Goal: Information Seeking & Learning: Find specific fact

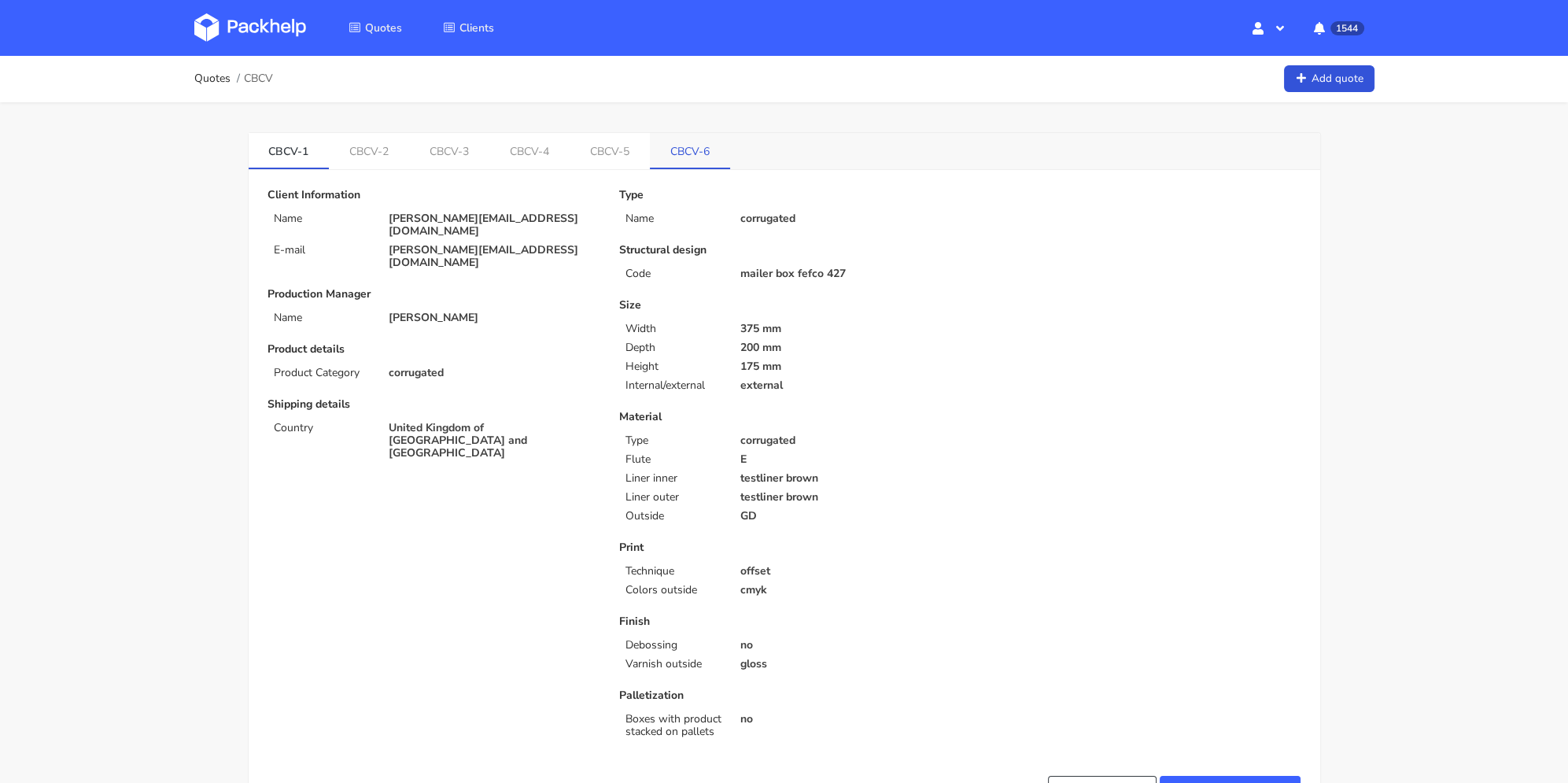
click at [688, 160] on link "CBCV-6" at bounding box center [690, 150] width 80 height 34
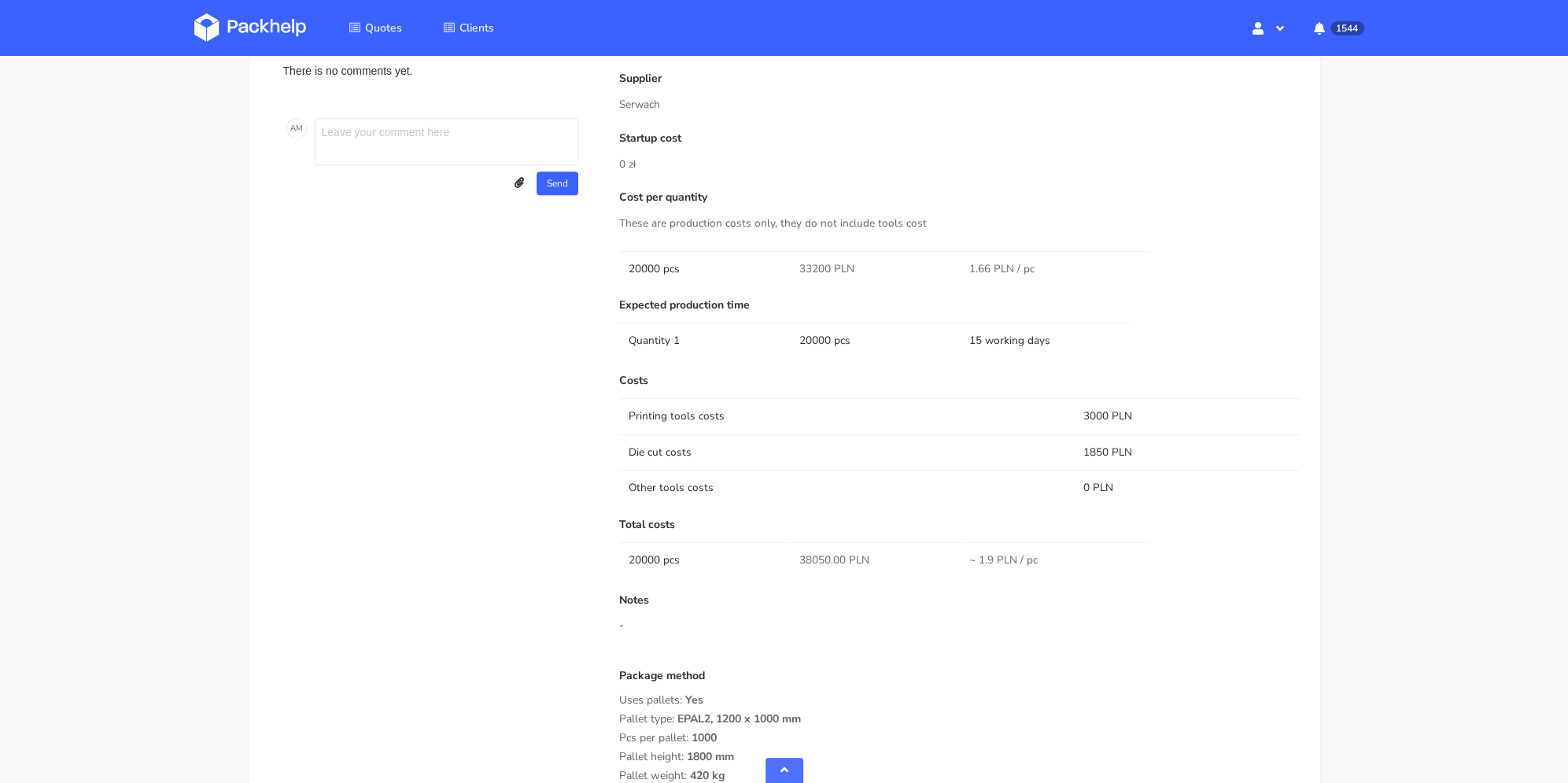
scroll to position [1156, 0]
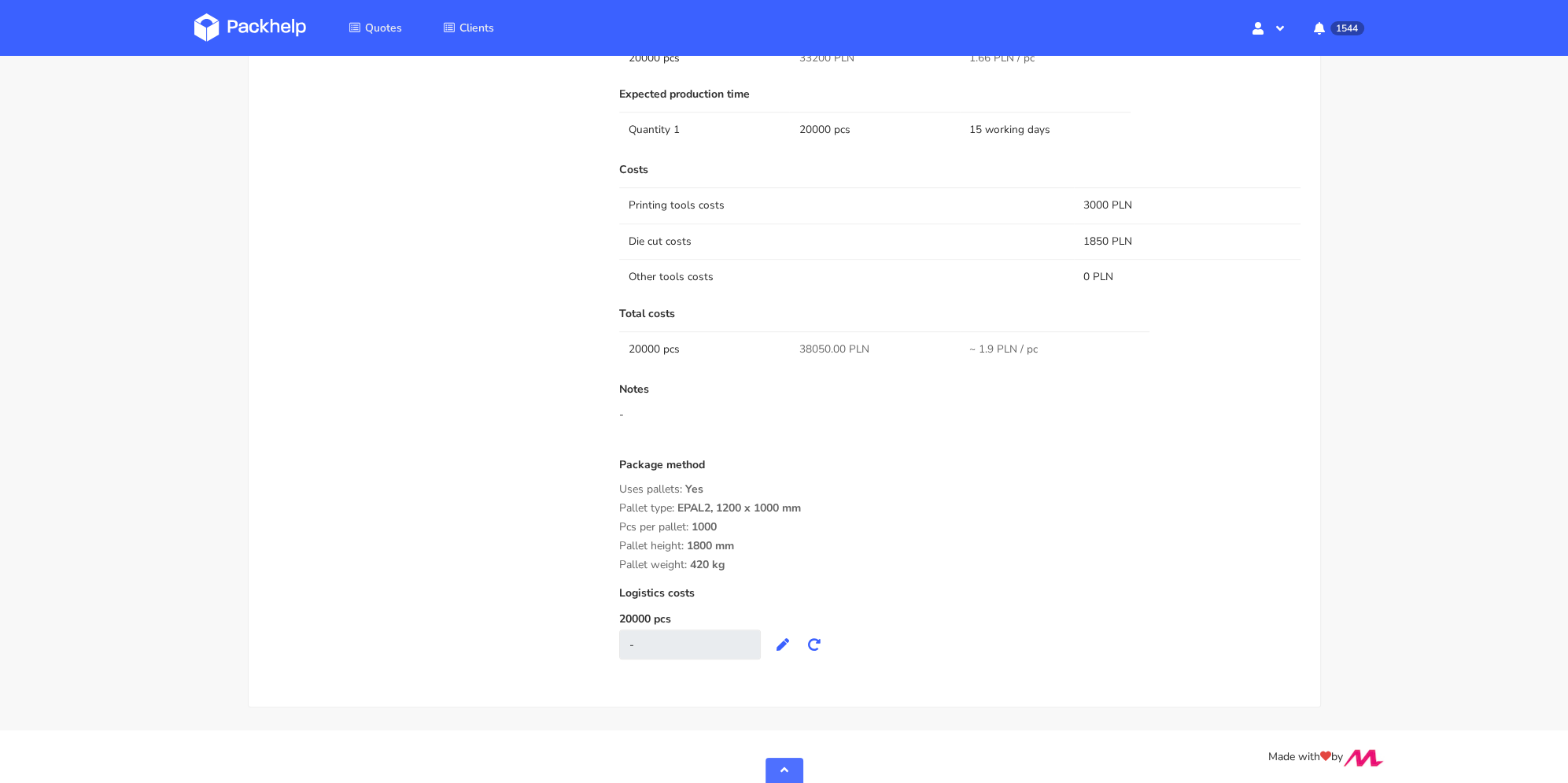
drag, startPoint x: 619, startPoint y: 505, endPoint x: 769, endPoint y: 557, distance: 158.8
click at [769, 557] on div "Package method Uses pallets: Yes Pallet type: EPAL2, 1200 x 1000 mm Pcs per pal…" at bounding box center [961, 515] width 682 height 113
copy div "Pallet type: EPAL2, 1200 x 1000 mm Pcs per pallet: 1000 Pallet height: 1800 mm …"
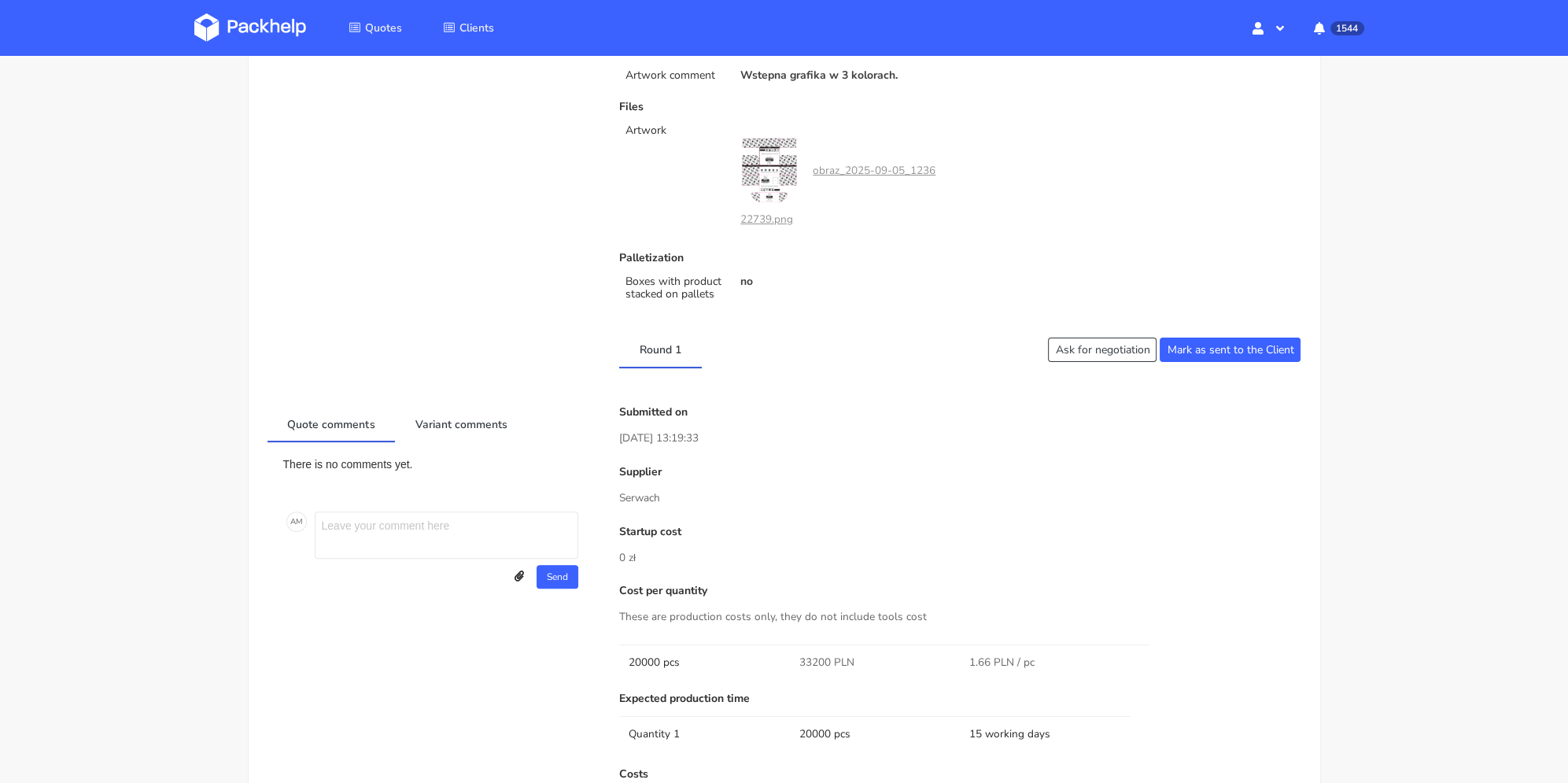
scroll to position [708, 0]
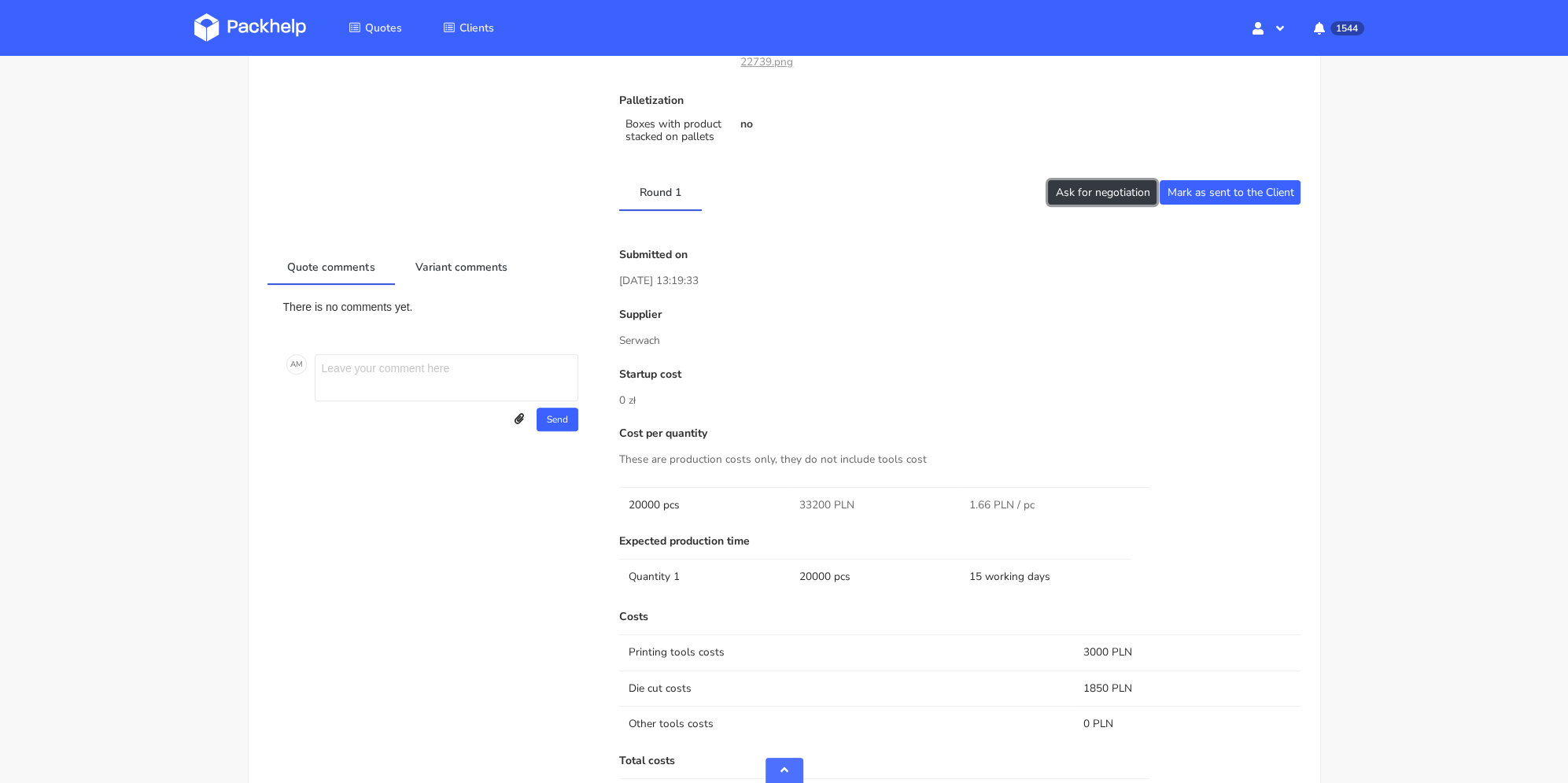
click at [1142, 192] on button "Ask for negotiation" at bounding box center [1102, 193] width 108 height 24
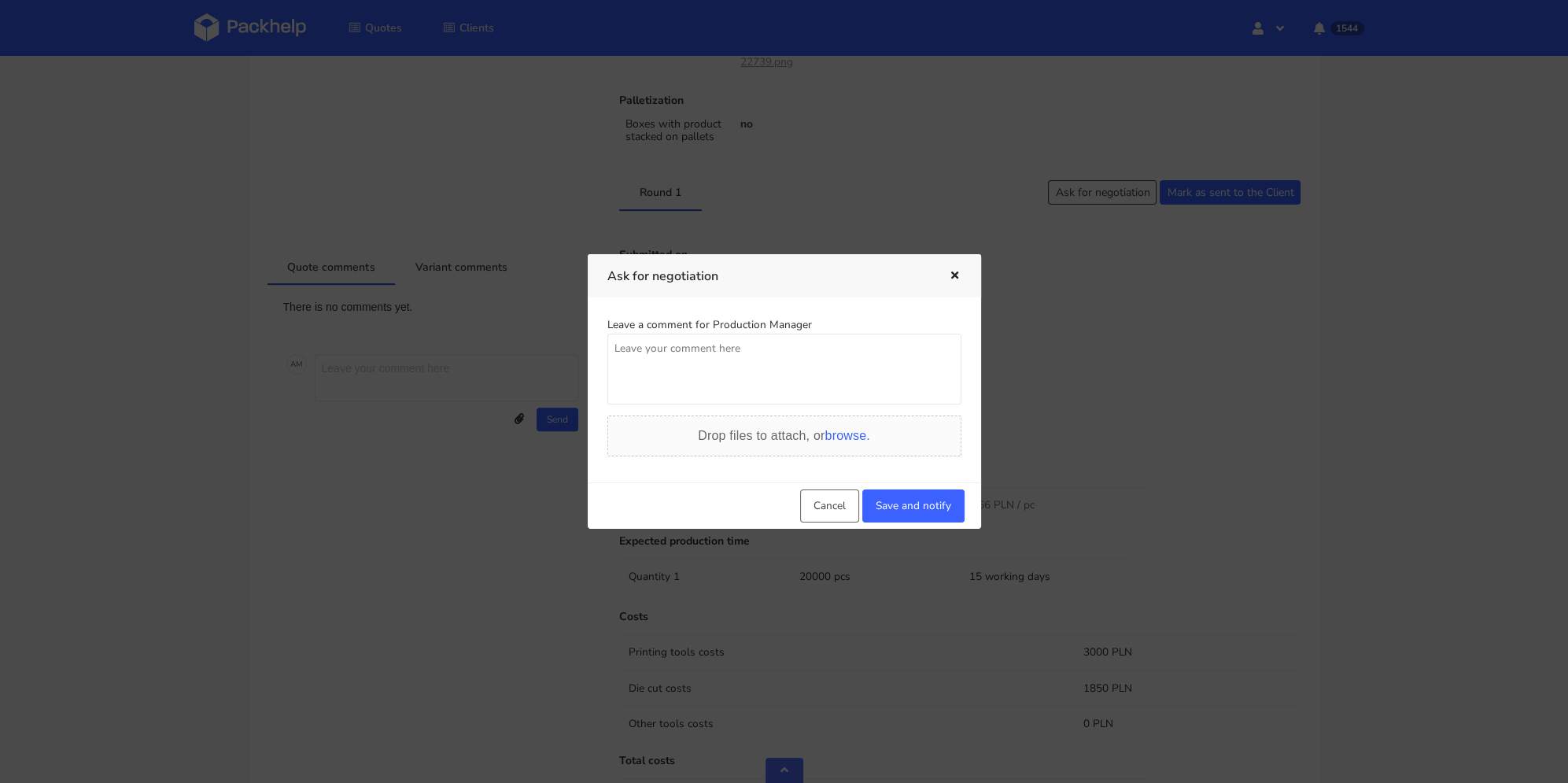
click at [796, 355] on textarea at bounding box center [784, 369] width 354 height 70
click at [955, 274] on icon "button" at bounding box center [955, 276] width 14 height 11
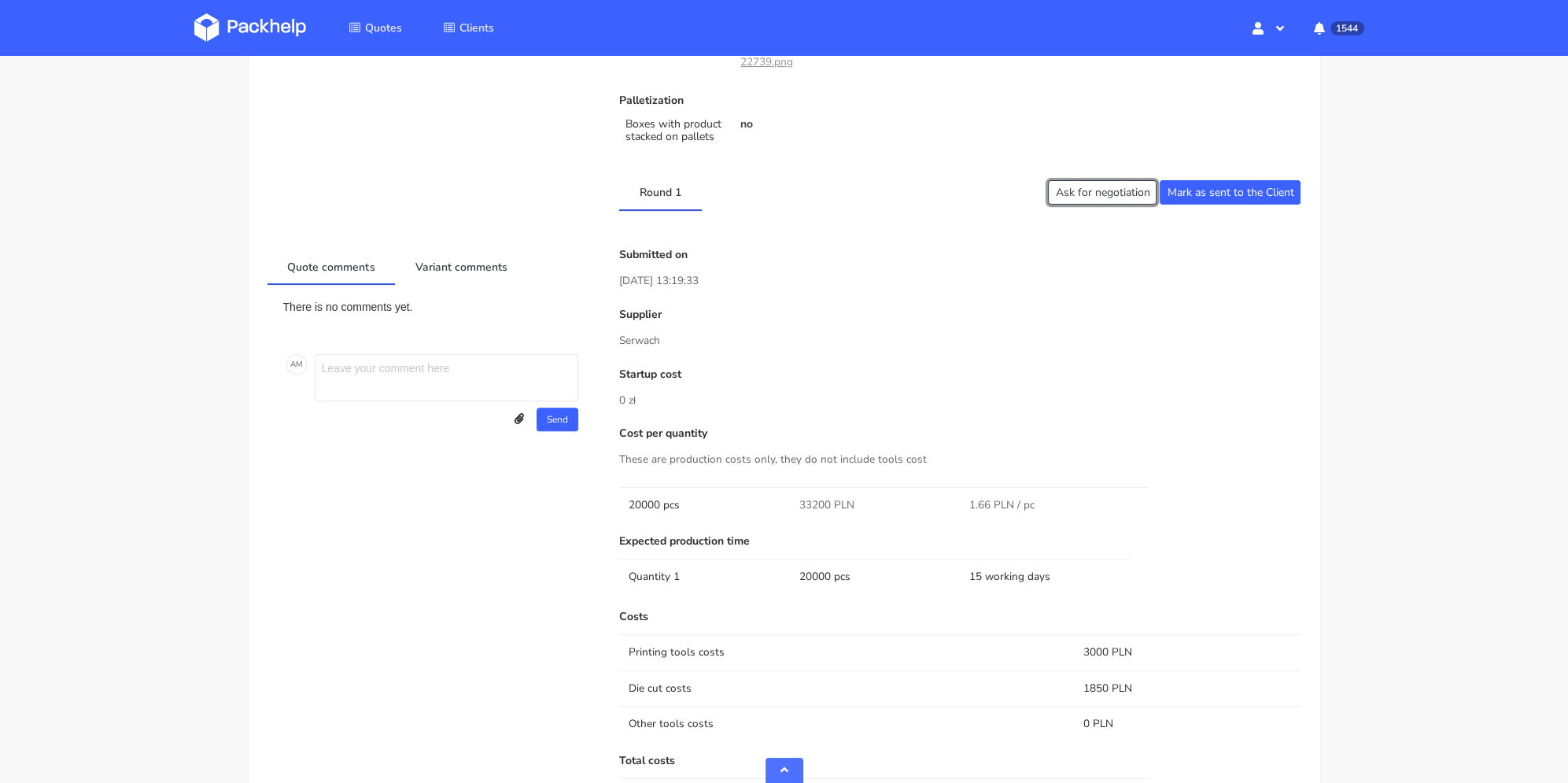
click at [1117, 192] on button "Ask for negotiation" at bounding box center [1102, 193] width 108 height 24
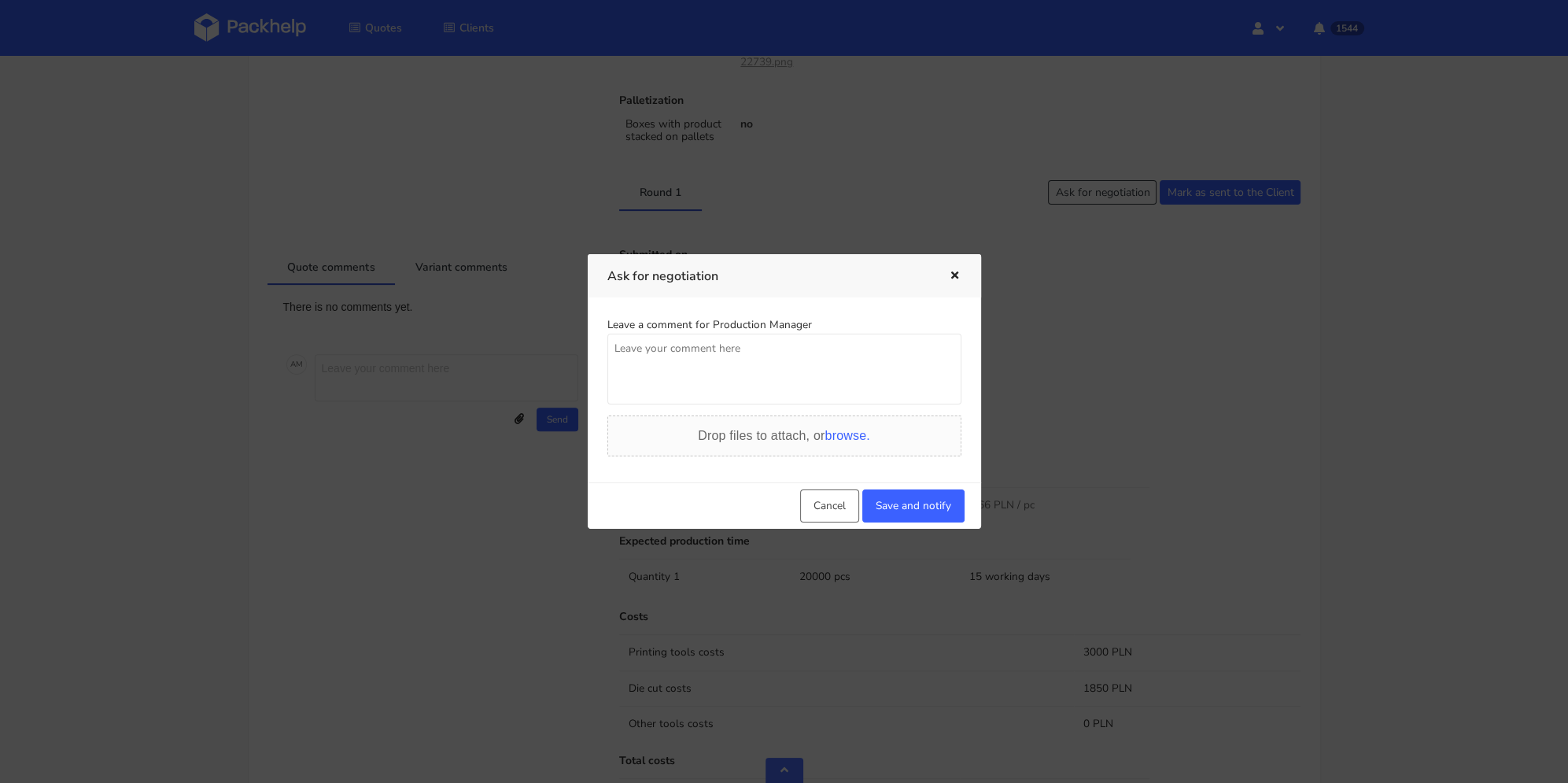
click at [764, 365] on textarea at bounding box center [784, 369] width 354 height 70
type textarea "Potrzebne 32000 total"
click at [899, 525] on div "Cancel Save and notify" at bounding box center [784, 505] width 394 height 46
click at [904, 515] on button "Save and notify" at bounding box center [913, 506] width 102 height 33
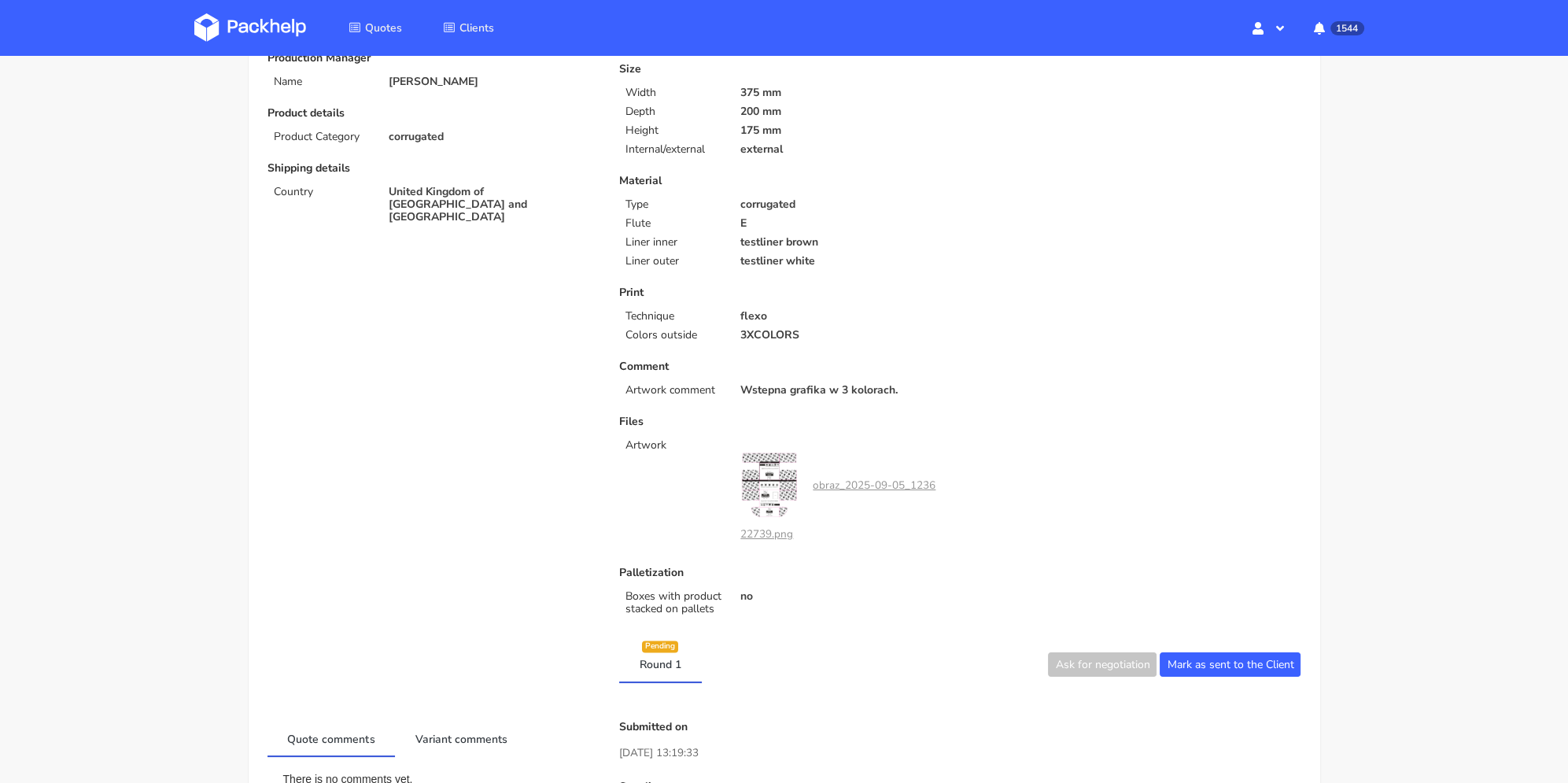
scroll to position [0, 0]
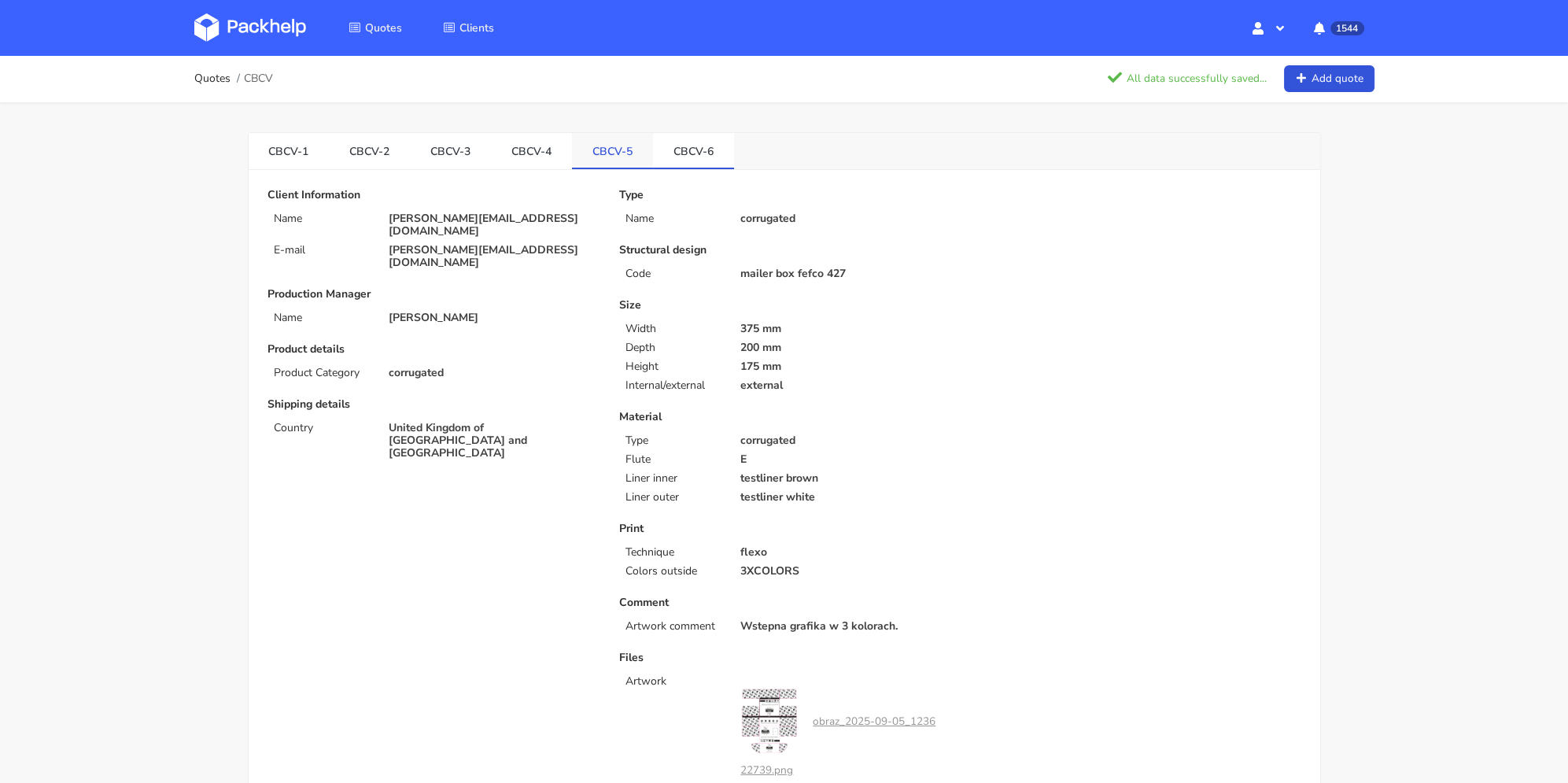
click at [607, 138] on link "CBCV-5" at bounding box center [613, 150] width 81 height 34
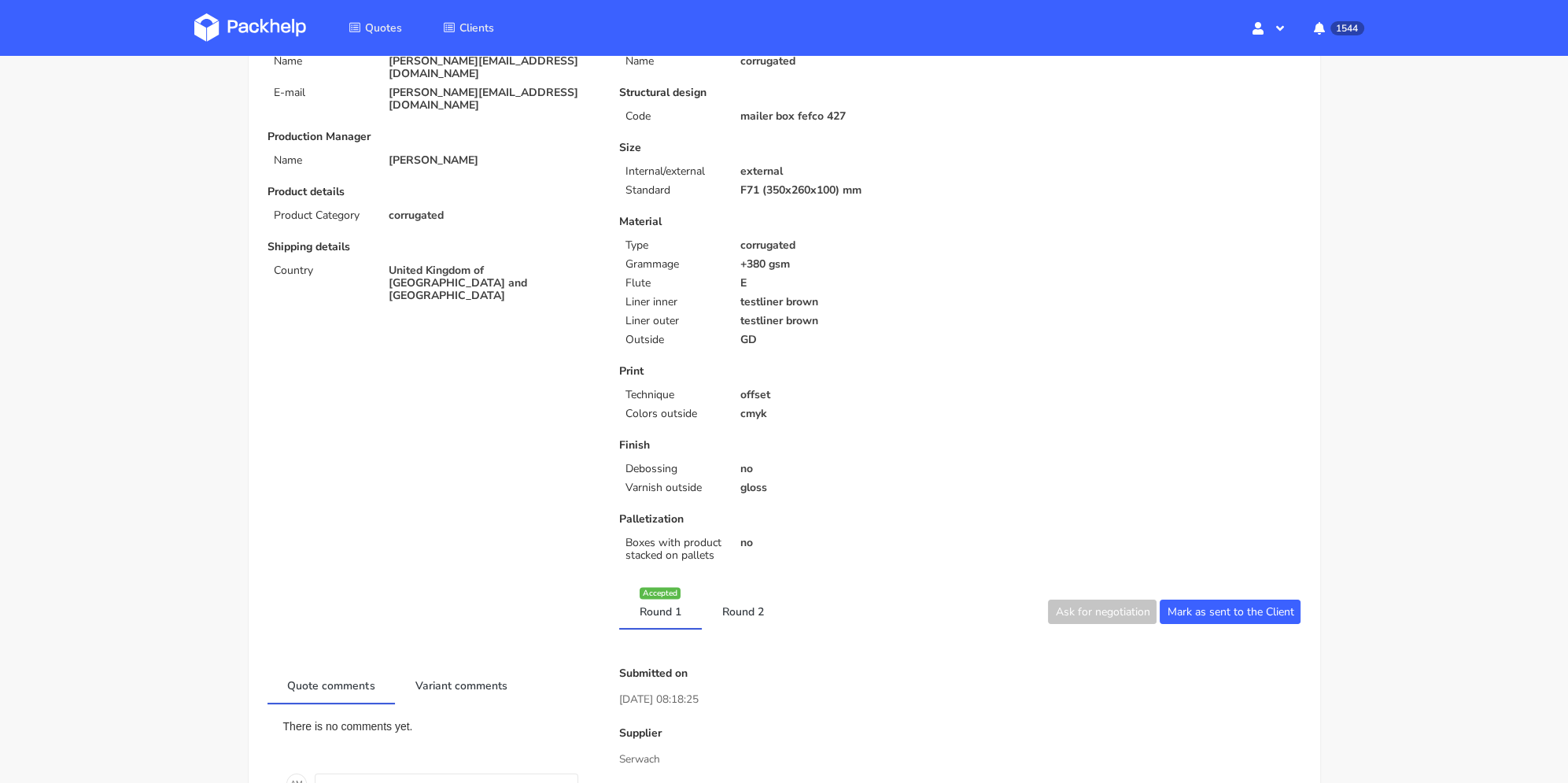
scroll to position [473, 0]
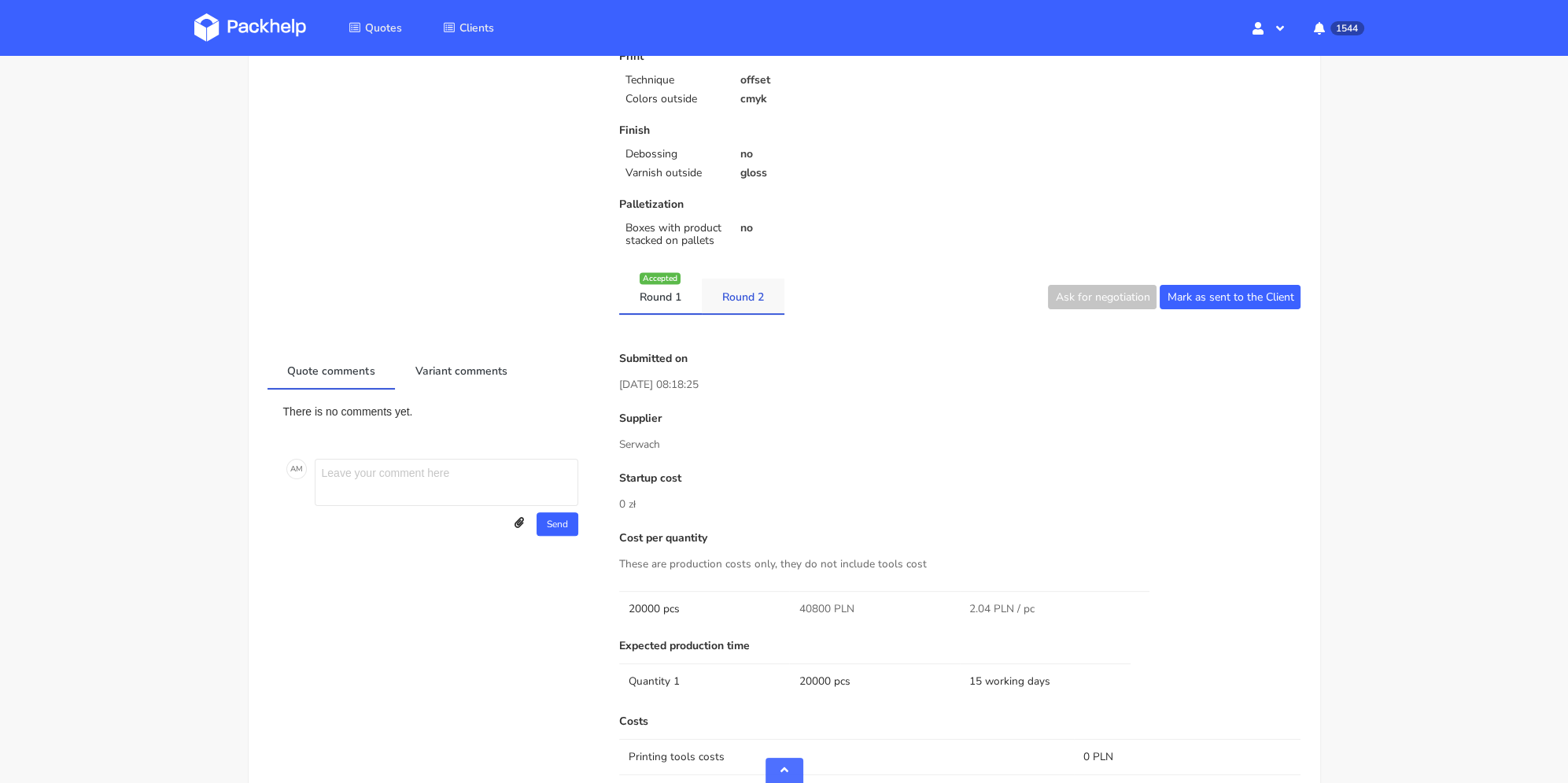
click at [721, 297] on link "Round 2" at bounding box center [743, 296] width 82 height 34
click at [666, 295] on link "Round 1" at bounding box center [661, 296] width 82 height 34
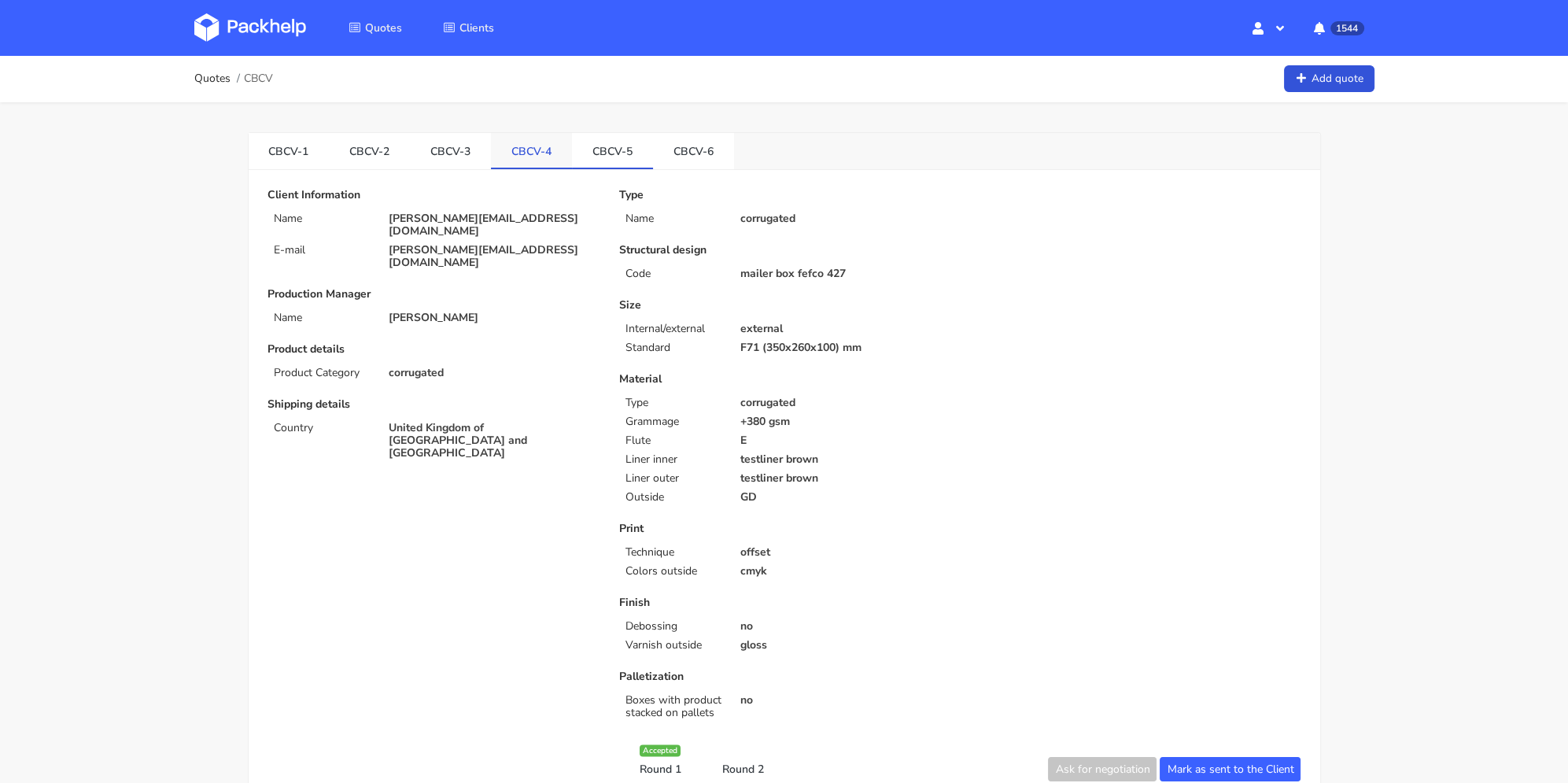
click at [535, 164] on link "CBCV-4" at bounding box center [532, 150] width 81 height 34
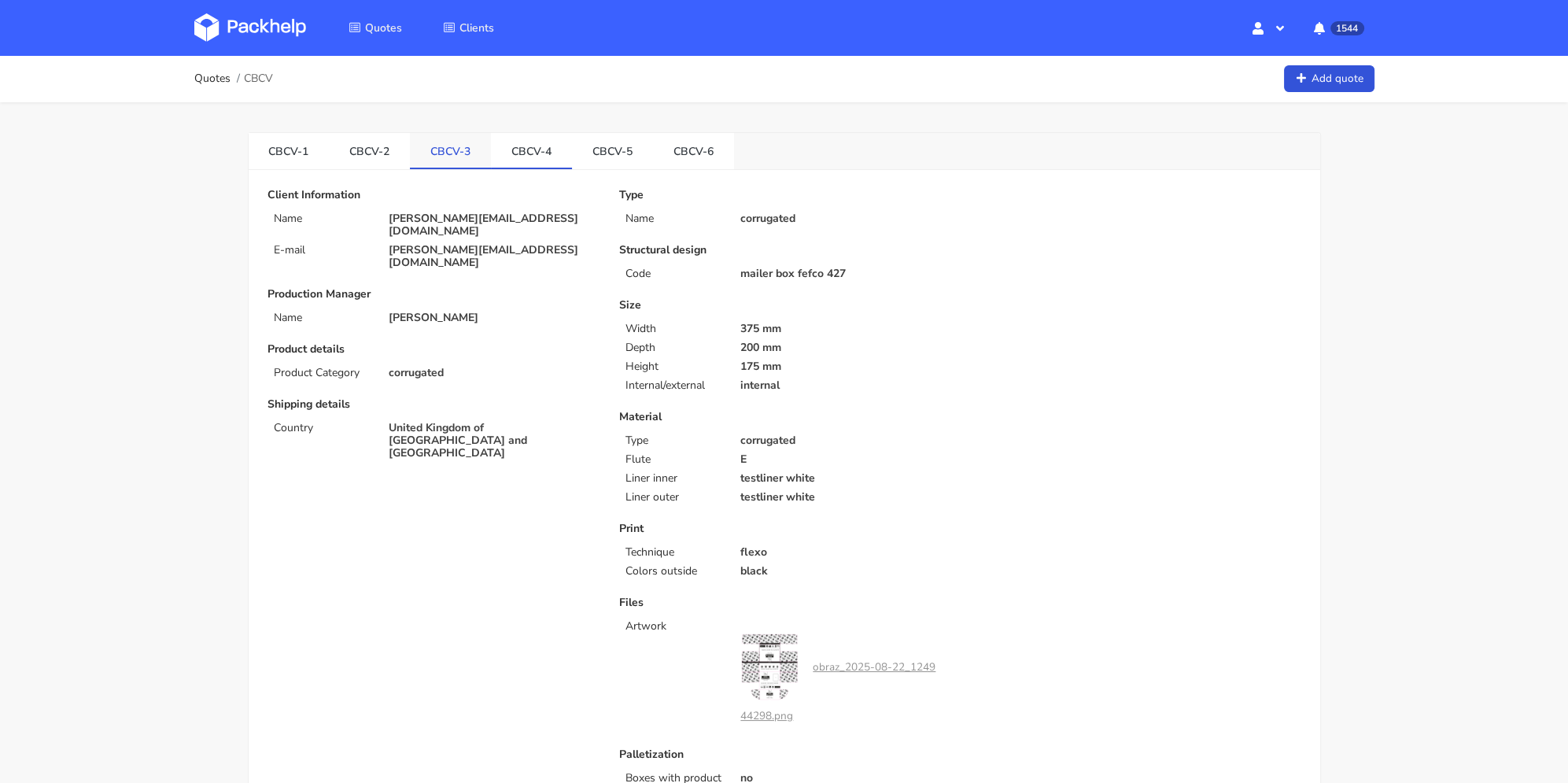
click at [474, 151] on link "CBCV-3" at bounding box center [450, 150] width 81 height 34
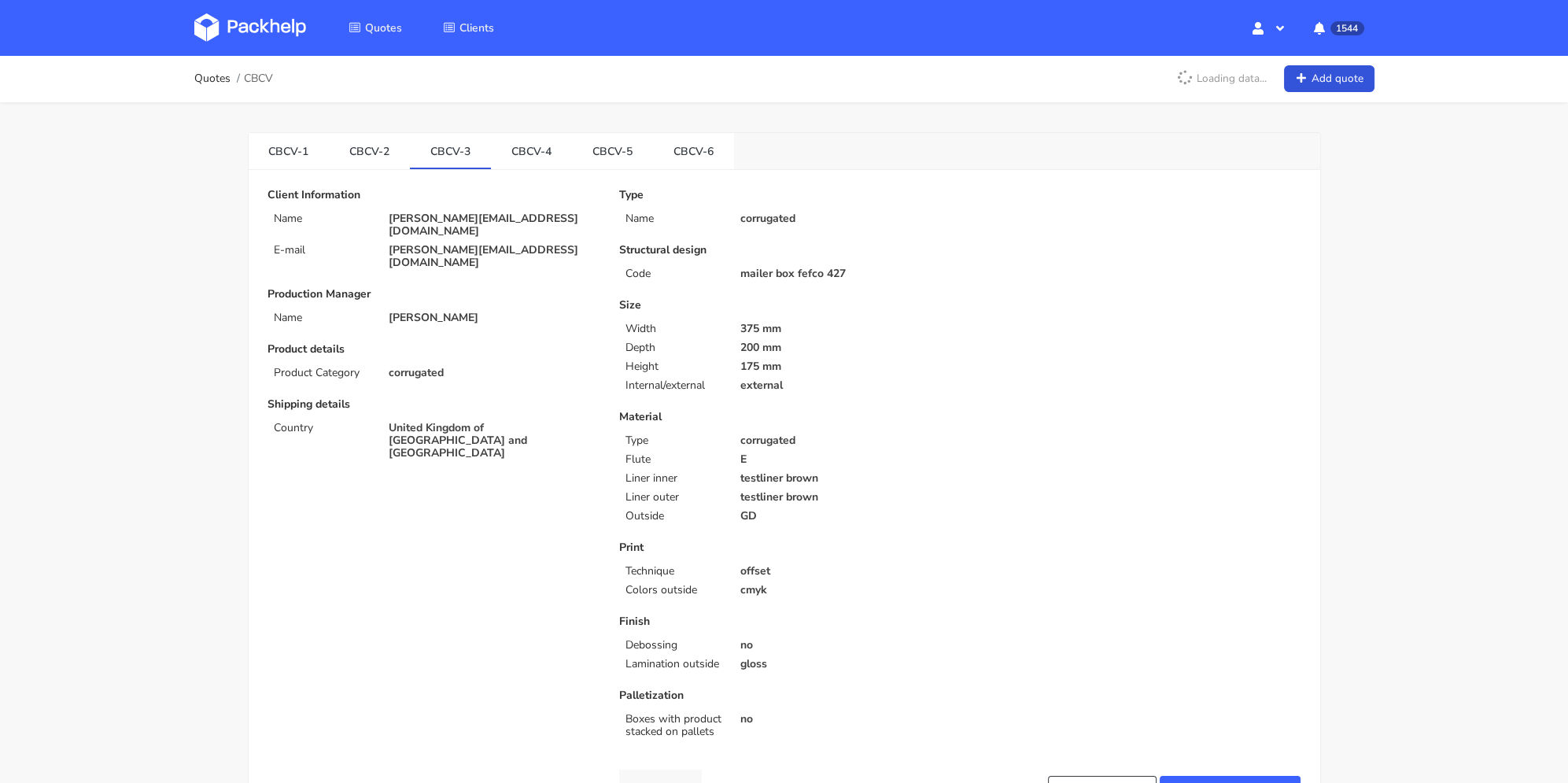
scroll to position [394, 0]
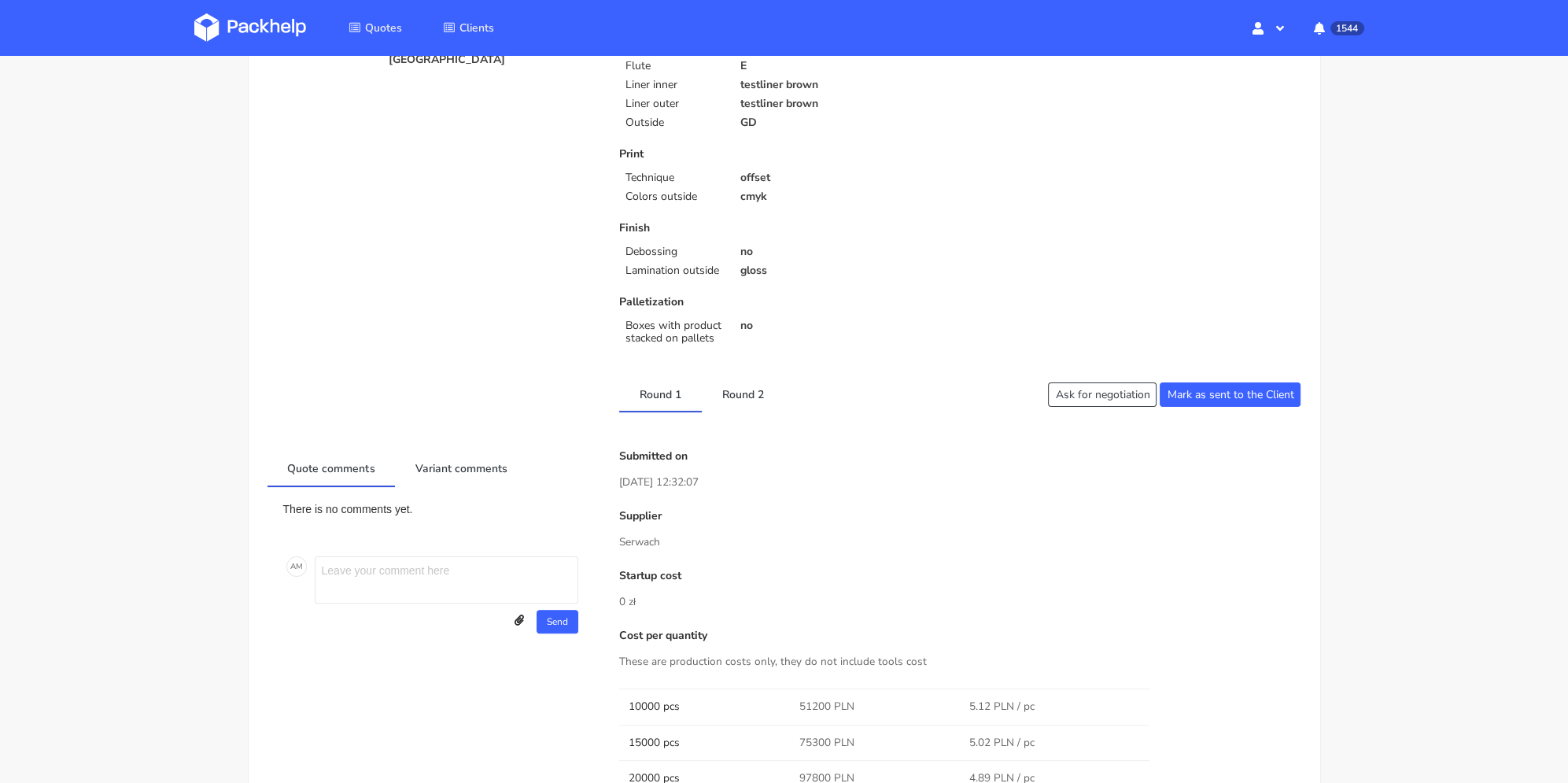
click at [720, 413] on div "Client Information Name cameron@claroprint.co.uk E-mail cameron@claroprint.co.u…" at bounding box center [784, 752] width 1034 height 1914
click at [720, 402] on link "Round 2" at bounding box center [743, 394] width 82 height 34
click at [672, 401] on link "Round 1" at bounding box center [661, 394] width 82 height 34
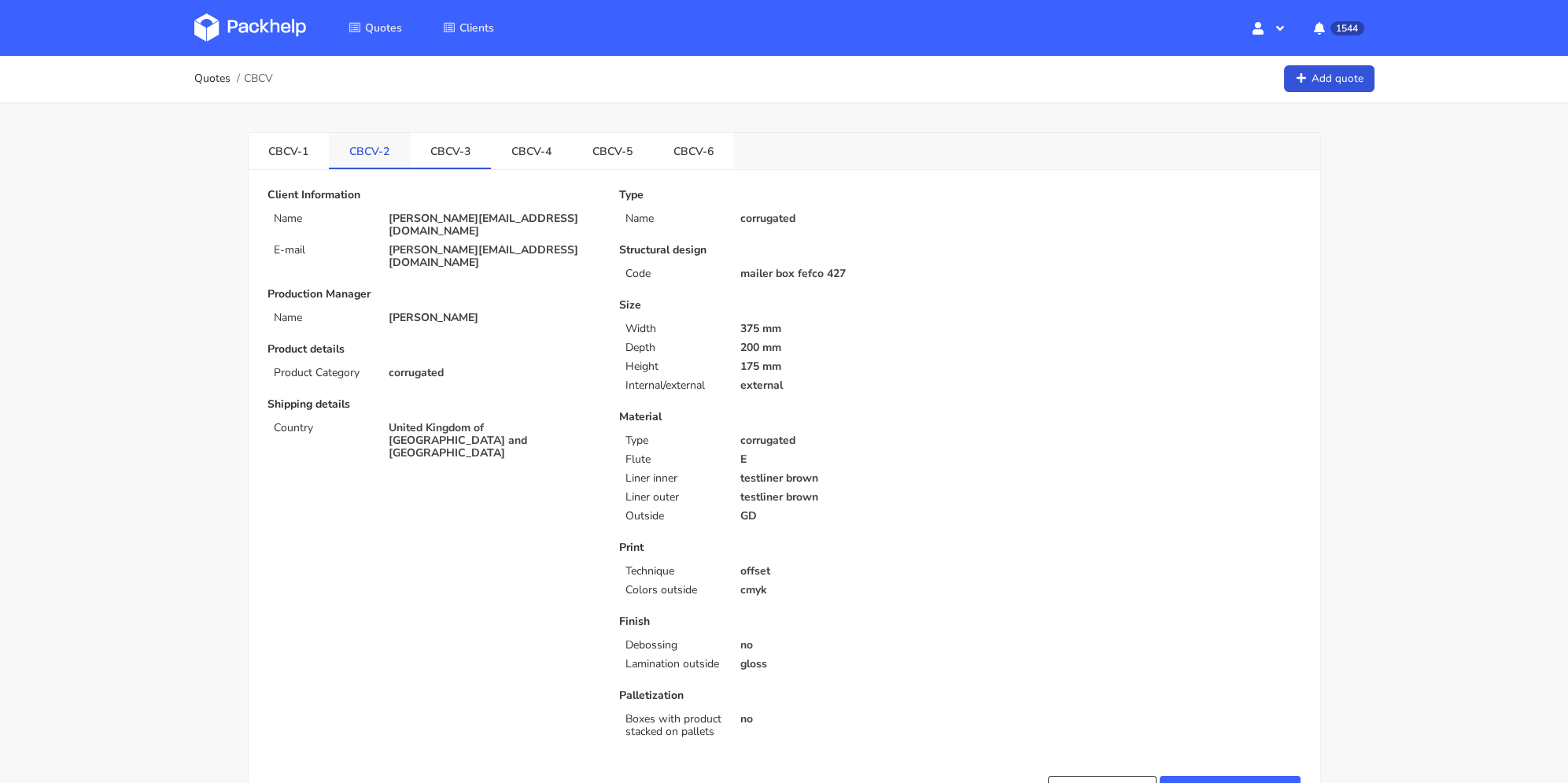
click at [374, 155] on link "CBCV-2" at bounding box center [369, 150] width 81 height 34
click at [705, 162] on link "CBCV-6" at bounding box center [693, 150] width 81 height 34
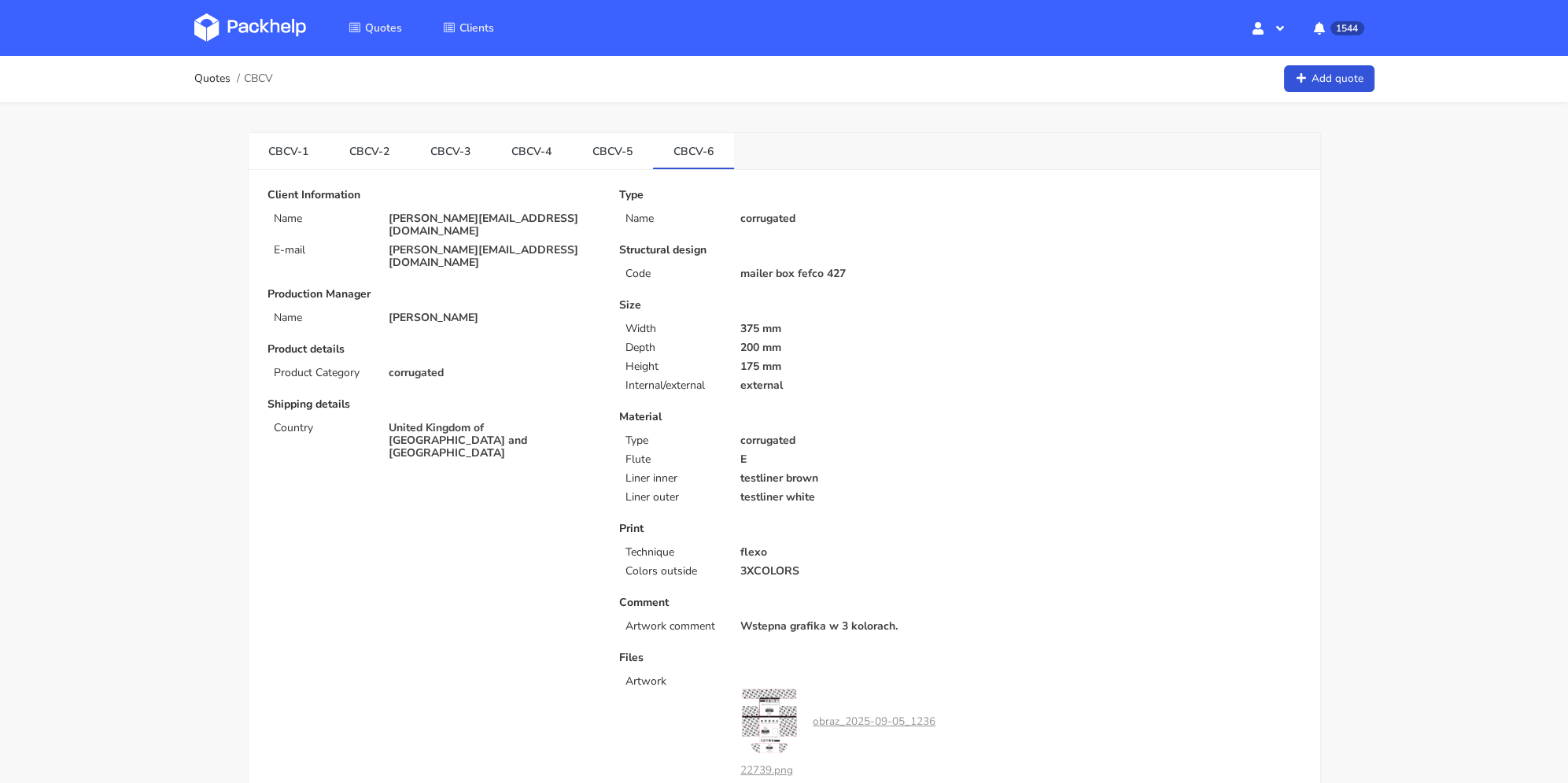
click at [443, 149] on link "CBCV-3" at bounding box center [450, 150] width 81 height 34
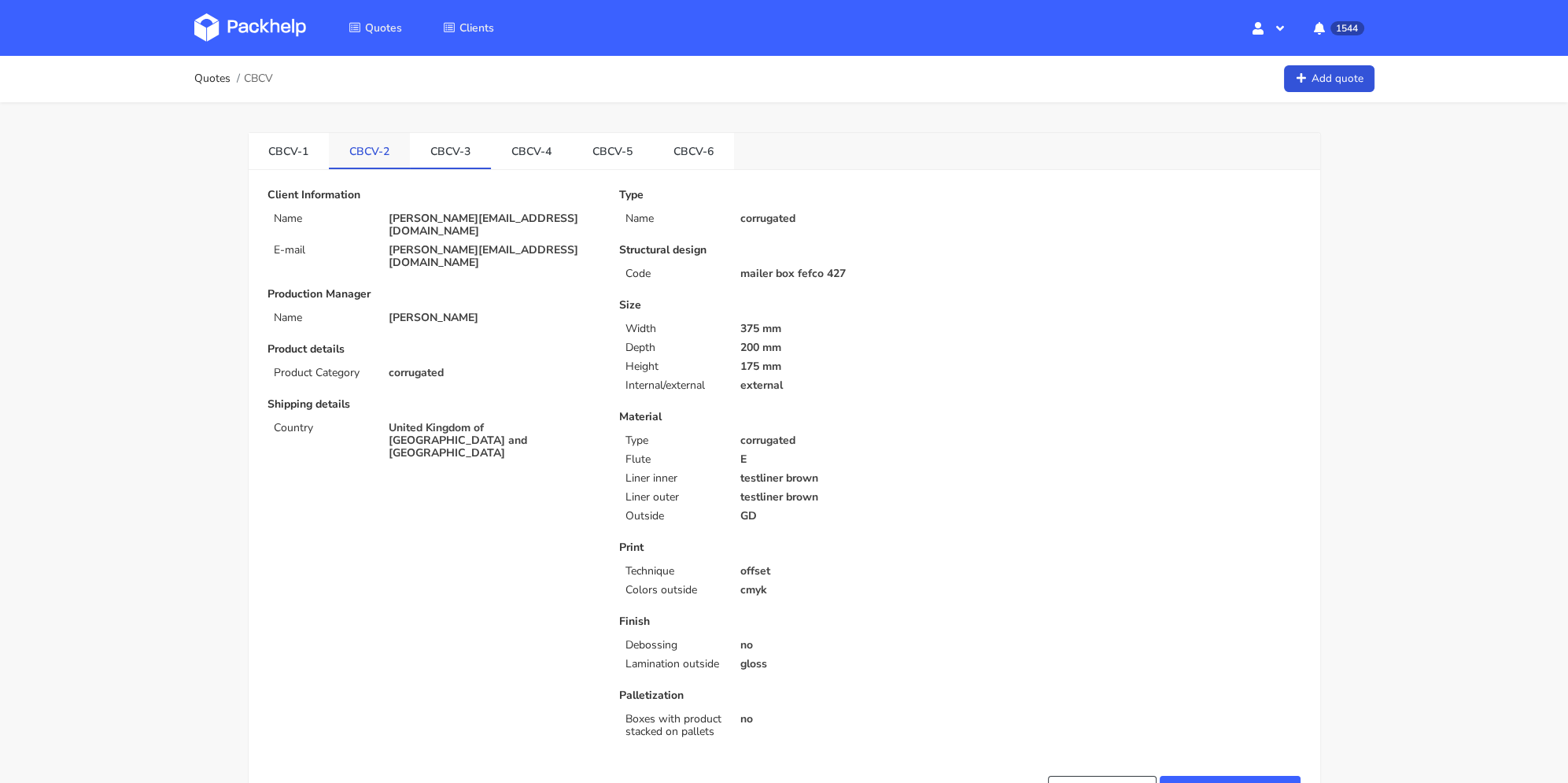
click at [399, 149] on link "CBCV-2" at bounding box center [369, 150] width 81 height 34
click at [309, 148] on link "CBCV-1" at bounding box center [289, 150] width 81 height 34
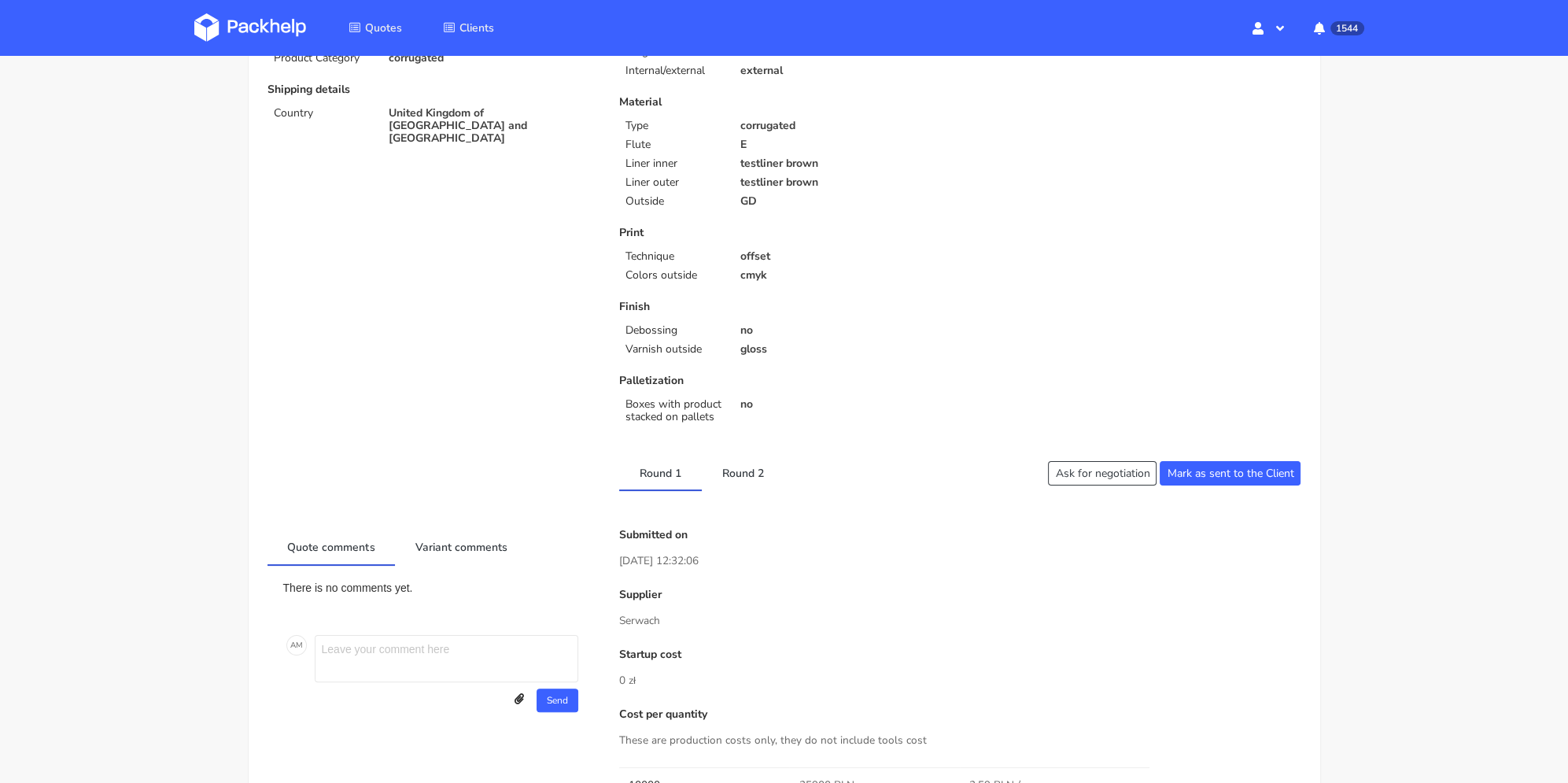
scroll to position [394, 0]
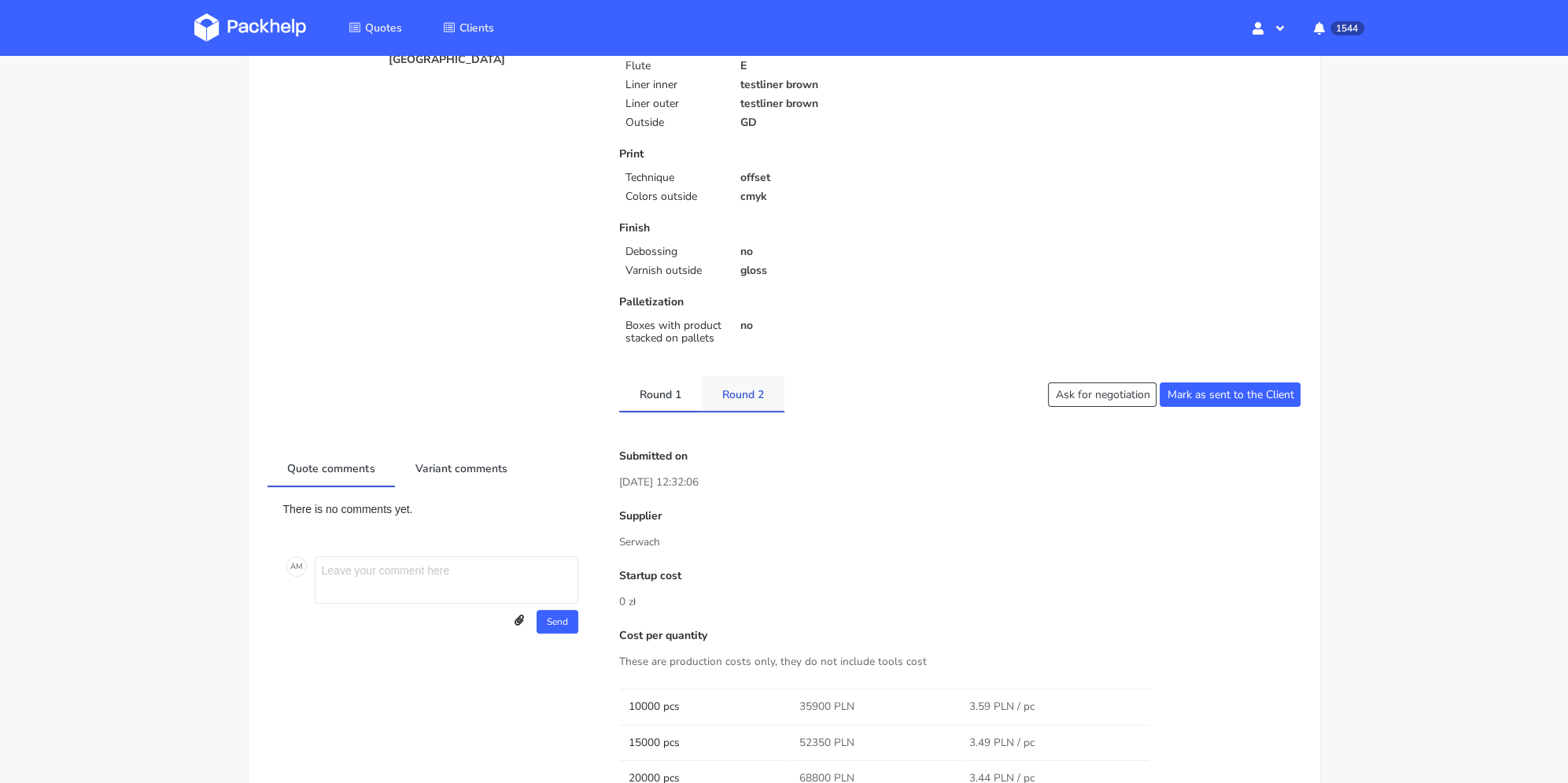
drag, startPoint x: 744, startPoint y: 417, endPoint x: 741, endPoint y: 402, distance: 15.3
click at [742, 404] on div "Client Information Name cameron@claroprint.co.uk E-mail cameron@claroprint.co.u…" at bounding box center [784, 752] width 1034 height 1914
click at [741, 402] on link "Round 2" at bounding box center [743, 394] width 82 height 34
click at [766, 464] on div "Submitted on 21 Aug 2025 12:32:06" at bounding box center [961, 471] width 682 height 41
click at [668, 380] on link "Round 1" at bounding box center [661, 394] width 82 height 34
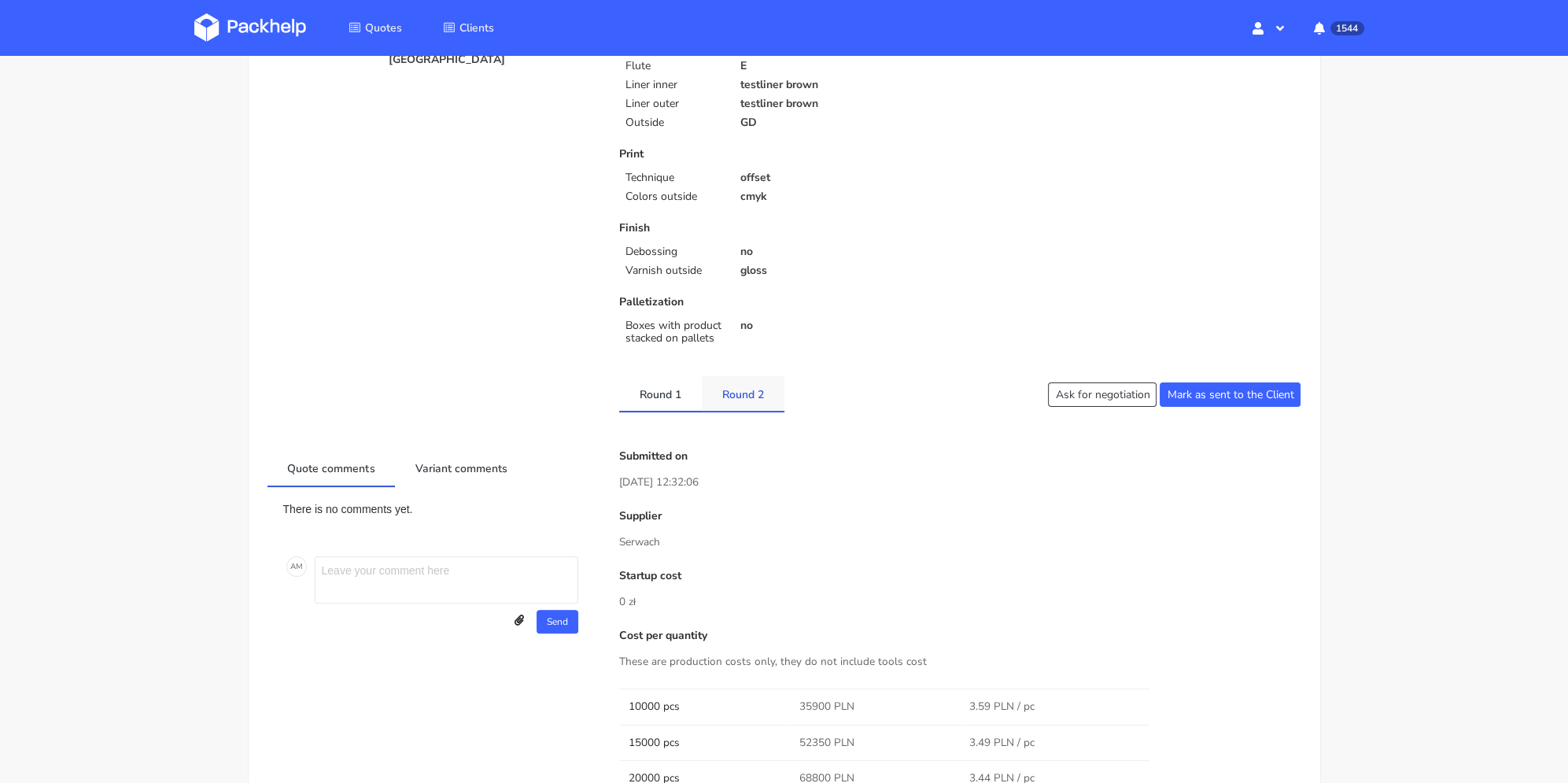
click at [753, 382] on link "Round 2" at bounding box center [743, 394] width 82 height 34
click at [683, 387] on link "Round 1" at bounding box center [661, 394] width 82 height 34
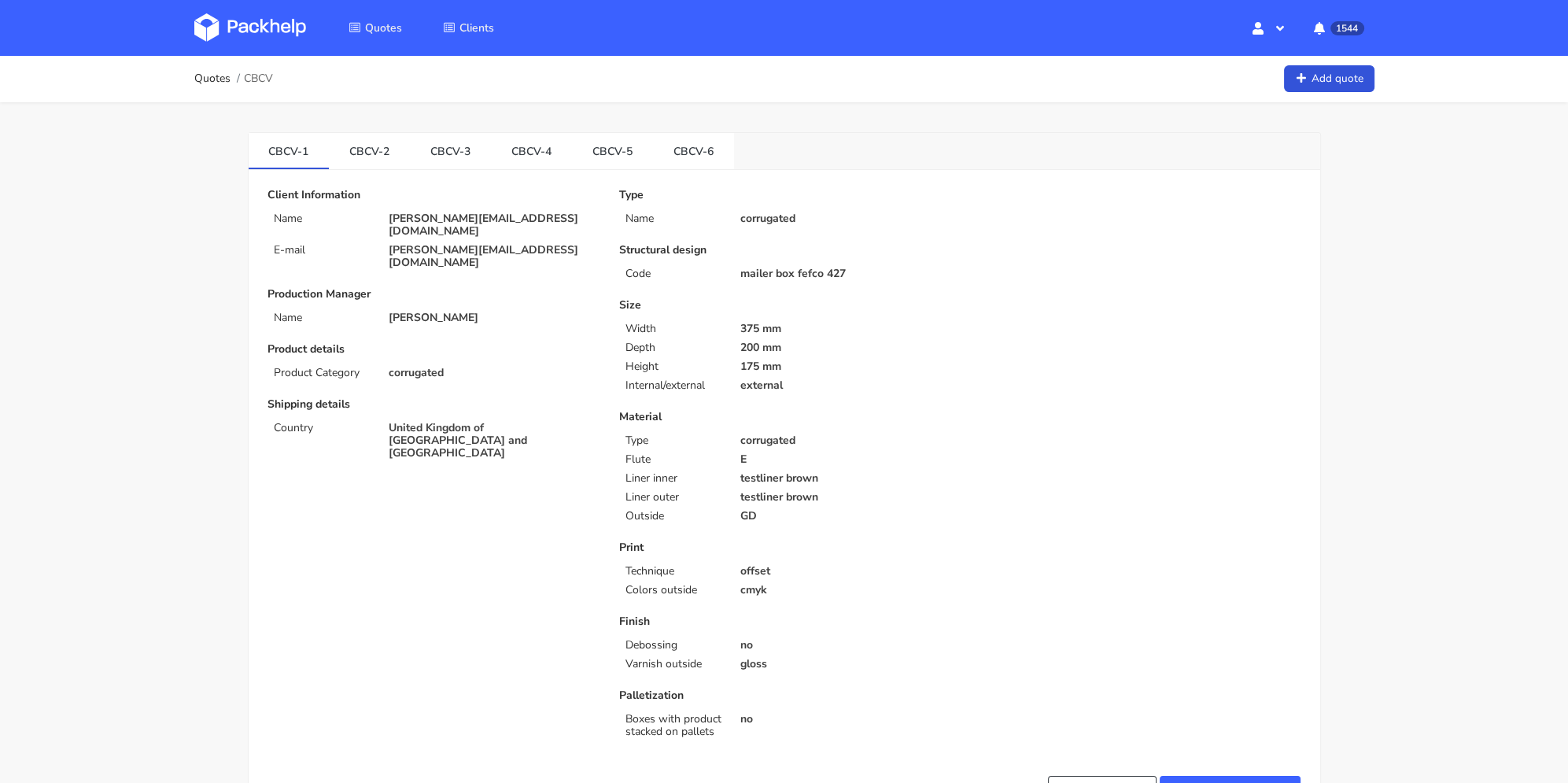
click at [707, 140] on link "CBCV-6" at bounding box center [693, 150] width 81 height 34
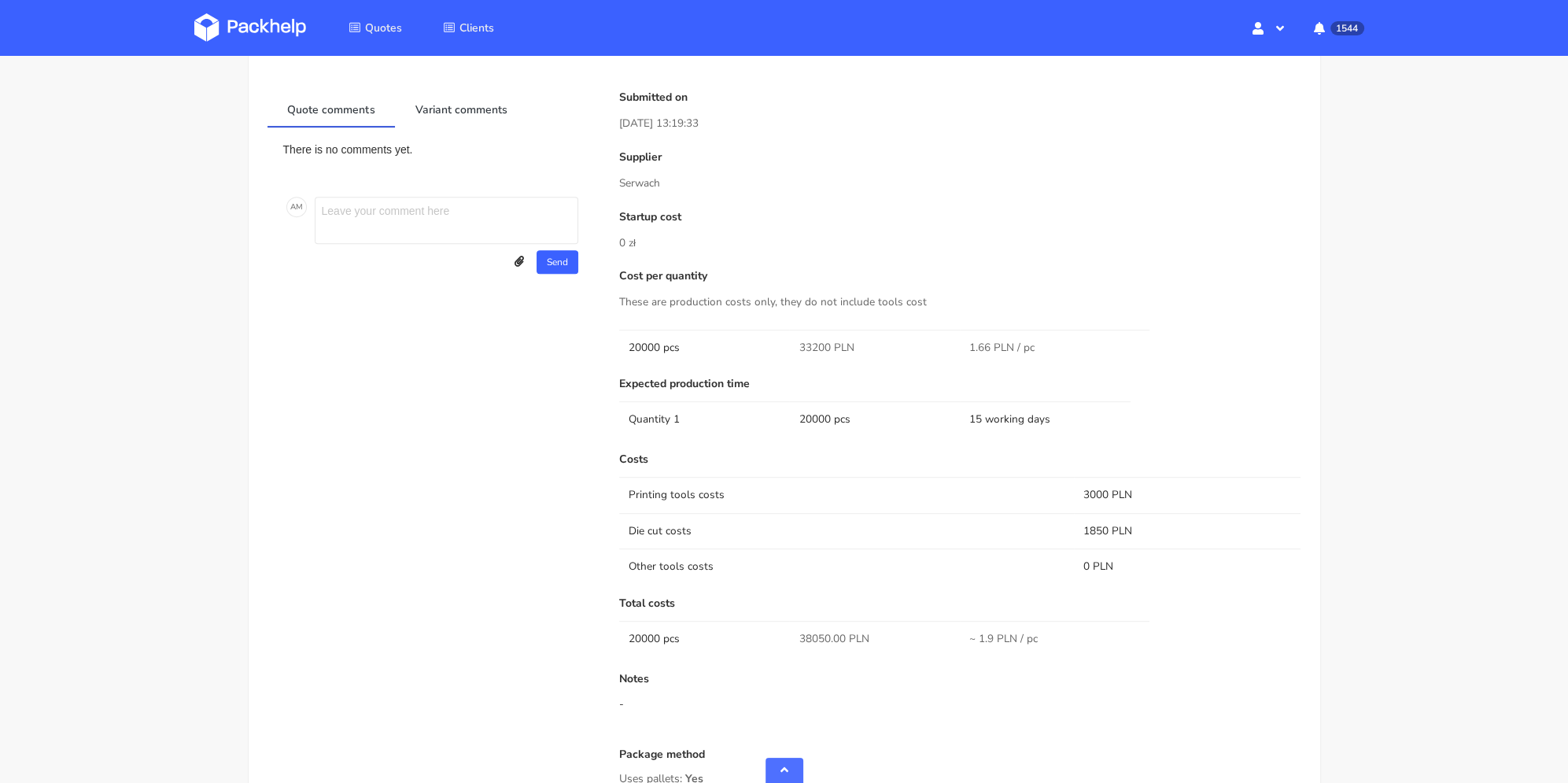
scroll to position [473, 0]
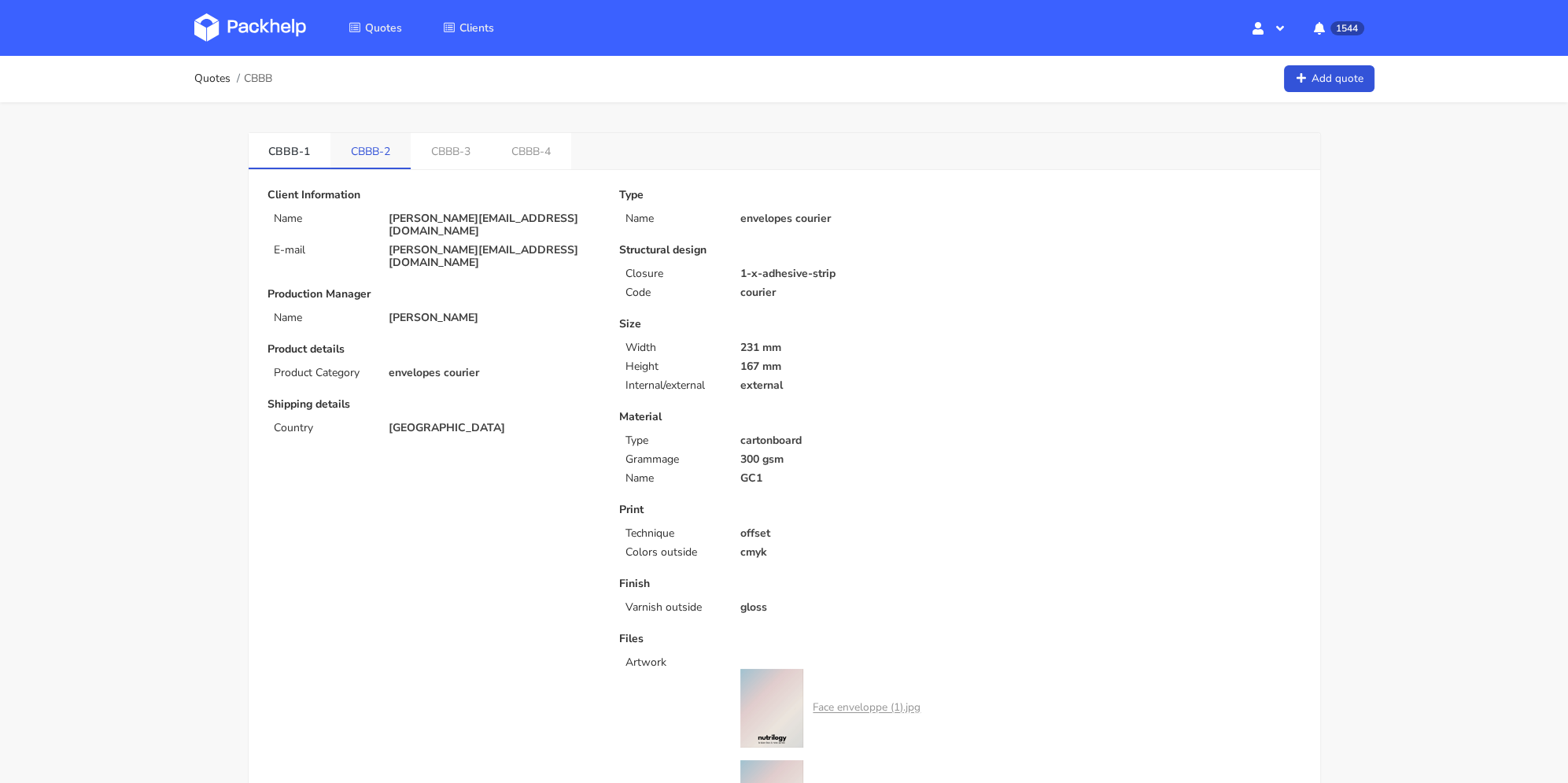
click at [366, 154] on link "CBBB-2" at bounding box center [370, 150] width 80 height 34
click at [463, 150] on link "CBBB-3" at bounding box center [453, 150] width 80 height 34
click at [546, 151] on link "CBBB-4" at bounding box center [535, 150] width 80 height 34
click at [306, 155] on link "CBBB-1" at bounding box center [290, 150] width 82 height 34
click at [370, 150] on link "CBBB-2" at bounding box center [372, 150] width 82 height 34
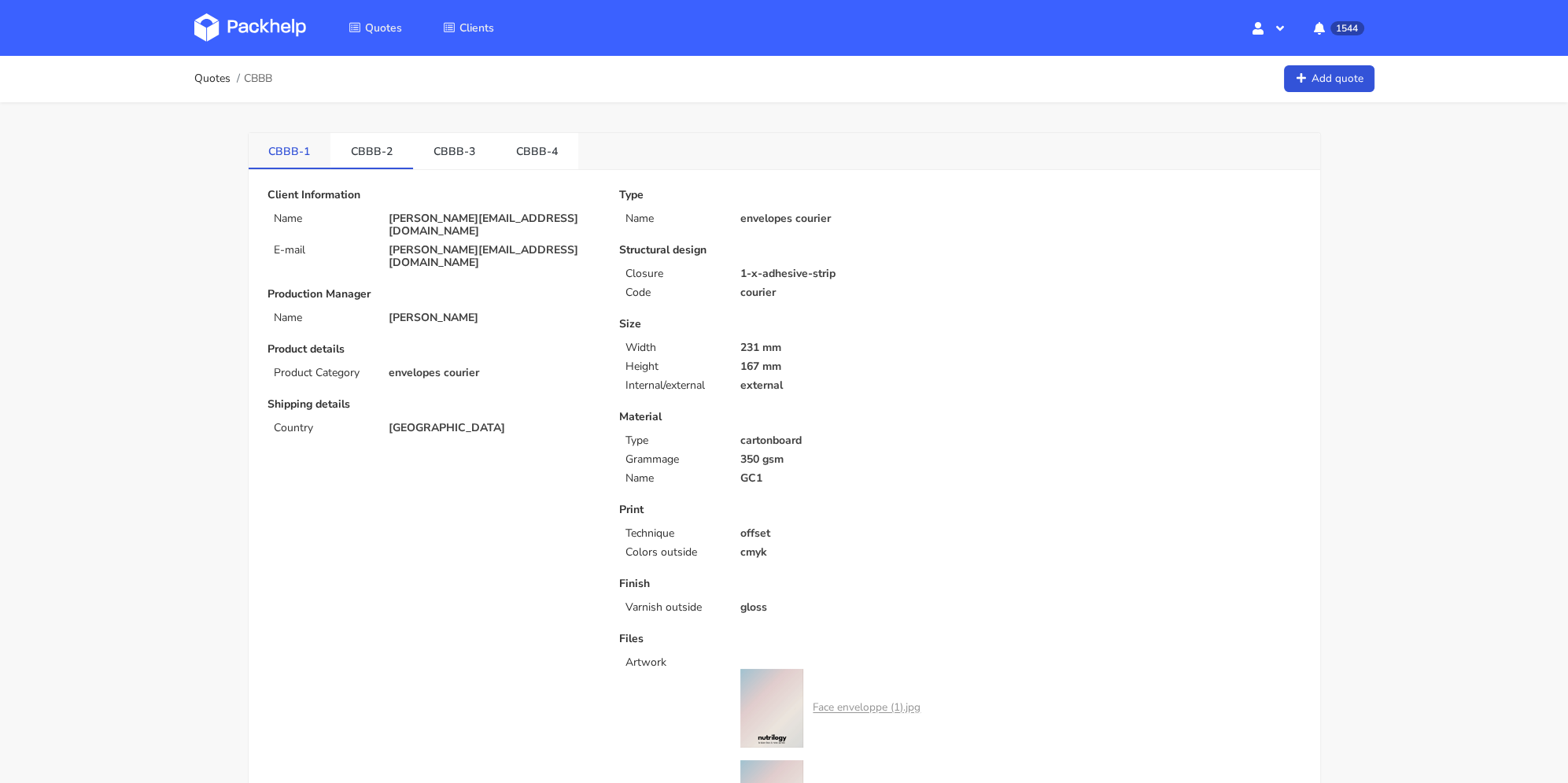
click at [305, 161] on link "CBBB-1" at bounding box center [290, 150] width 82 height 34
click at [453, 138] on link "CBBB-3" at bounding box center [455, 150] width 82 height 34
click at [303, 153] on link "CBBB-1" at bounding box center [290, 150] width 82 height 34
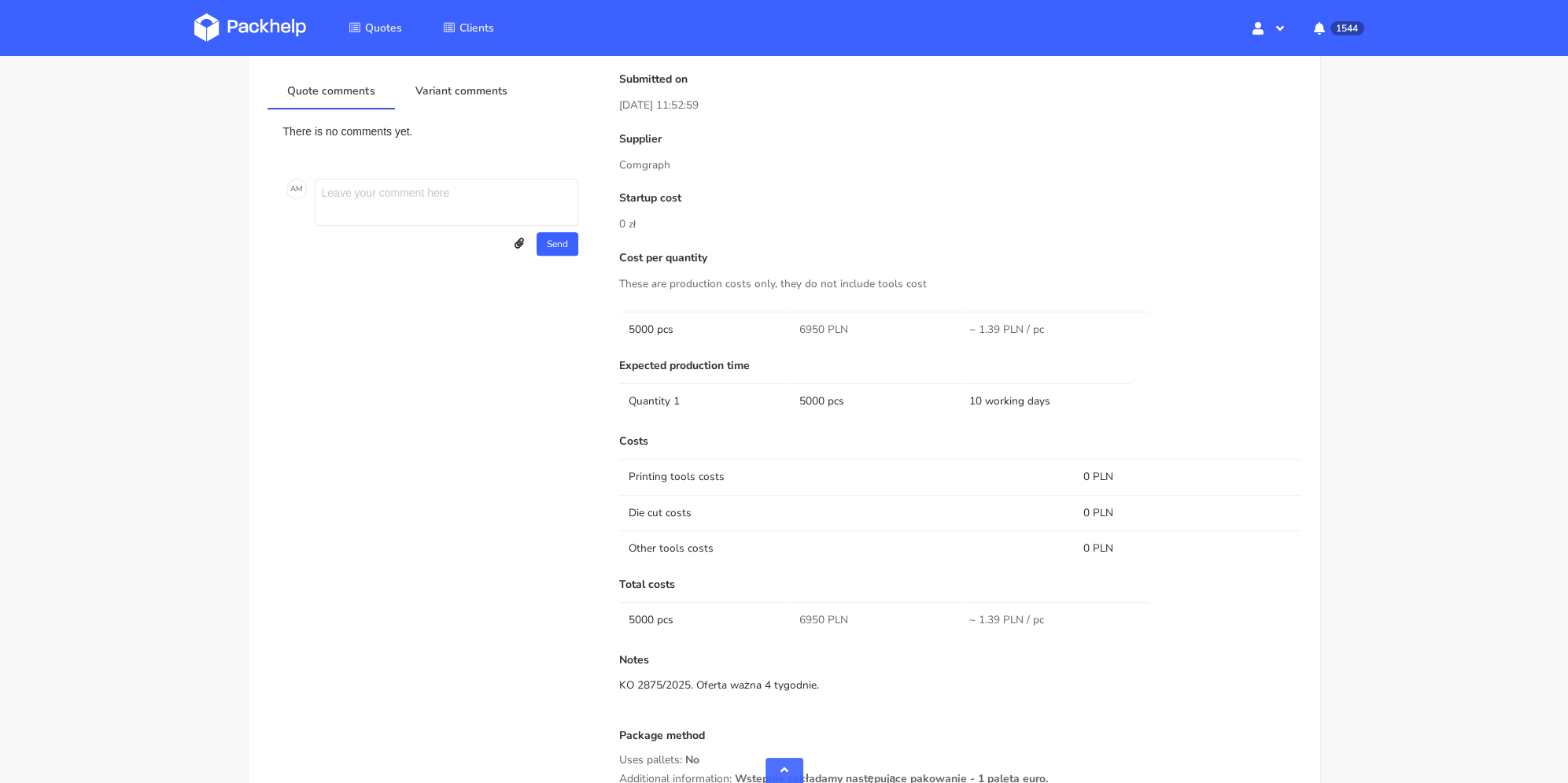
scroll to position [1159, 0]
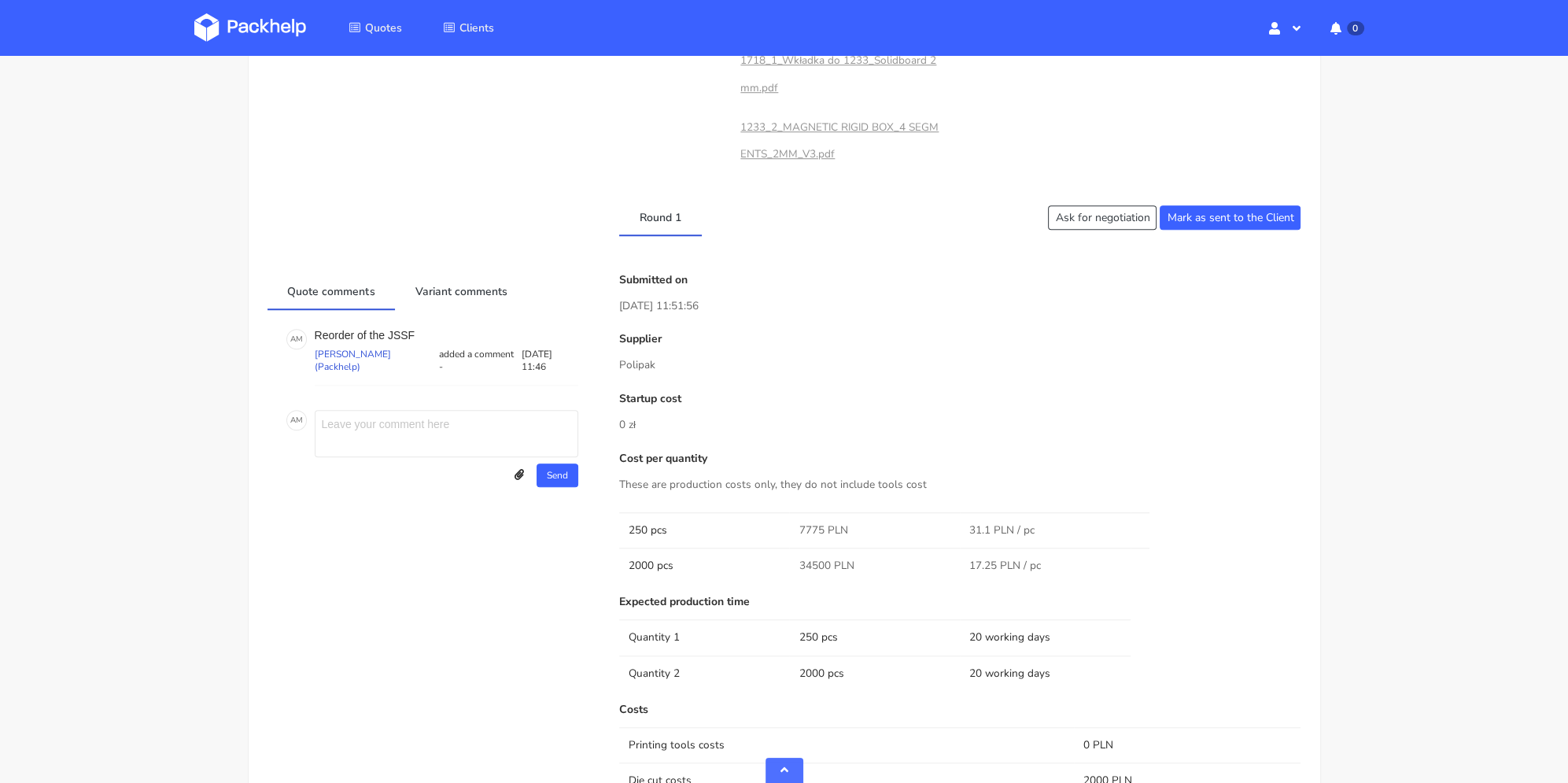
scroll to position [1338, 0]
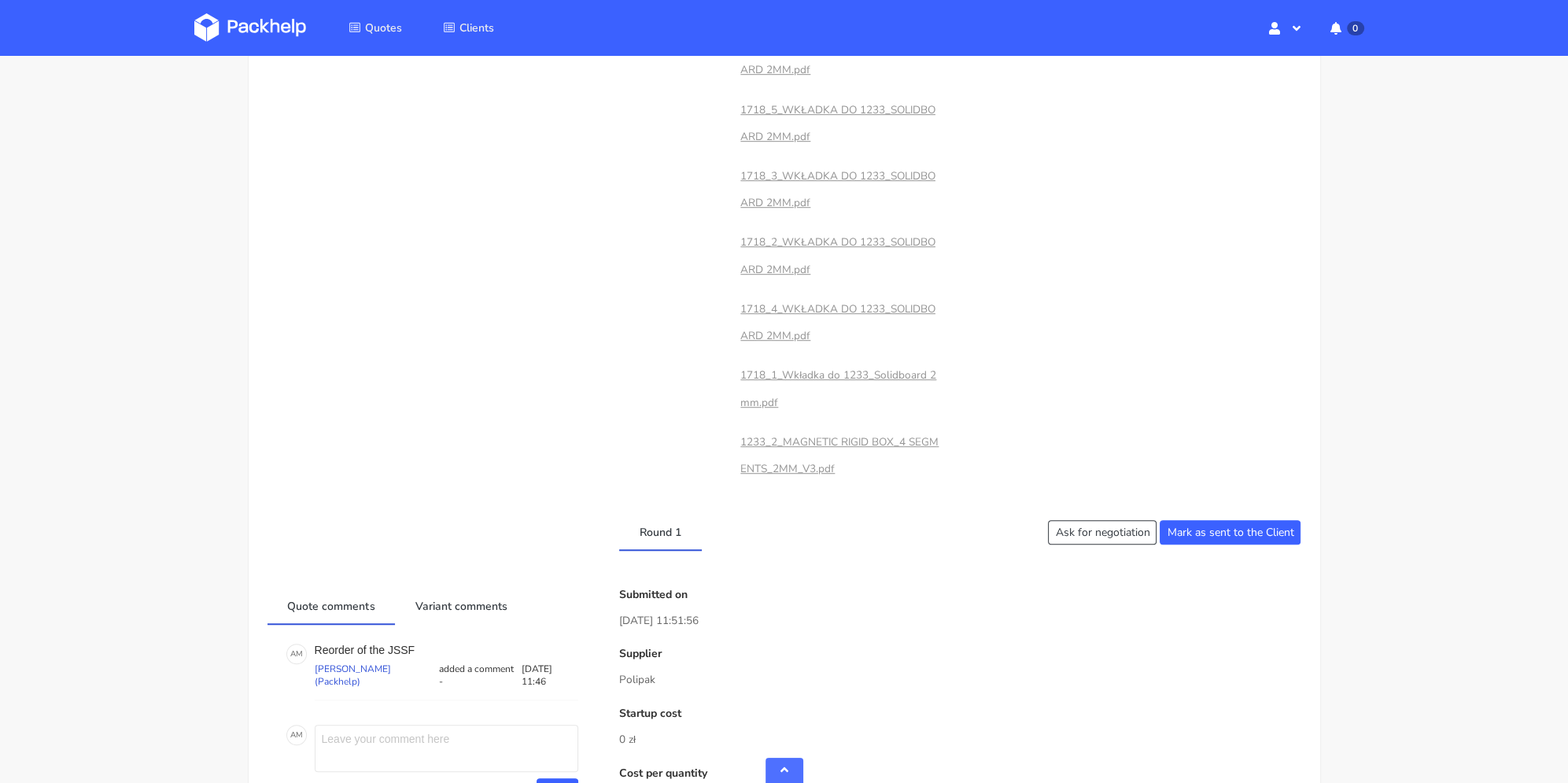
click at [387, 42] on li "Quotes" at bounding box center [375, 27] width 91 height 46
click at [388, 28] on span "Quotes" at bounding box center [383, 28] width 37 height 15
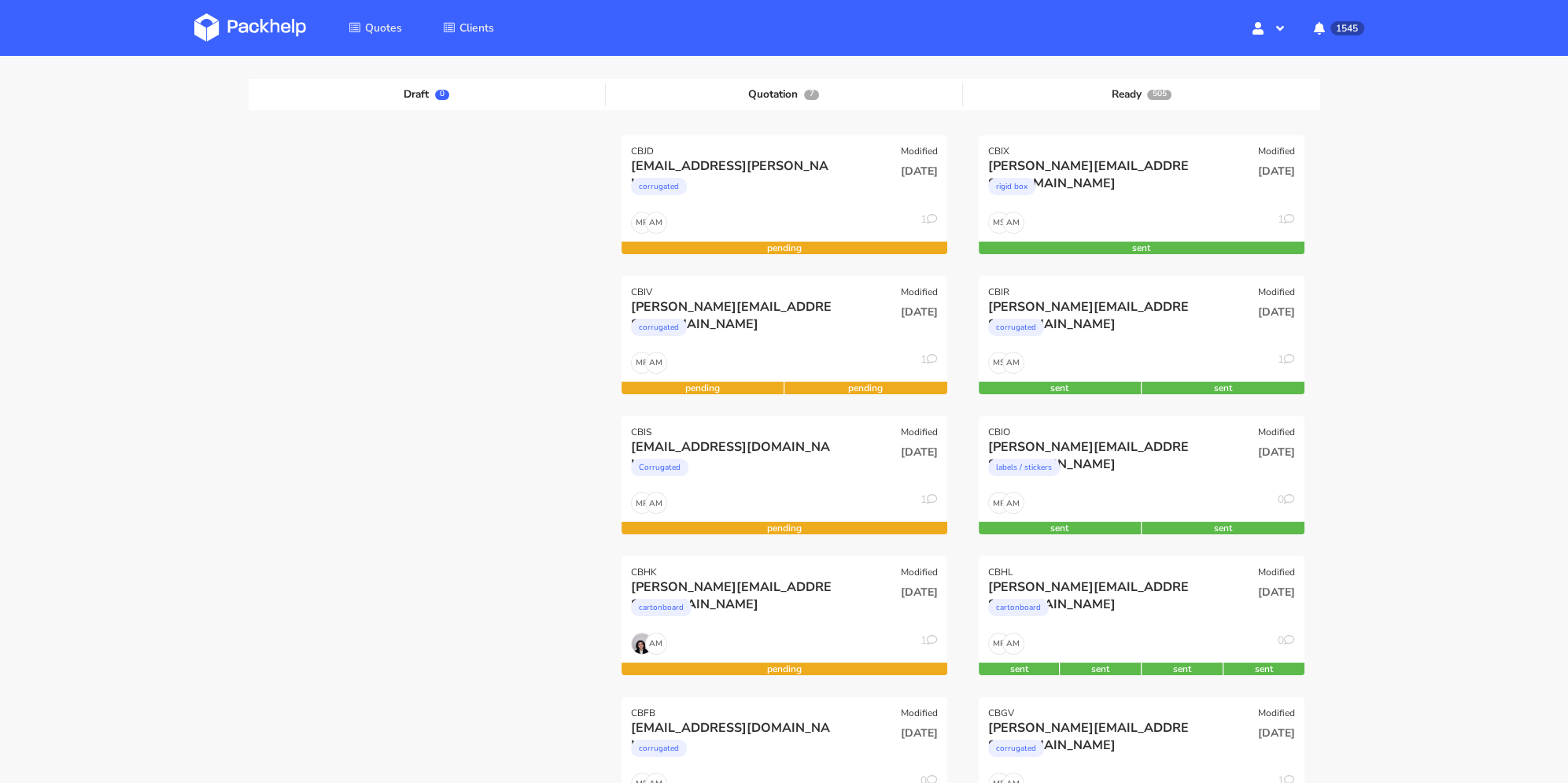
scroll to position [79, 0]
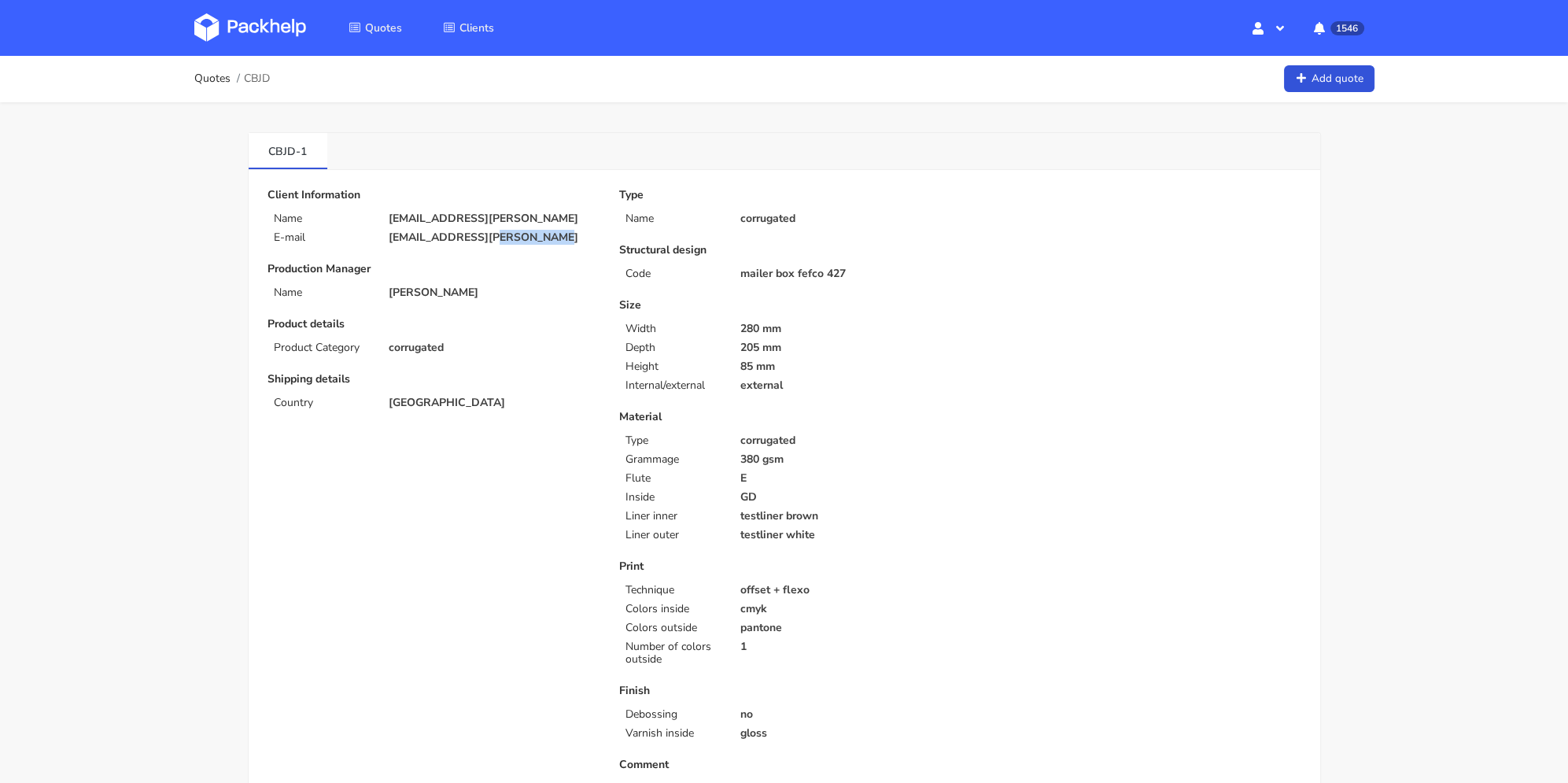
drag, startPoint x: 534, startPoint y: 236, endPoint x: 500, endPoint y: 225, distance: 35.7
click at [473, 239] on p "[EMAIL_ADDRESS][PERSON_NAME]" at bounding box center [492, 237] width 209 height 13
copy p "[PERSON_NAME].md"
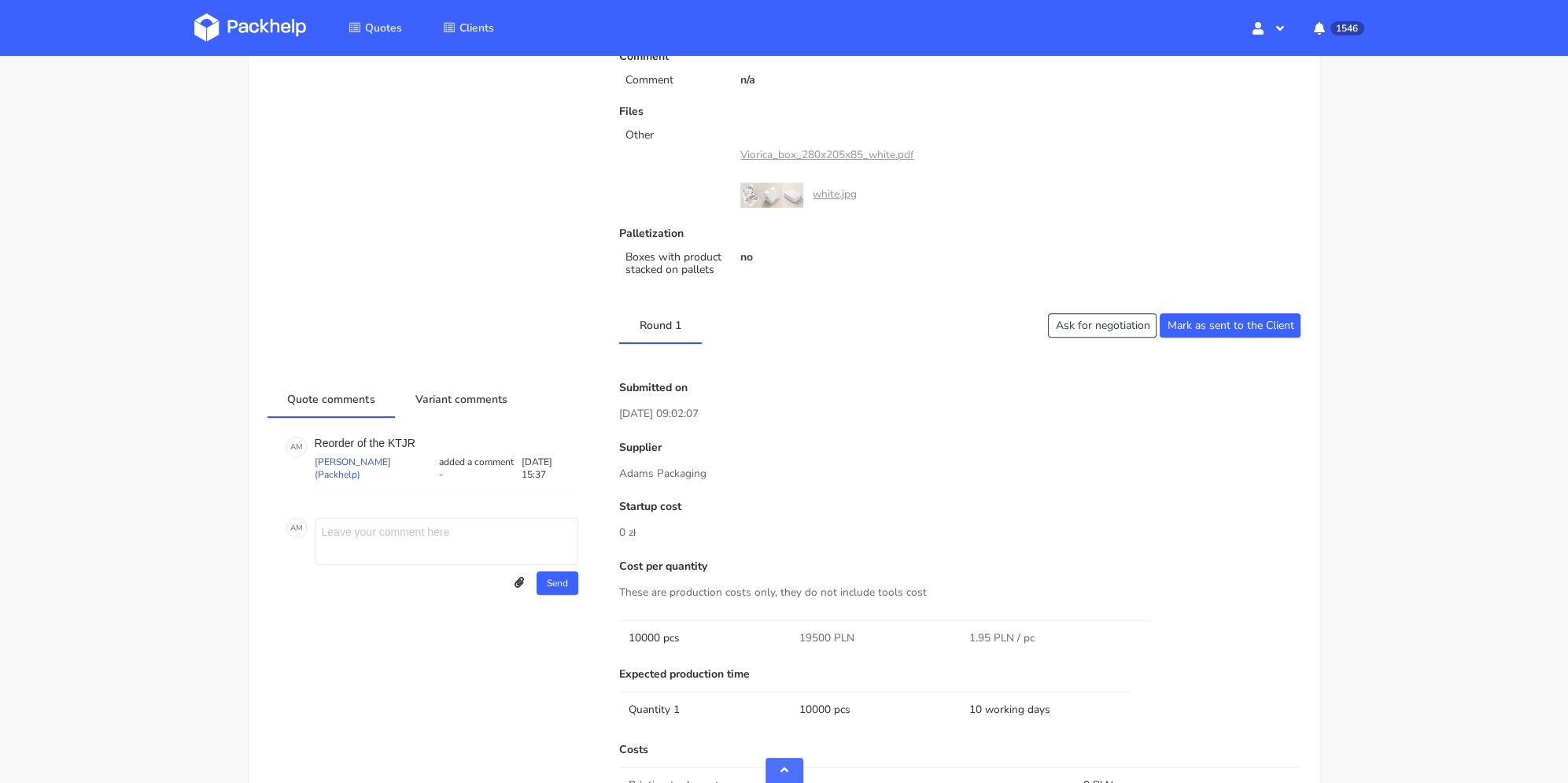
scroll to position [945, 0]
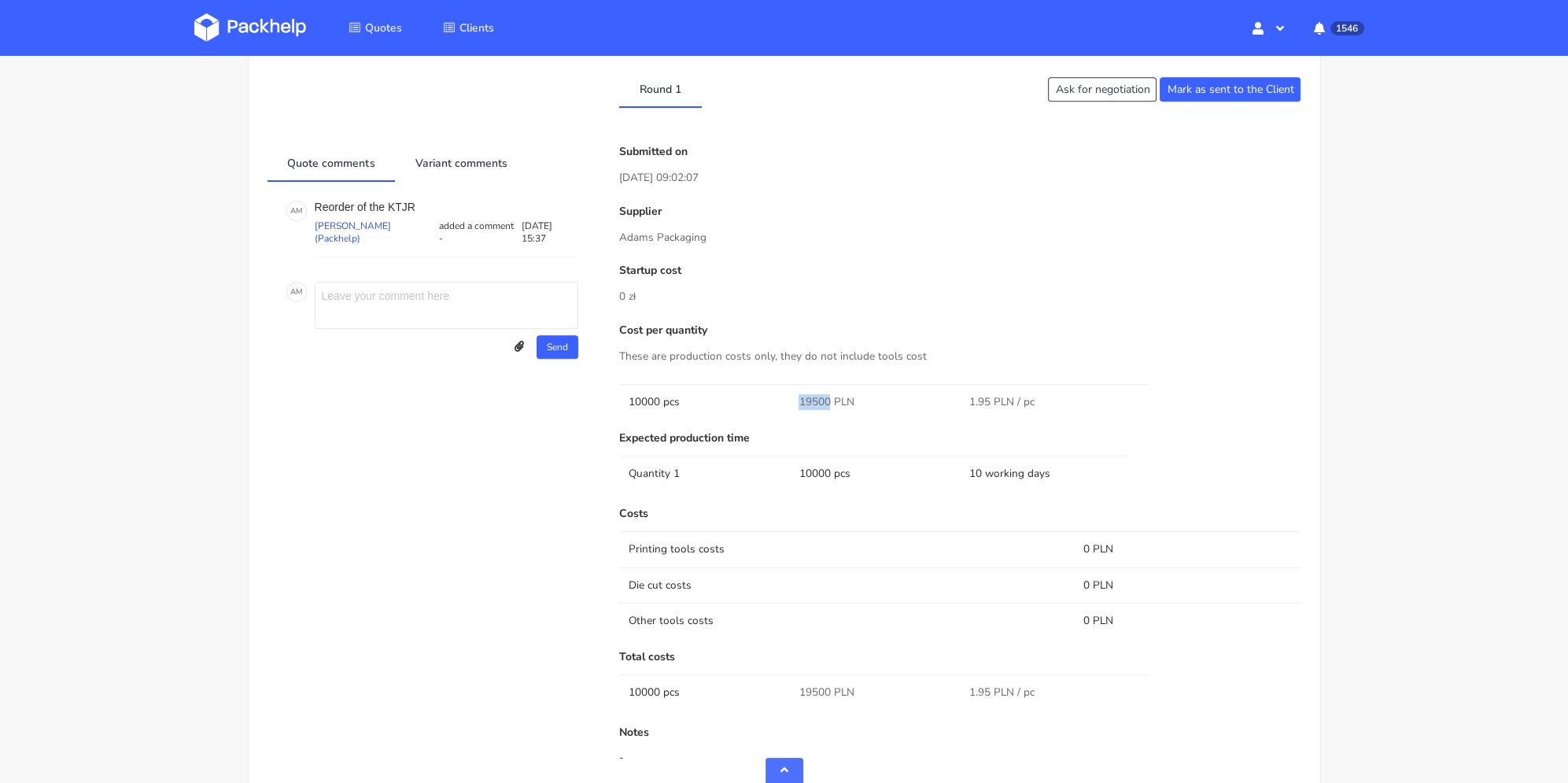
drag, startPoint x: 799, startPoint y: 399, endPoint x: 830, endPoint y: 402, distance: 31.1
click at [830, 402] on td "19500 PLN" at bounding box center [875, 401] width 171 height 35
copy span "19500"
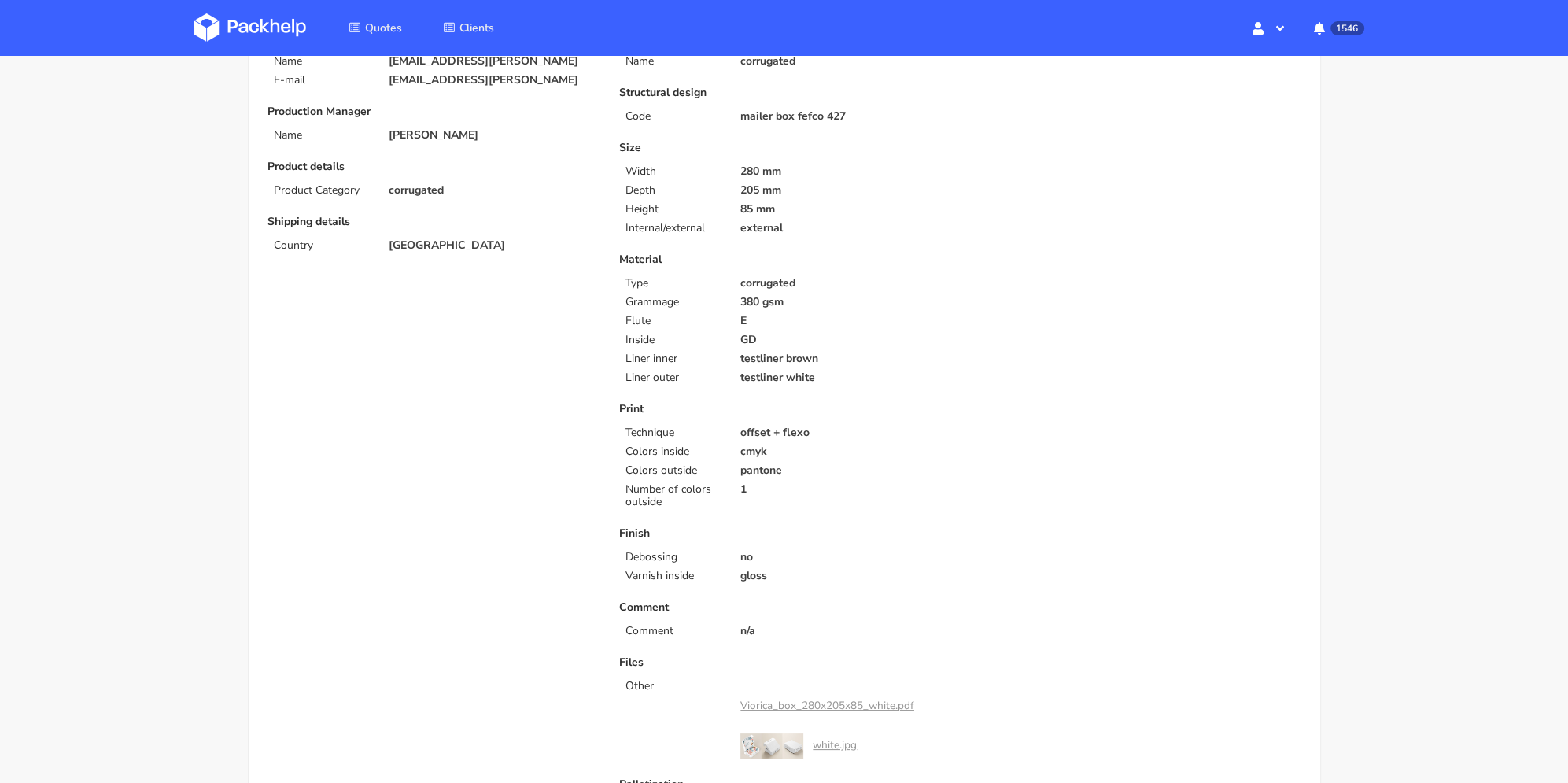
scroll to position [0, 0]
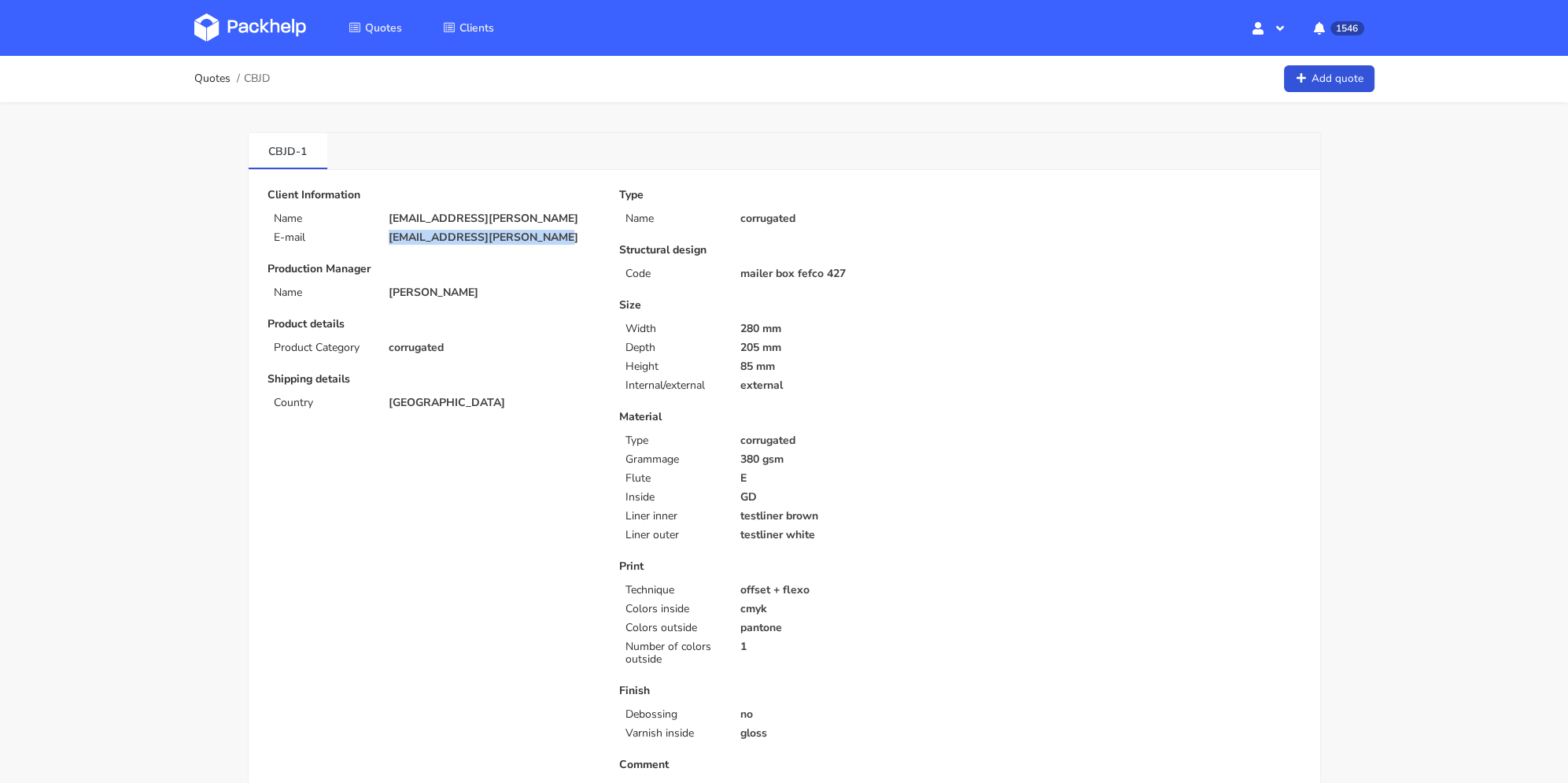
drag, startPoint x: 483, startPoint y: 239, endPoint x: 585, endPoint y: 0, distance: 259.9
click at [373, 236] on div "E-mail alina.griceannii@viorica.md" at bounding box center [432, 237] width 351 height 13
copy div "[EMAIL_ADDRESS][PERSON_NAME]"
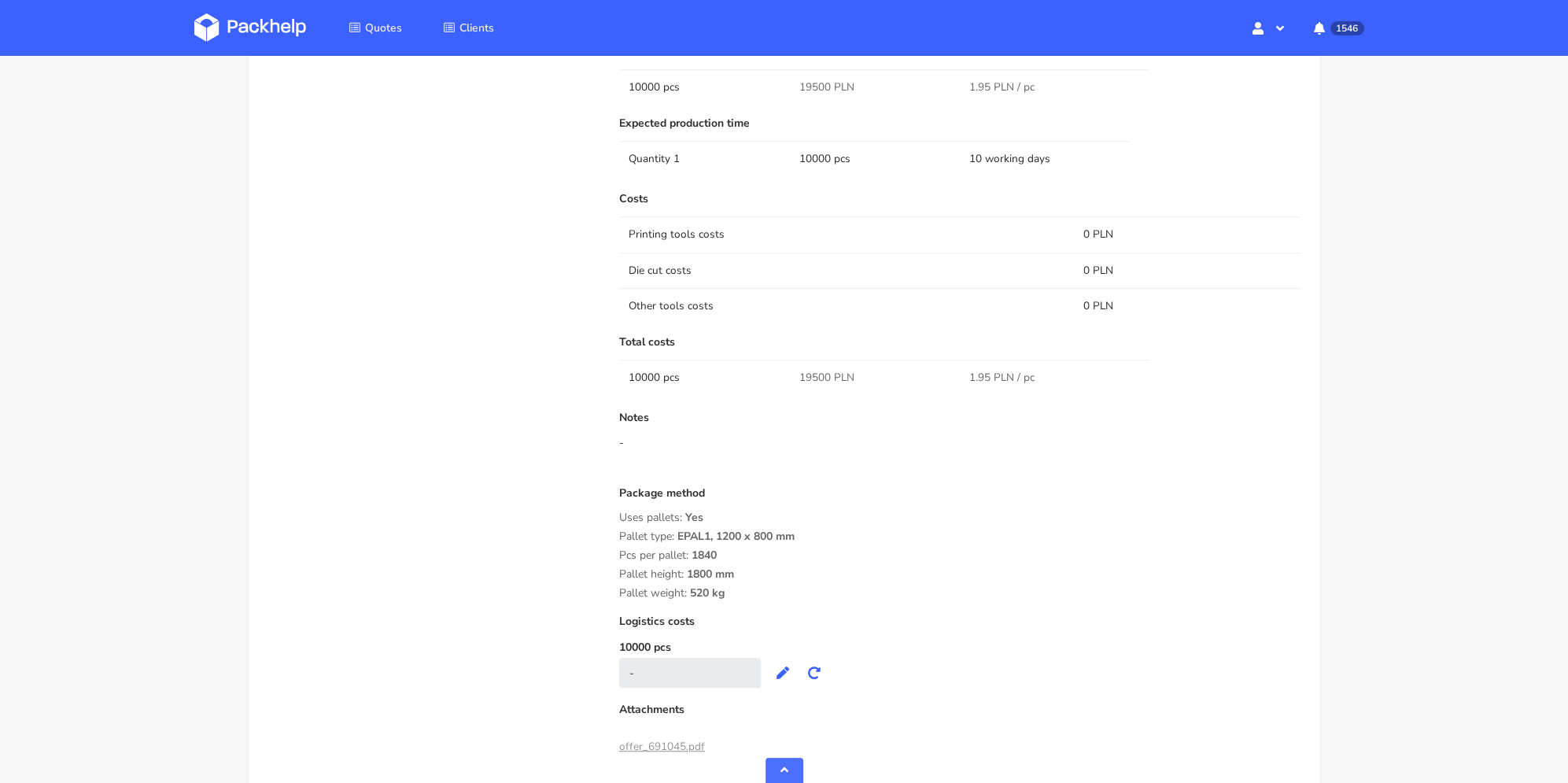
scroll to position [1181, 0]
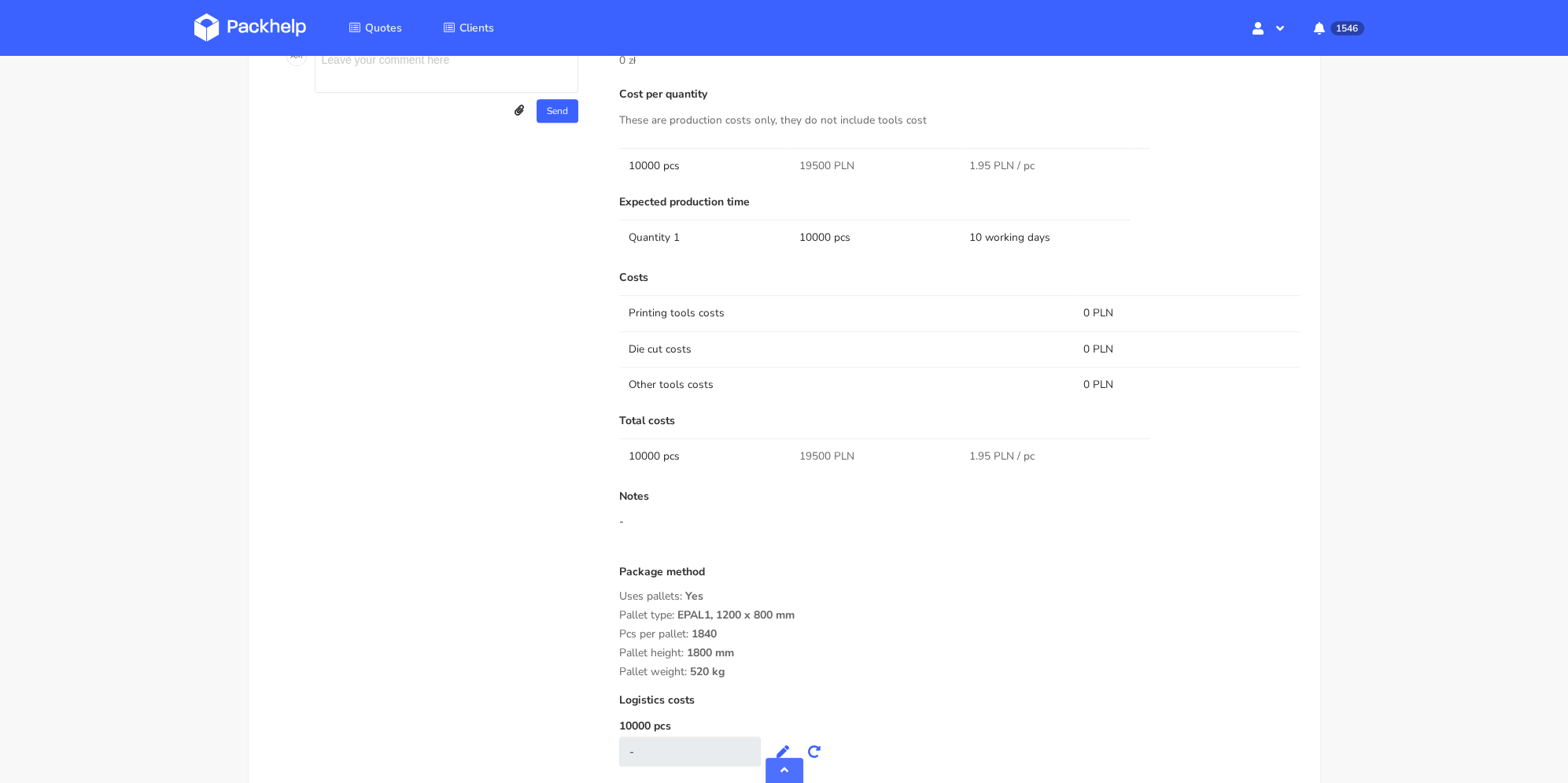
click at [815, 165] on span "19500 PLN" at bounding box center [827, 166] width 55 height 15
copy span "19500"
drag, startPoint x: 655, startPoint y: 622, endPoint x: 737, endPoint y: 670, distance: 95.0
click at [737, 670] on div "Submitted on 09 Sep 2025 09:02:07 Supplier Adams Packaging Startup cost 0 zł Co…" at bounding box center [961, 375] width 705 height 931
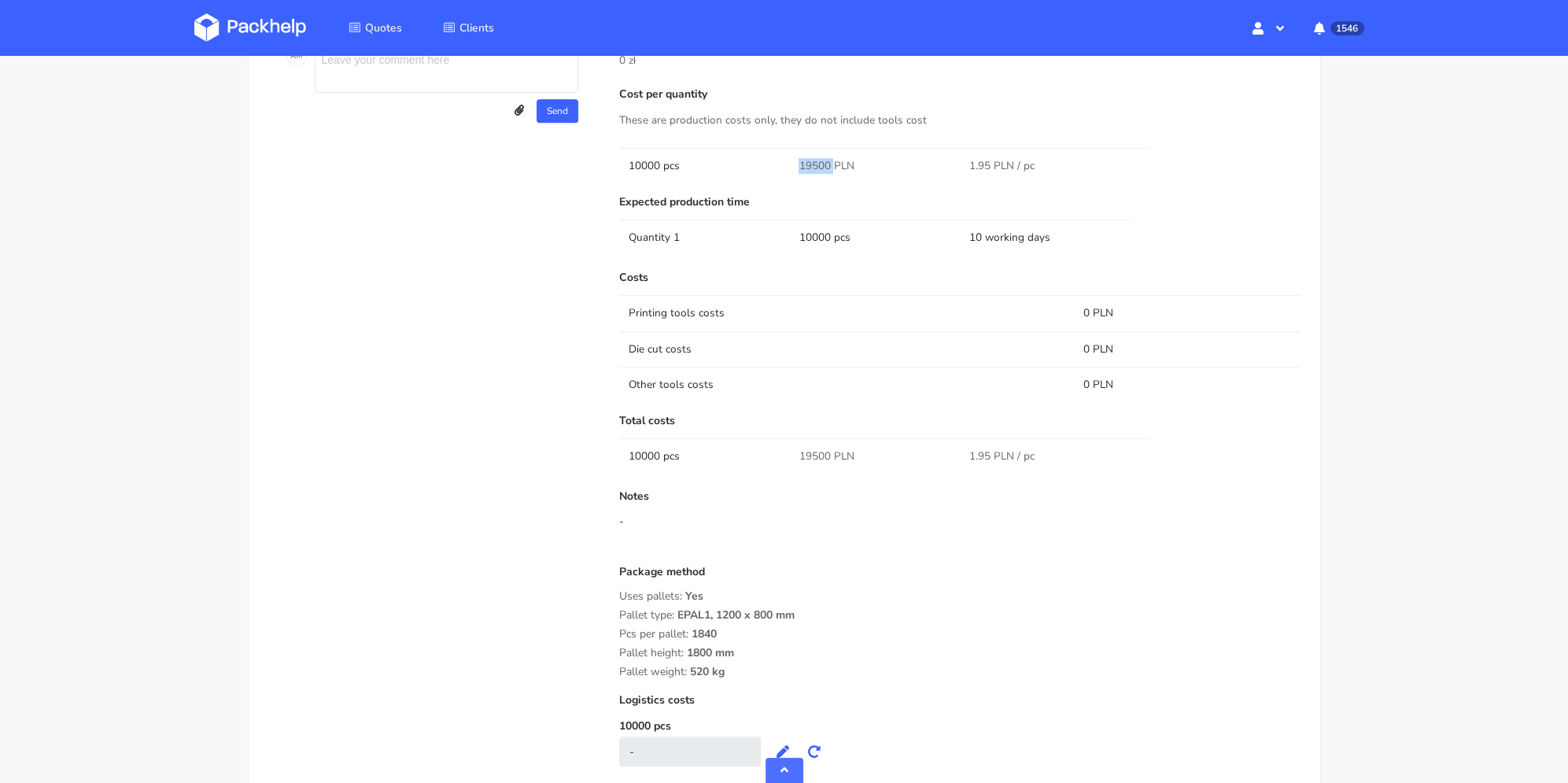
copy div "Pallet type: EPAL1, 1200 x 800 mm Pcs per pallet: 1840 Pallet height: 1800 mm P…"
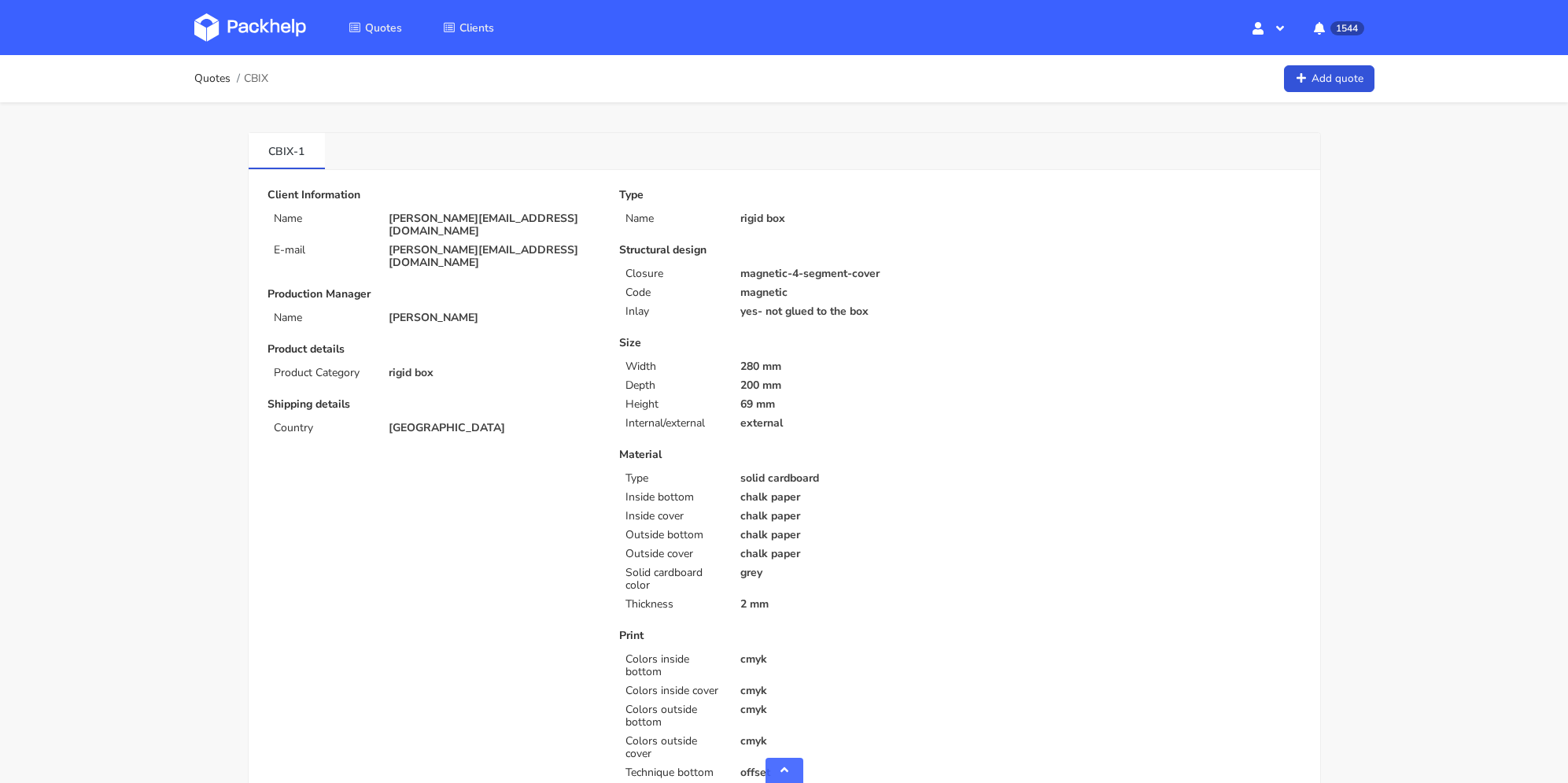
scroll to position [1665, 0]
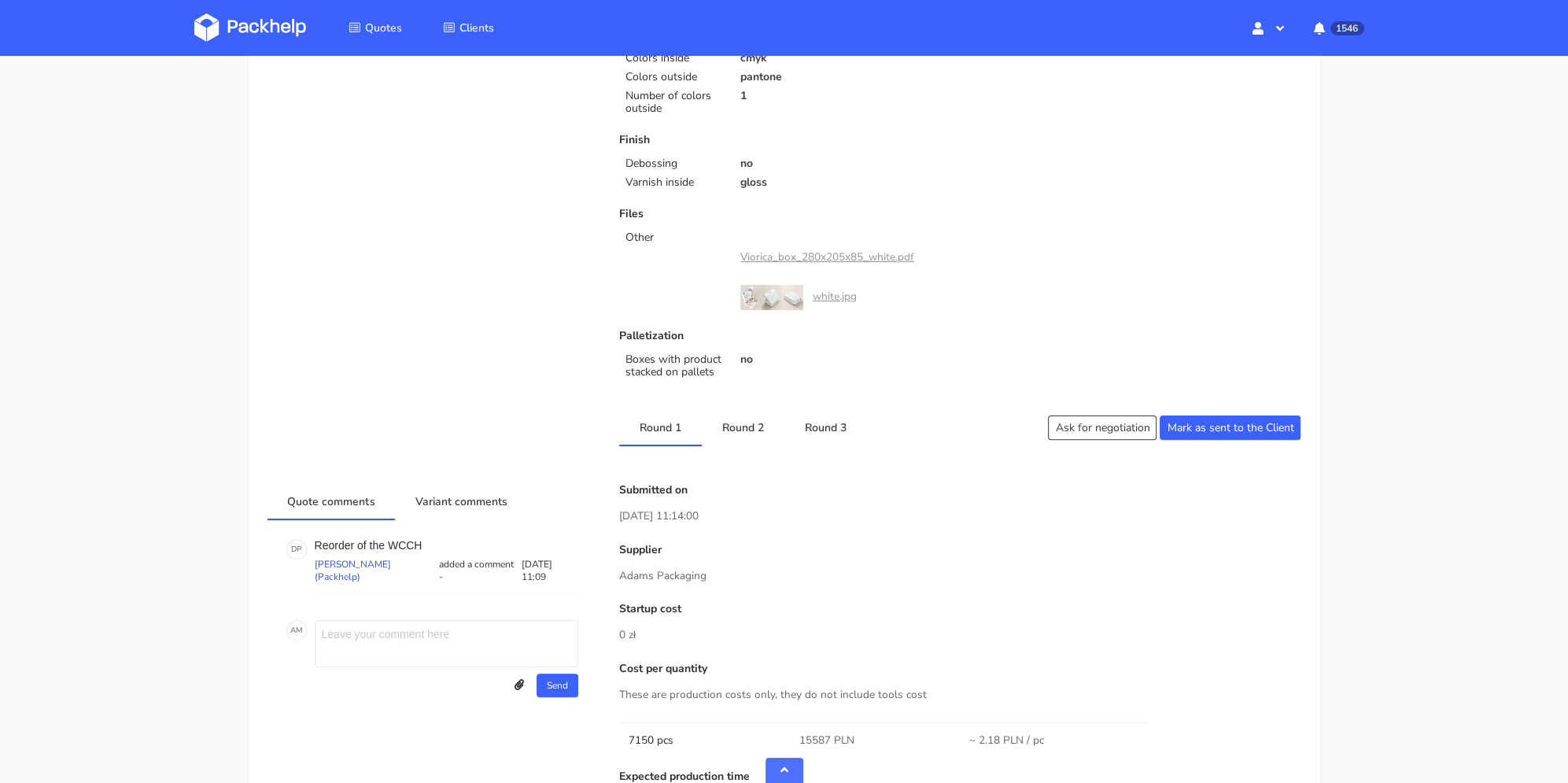
scroll to position [708, 0]
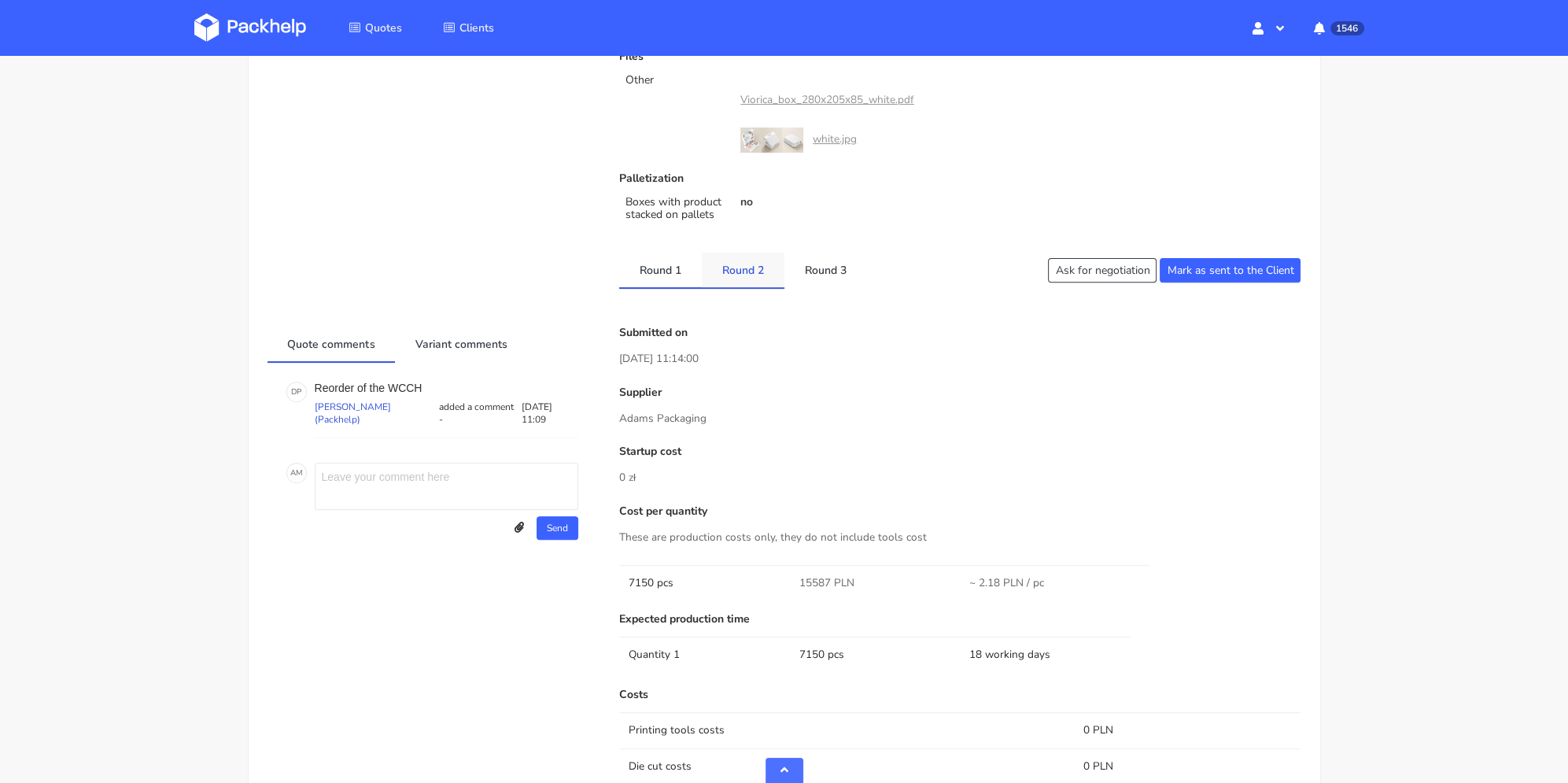
click at [756, 273] on link "Round 2" at bounding box center [743, 270] width 82 height 34
click at [838, 273] on link "Round 3" at bounding box center [826, 270] width 82 height 34
click at [683, 277] on link "Round 1" at bounding box center [661, 270] width 82 height 34
drag, startPoint x: 748, startPoint y: 274, endPoint x: 757, endPoint y: 274, distance: 9.0
click at [750, 274] on link "Round 2" at bounding box center [743, 270] width 82 height 34
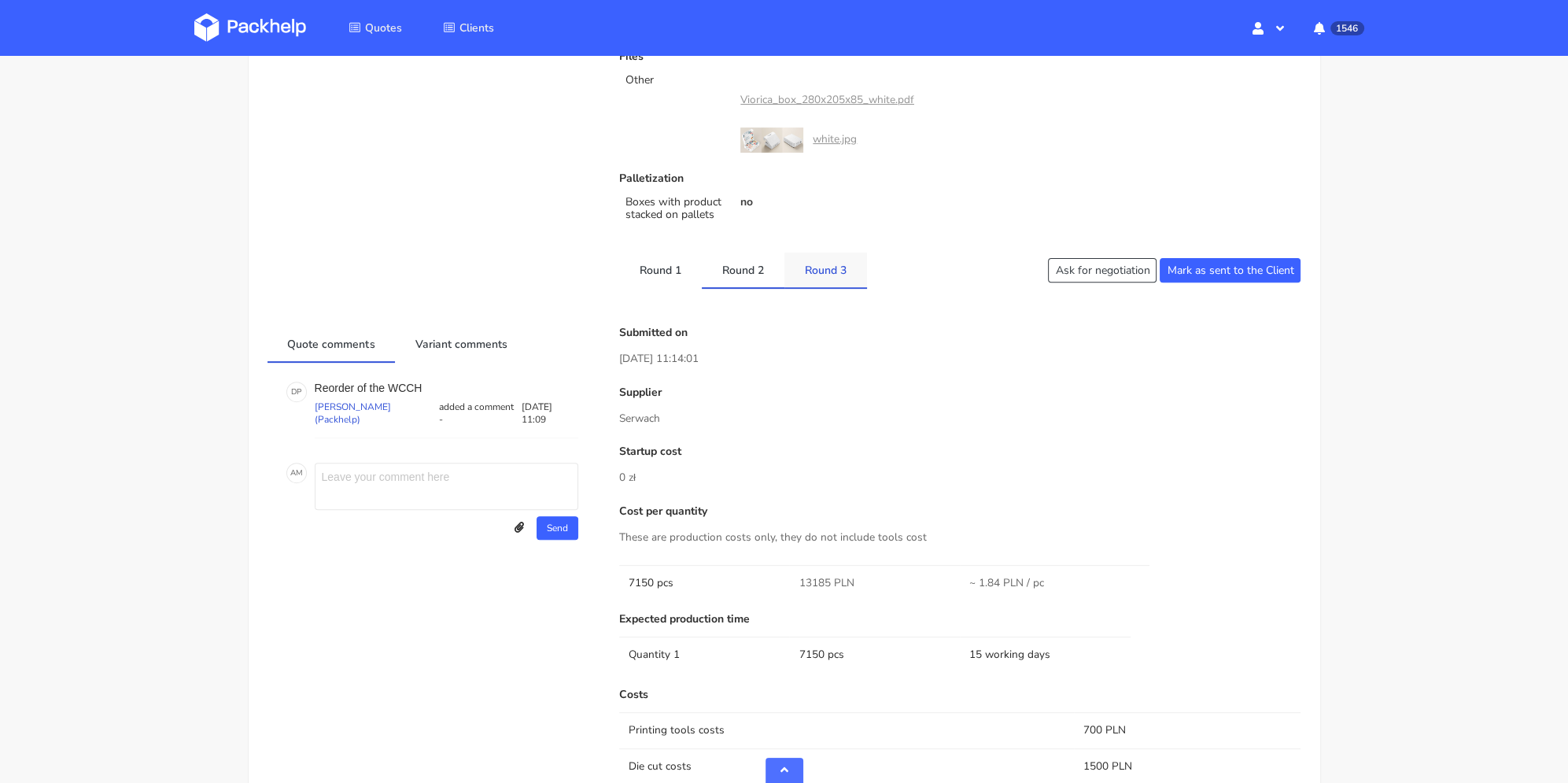
click at [795, 270] on link "Round 3" at bounding box center [826, 270] width 82 height 34
click at [675, 275] on link "Round 1" at bounding box center [661, 270] width 82 height 34
click at [800, 277] on link "Round 3" at bounding box center [826, 270] width 82 height 34
drag, startPoint x: 725, startPoint y: 278, endPoint x: 683, endPoint y: 273, distance: 42.3
click at [725, 278] on link "Round 2" at bounding box center [743, 270] width 82 height 34
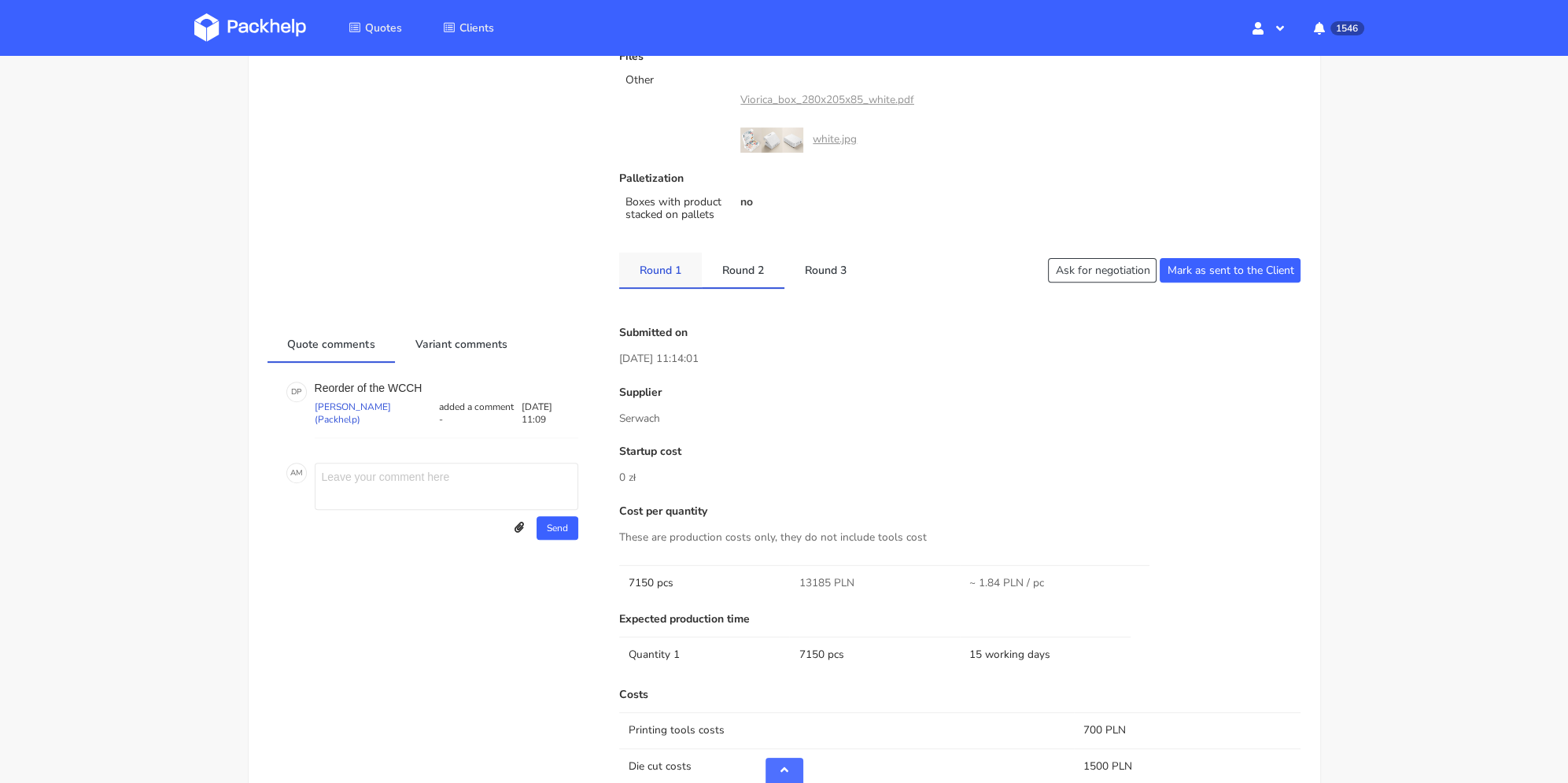
click at [659, 269] on link "Round 1" at bounding box center [661, 270] width 82 height 34
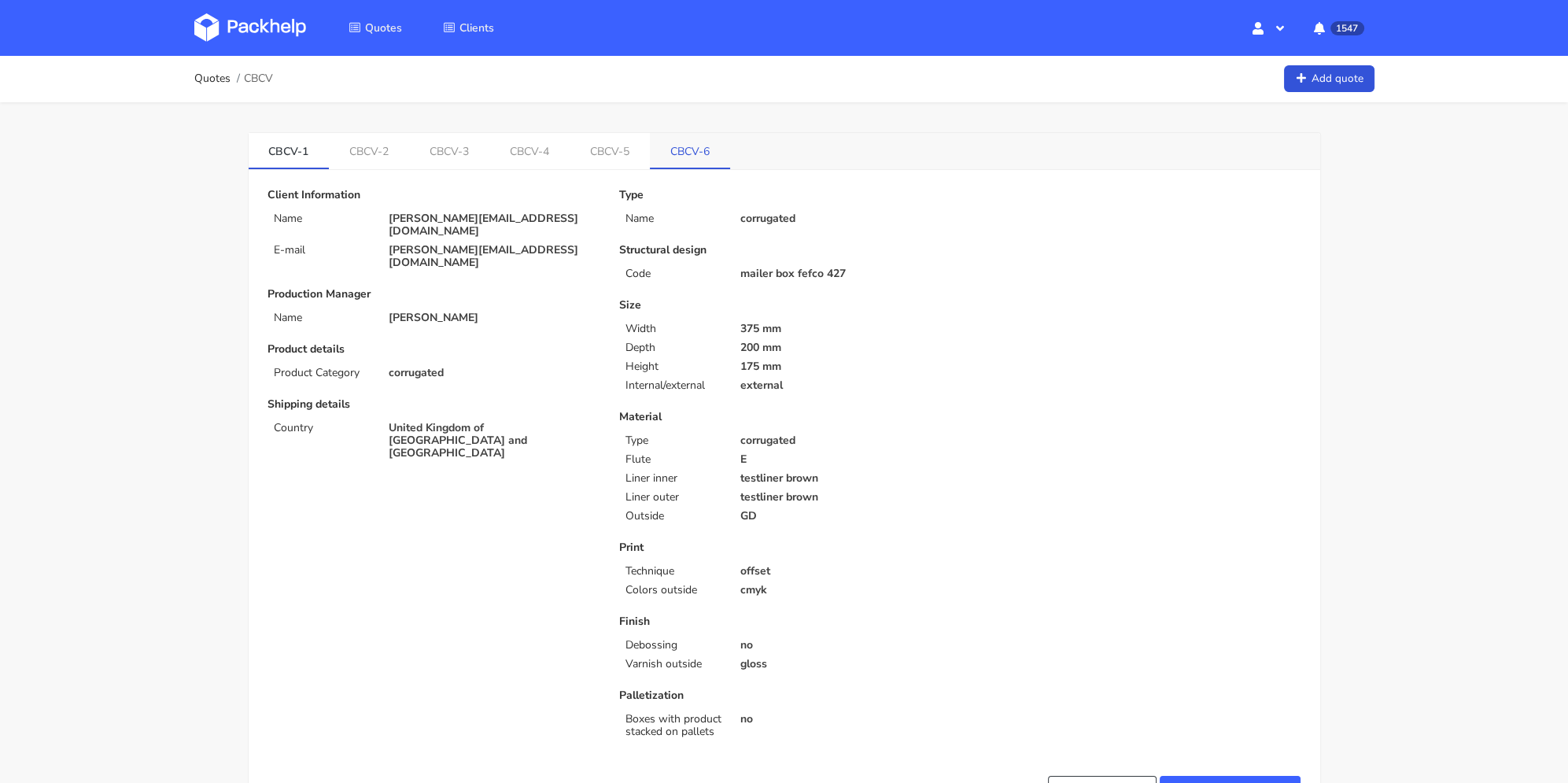
click at [725, 149] on link "CBCV-6" at bounding box center [690, 150] width 80 height 34
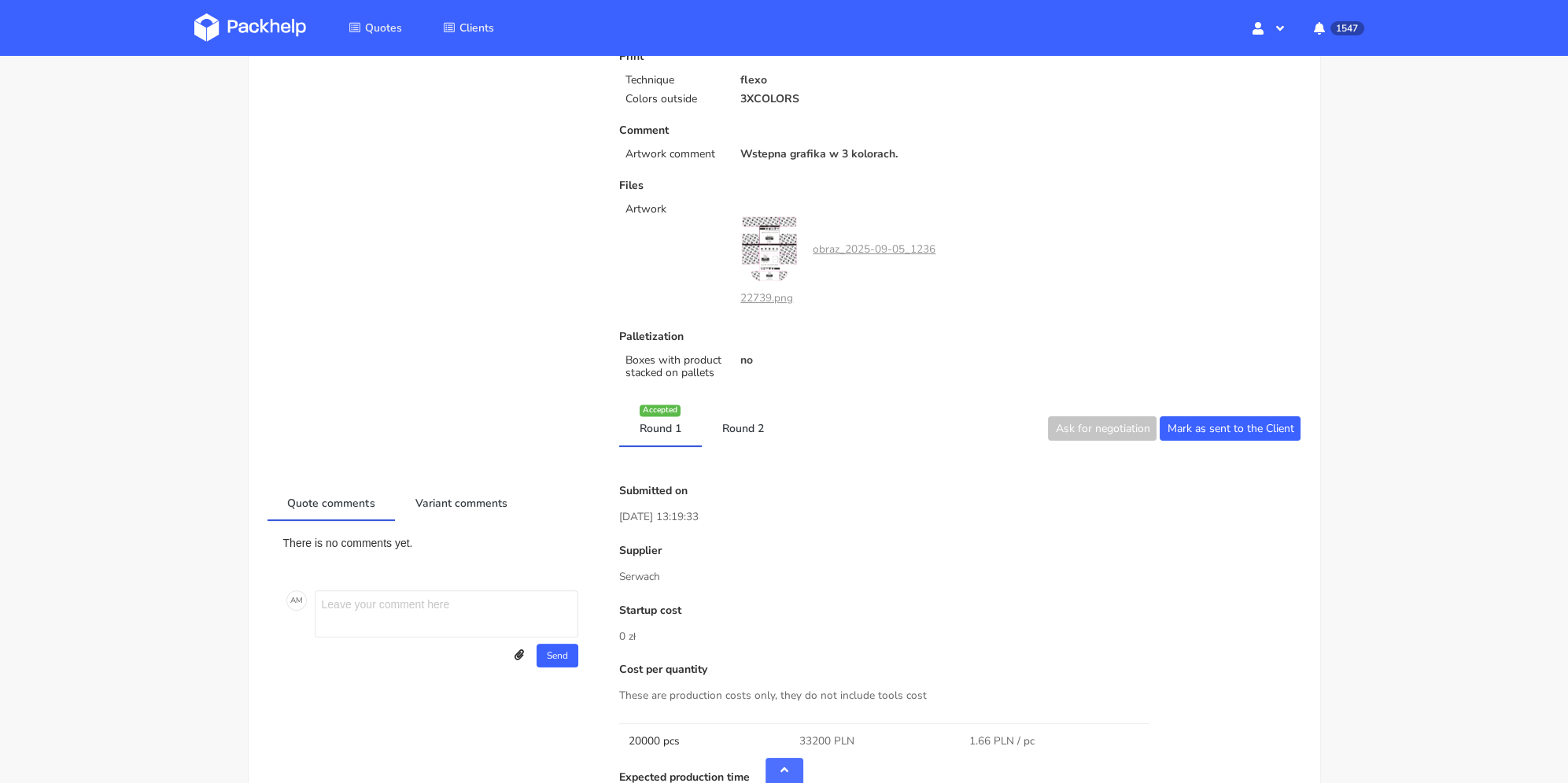
scroll to position [551, 0]
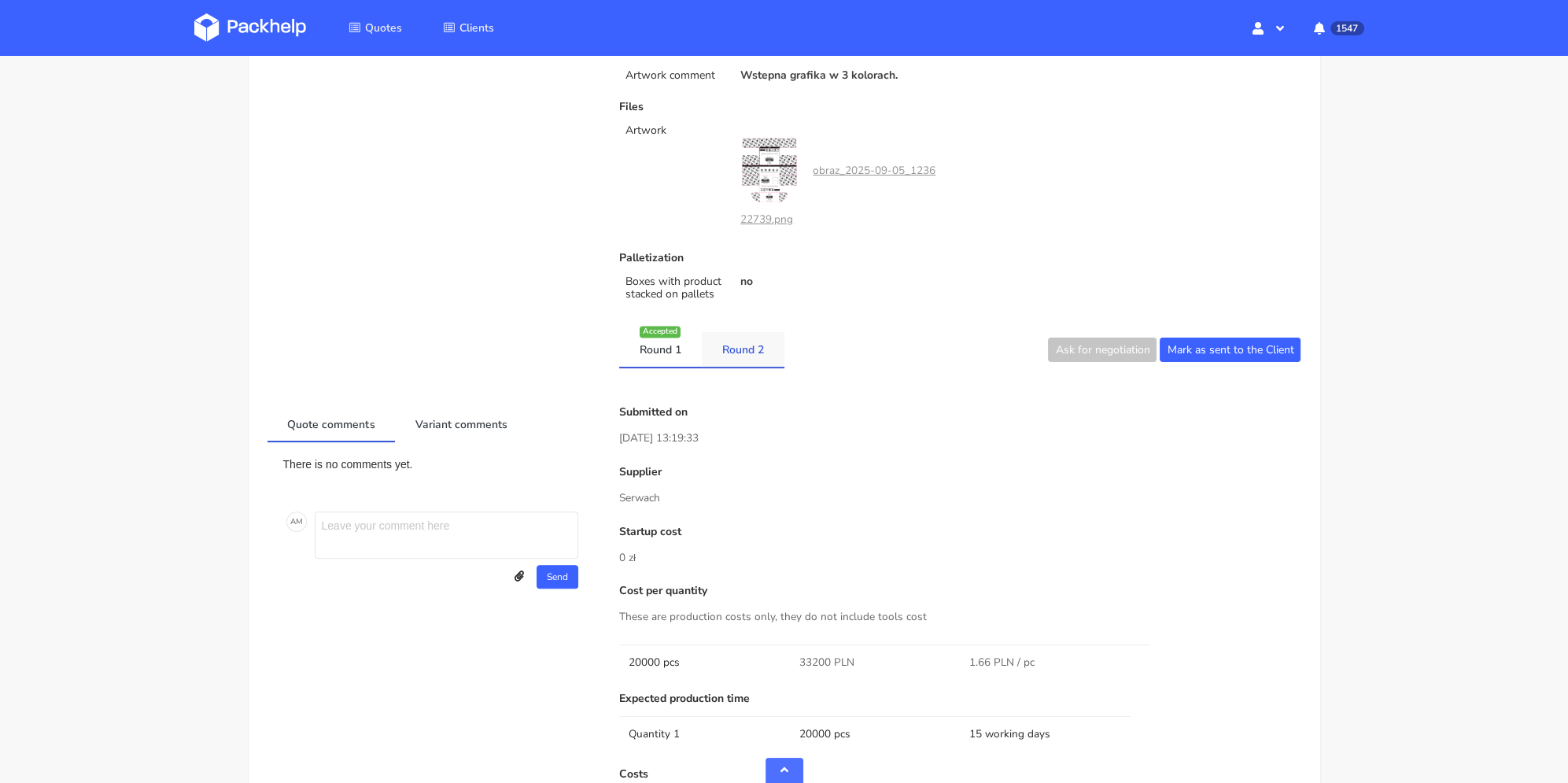
click at [753, 346] on link "Round 2" at bounding box center [743, 350] width 82 height 34
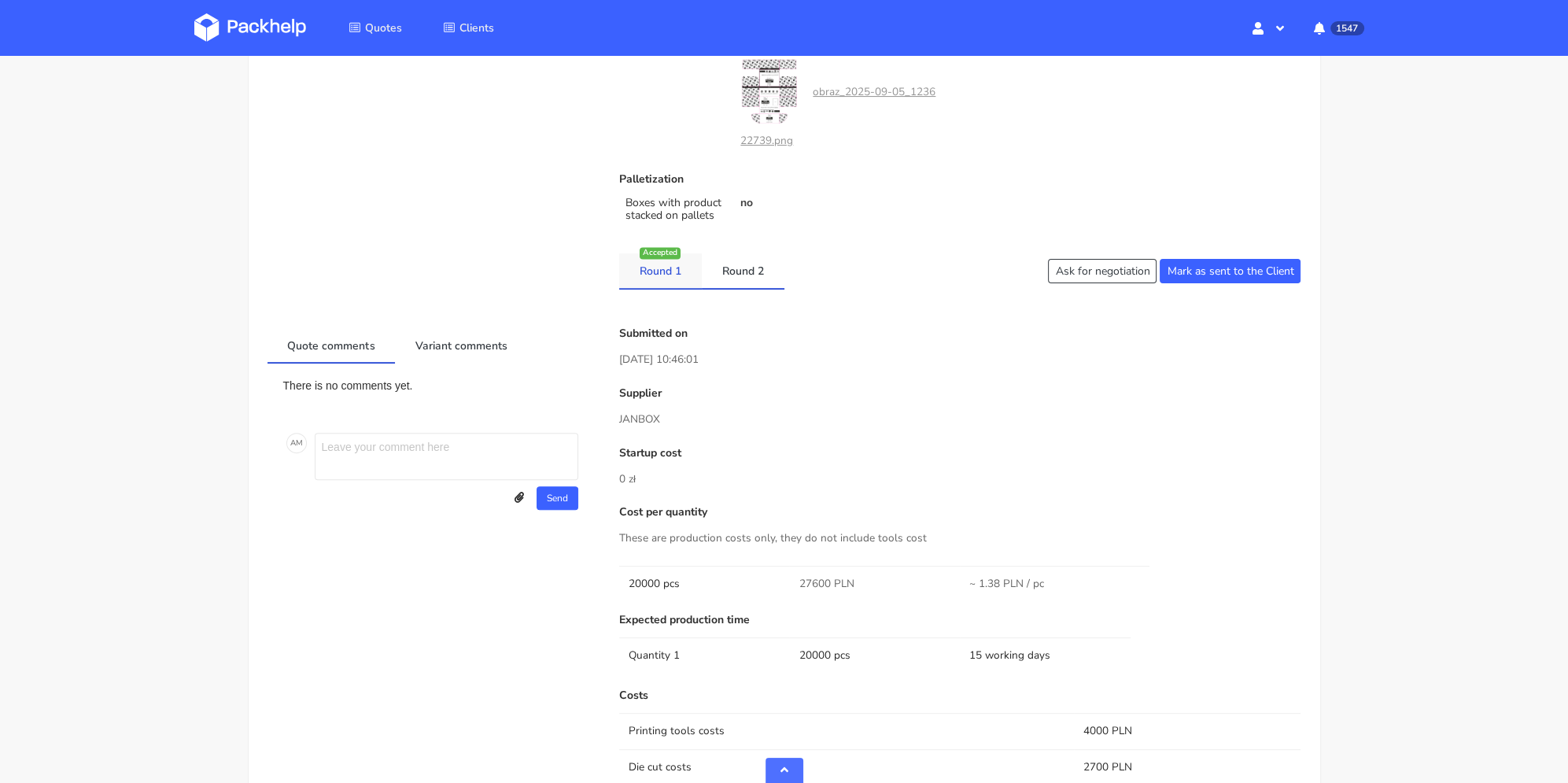
scroll to position [708, 0]
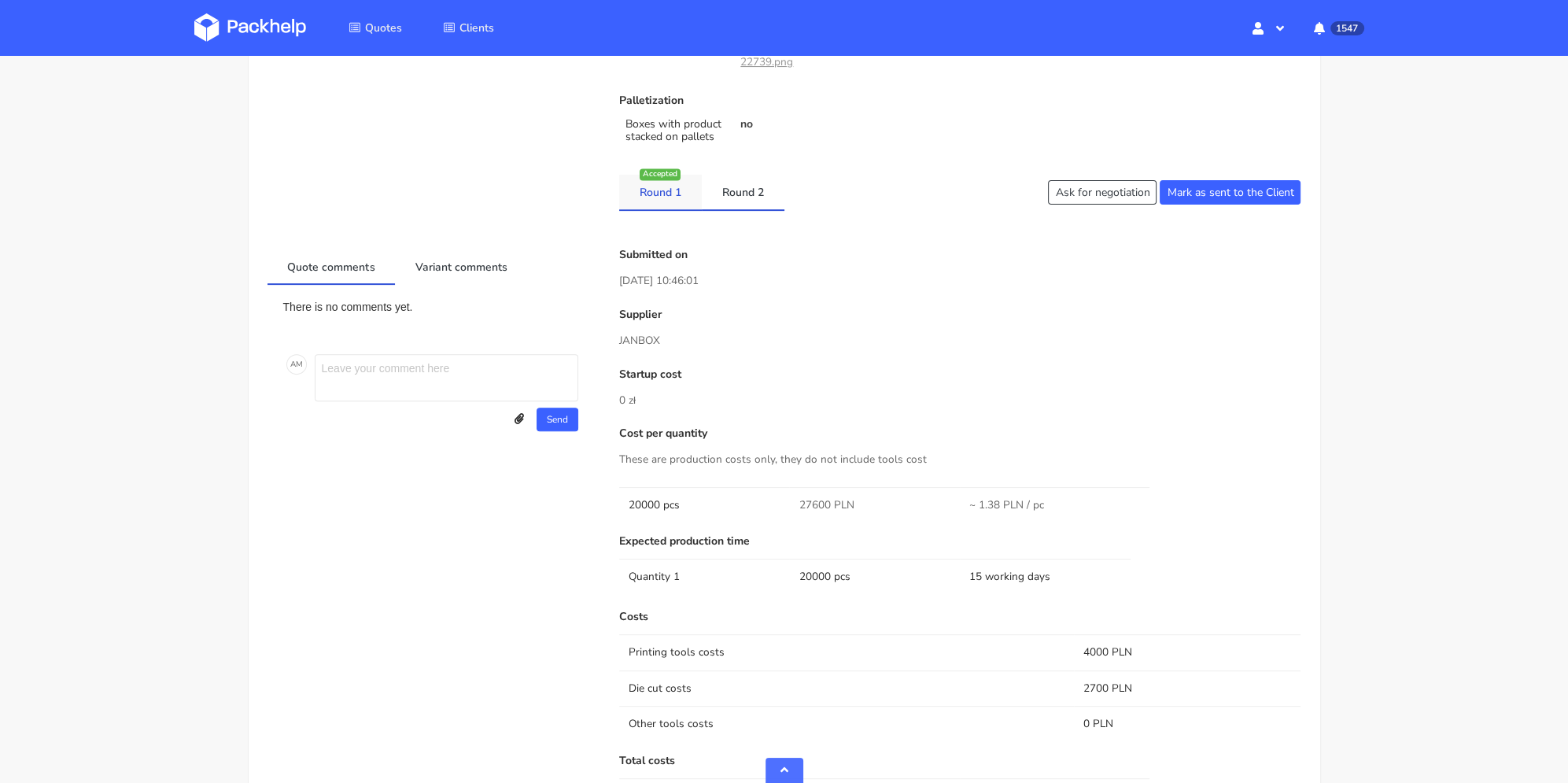
click at [682, 187] on link "Round 1" at bounding box center [661, 192] width 82 height 34
click at [717, 185] on link "Round 2" at bounding box center [743, 192] width 82 height 34
click at [637, 187] on link "Round 1" at bounding box center [661, 192] width 82 height 34
click at [704, 176] on link "Round 2" at bounding box center [743, 192] width 82 height 34
click at [660, 192] on link "Round 1" at bounding box center [661, 192] width 82 height 34
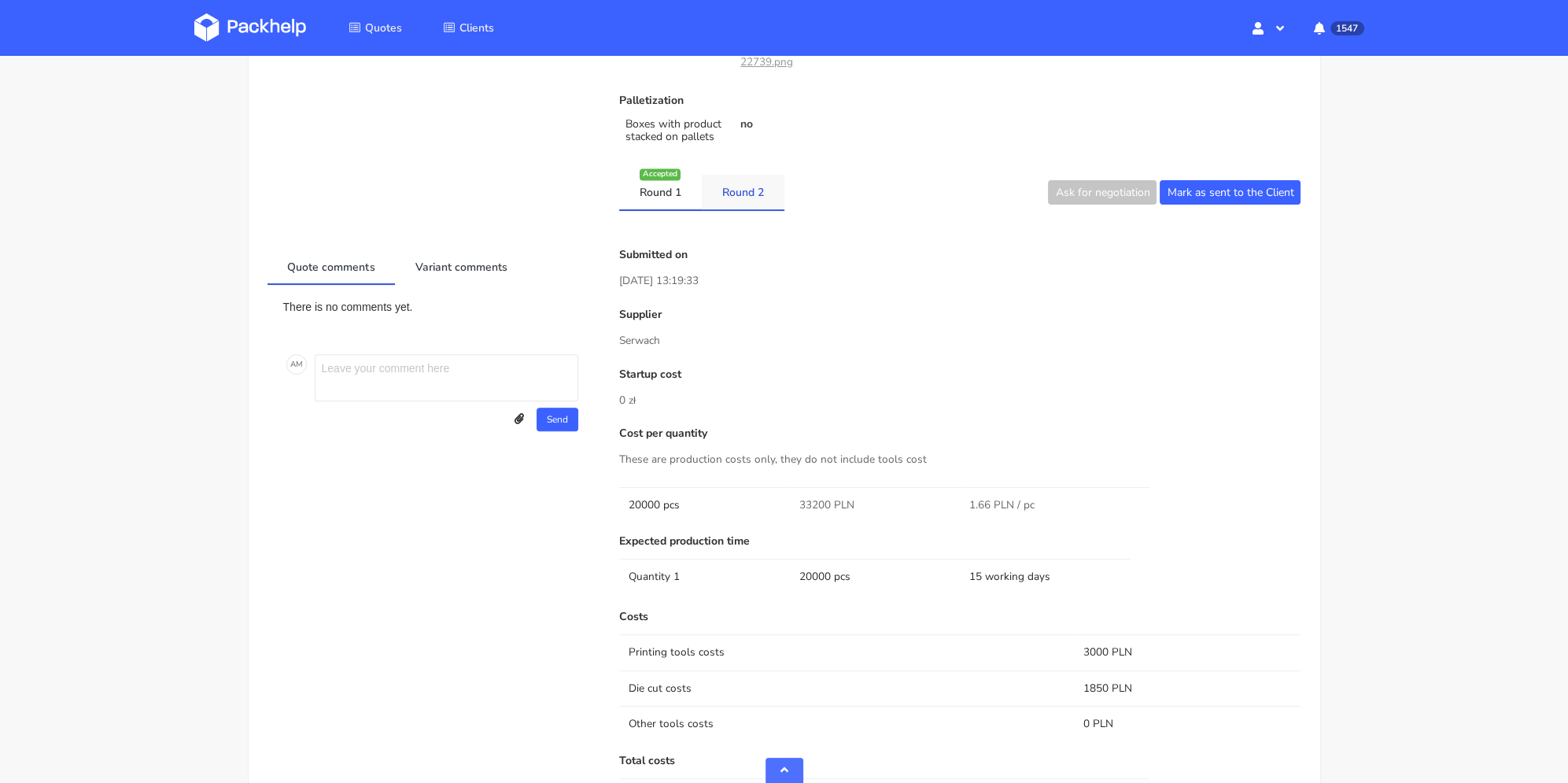
click at [723, 189] on link "Round 2" at bounding box center [743, 192] width 82 height 34
click at [661, 187] on link "Round 1" at bounding box center [661, 192] width 82 height 34
click at [719, 192] on link "Round 2" at bounding box center [743, 192] width 82 height 34
drag, startPoint x: 795, startPoint y: 494, endPoint x: 830, endPoint y: 505, distance: 36.7
click at [830, 505] on td "27600 PLN" at bounding box center [875, 505] width 171 height 35
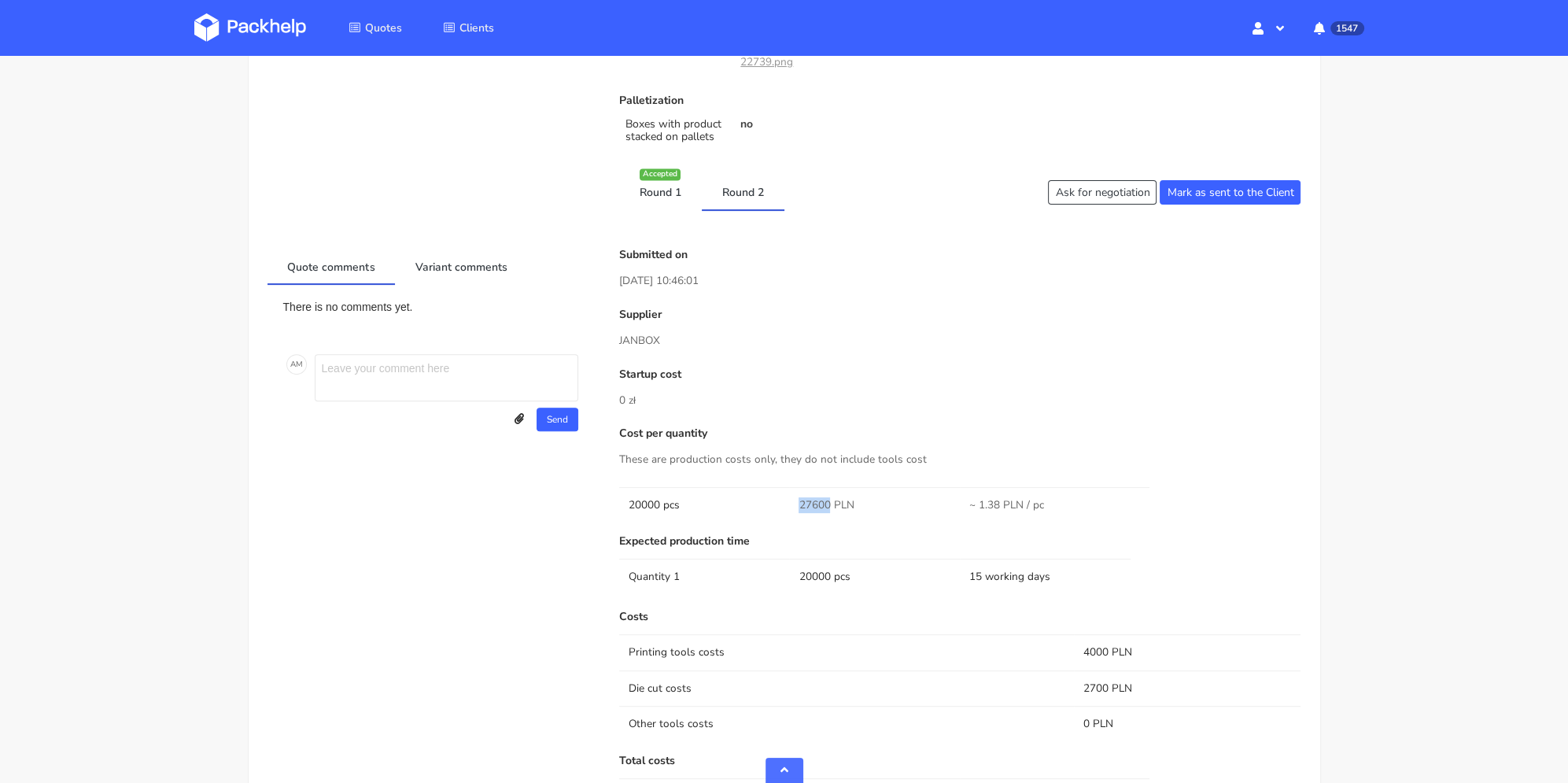
copy span "27600"
click at [903, 309] on p "Supplier" at bounding box center [961, 315] width 682 height 13
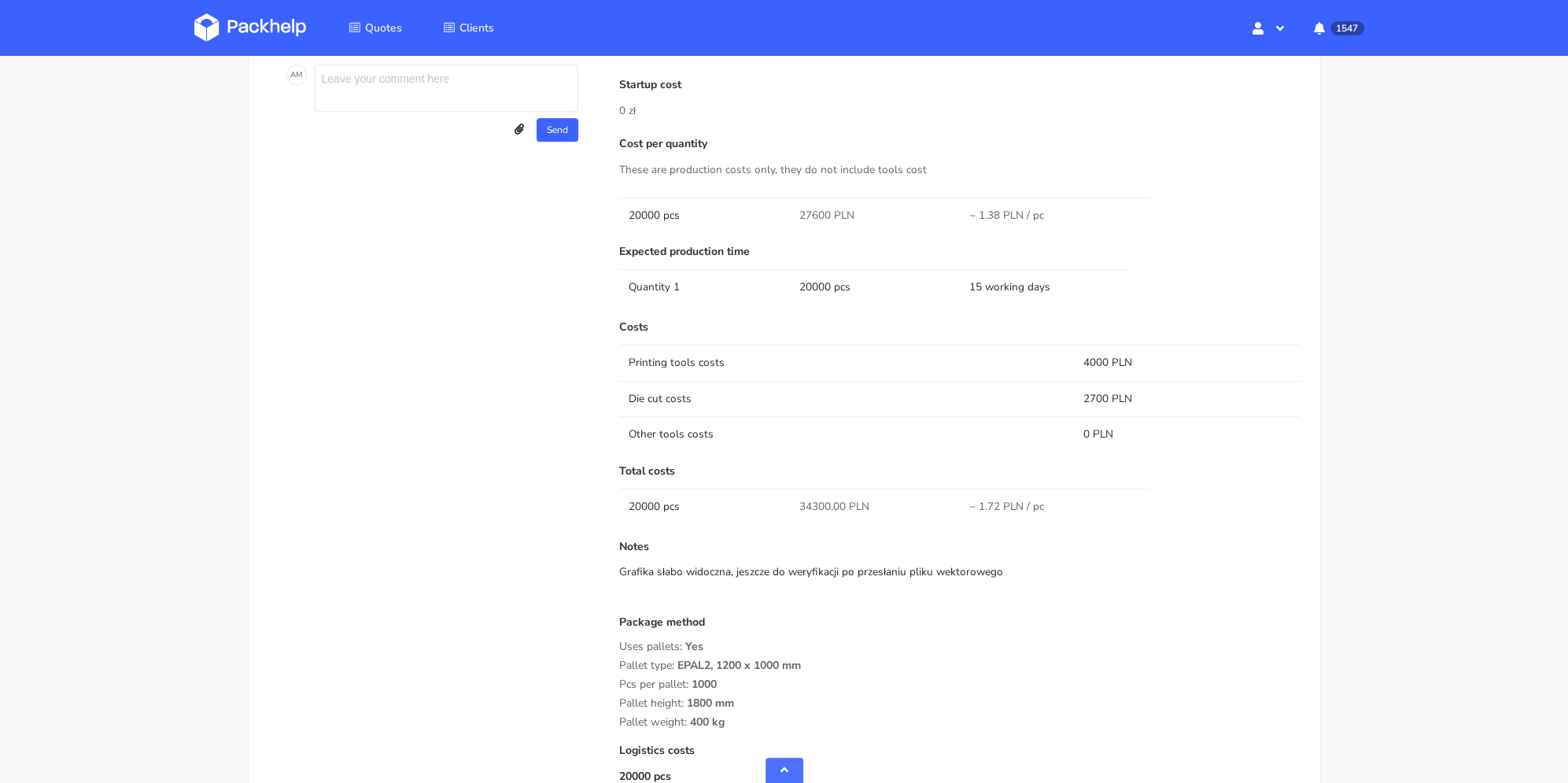
scroll to position [920, 0]
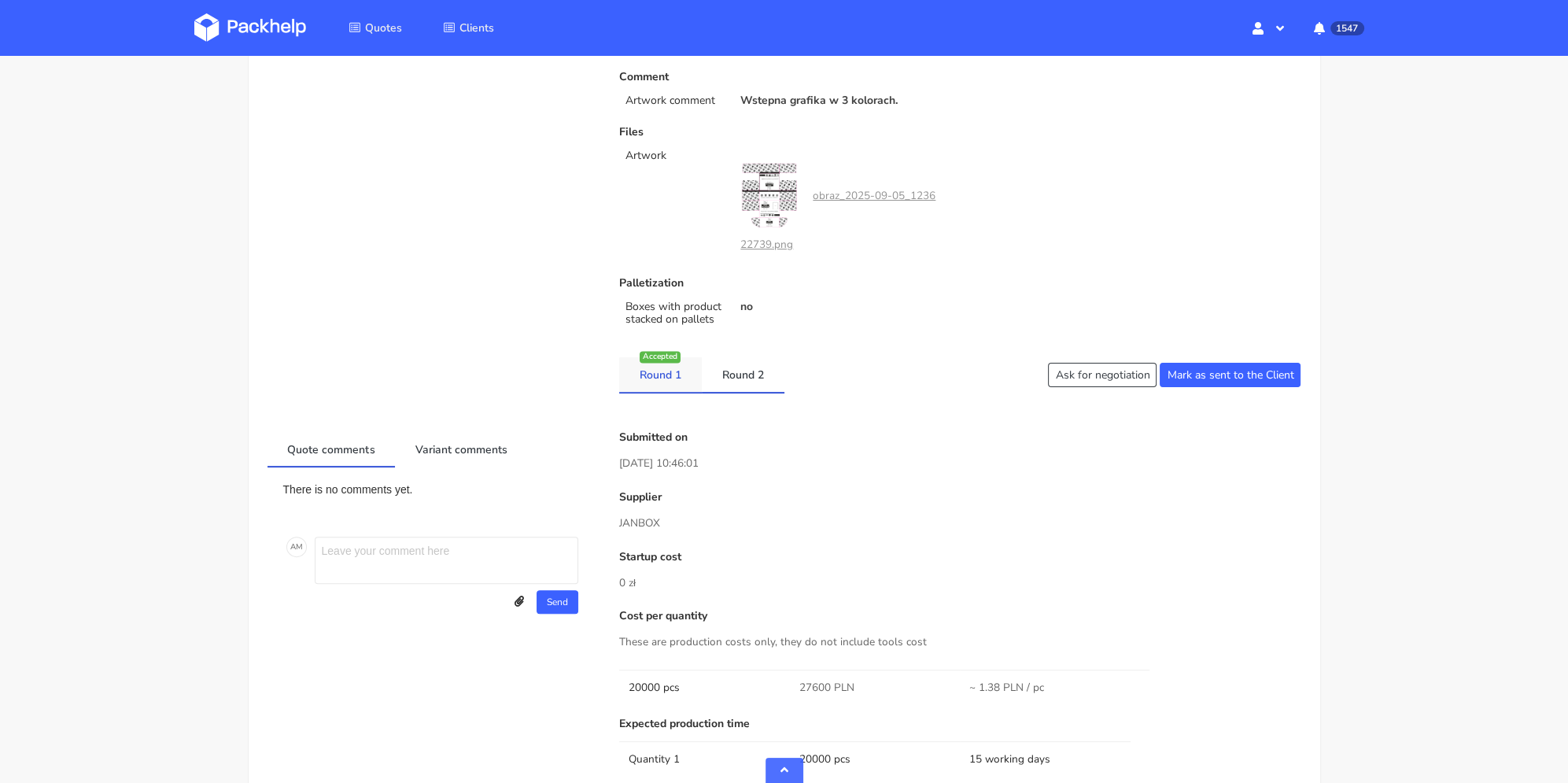
click at [674, 387] on link "Round 1" at bounding box center [661, 375] width 82 height 34
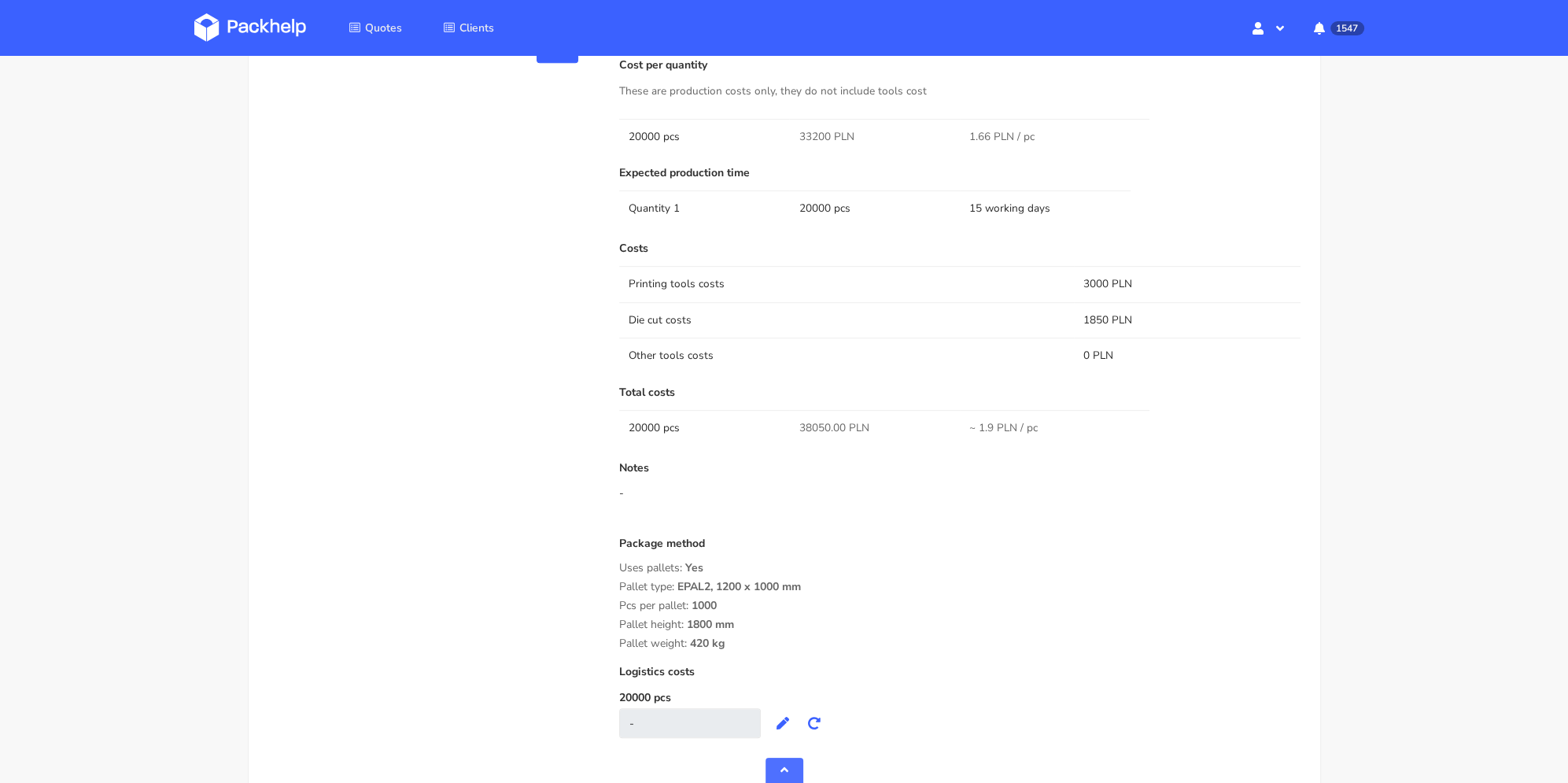
scroll to position [683, 0]
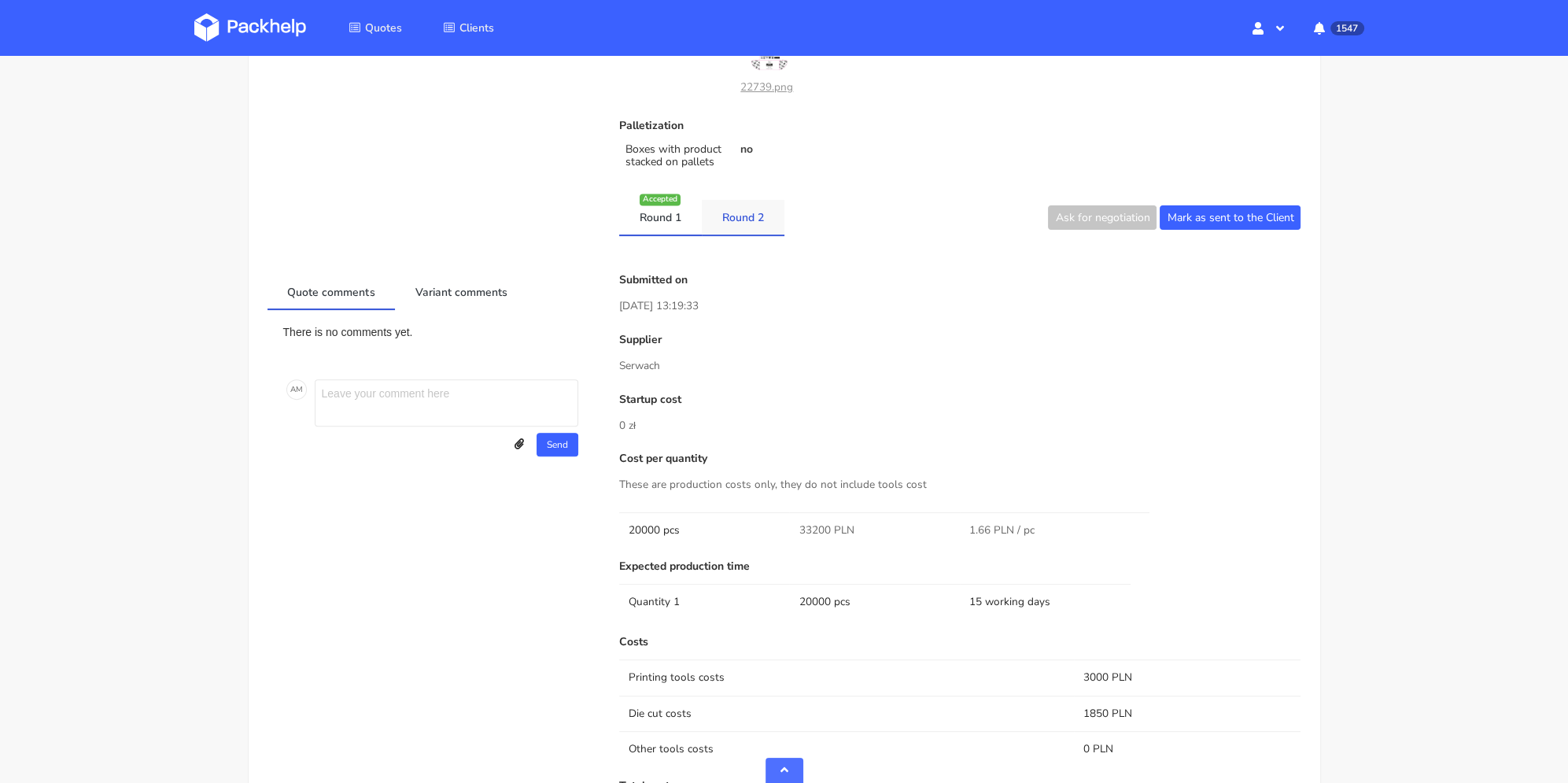
click at [735, 230] on link "Round 2" at bounding box center [743, 217] width 82 height 34
click at [735, 217] on link "Round 2" at bounding box center [743, 217] width 82 height 34
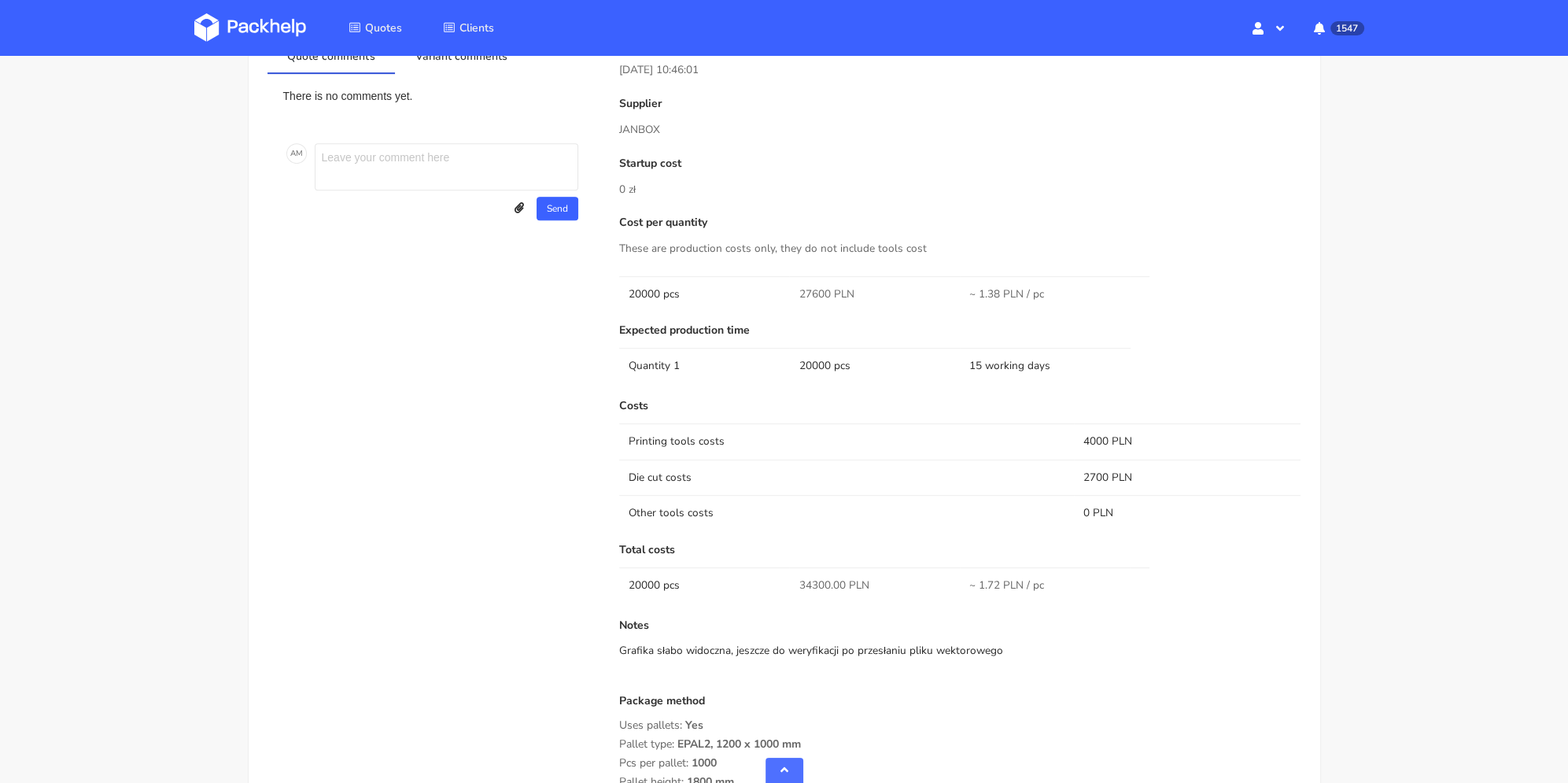
scroll to position [841, 0]
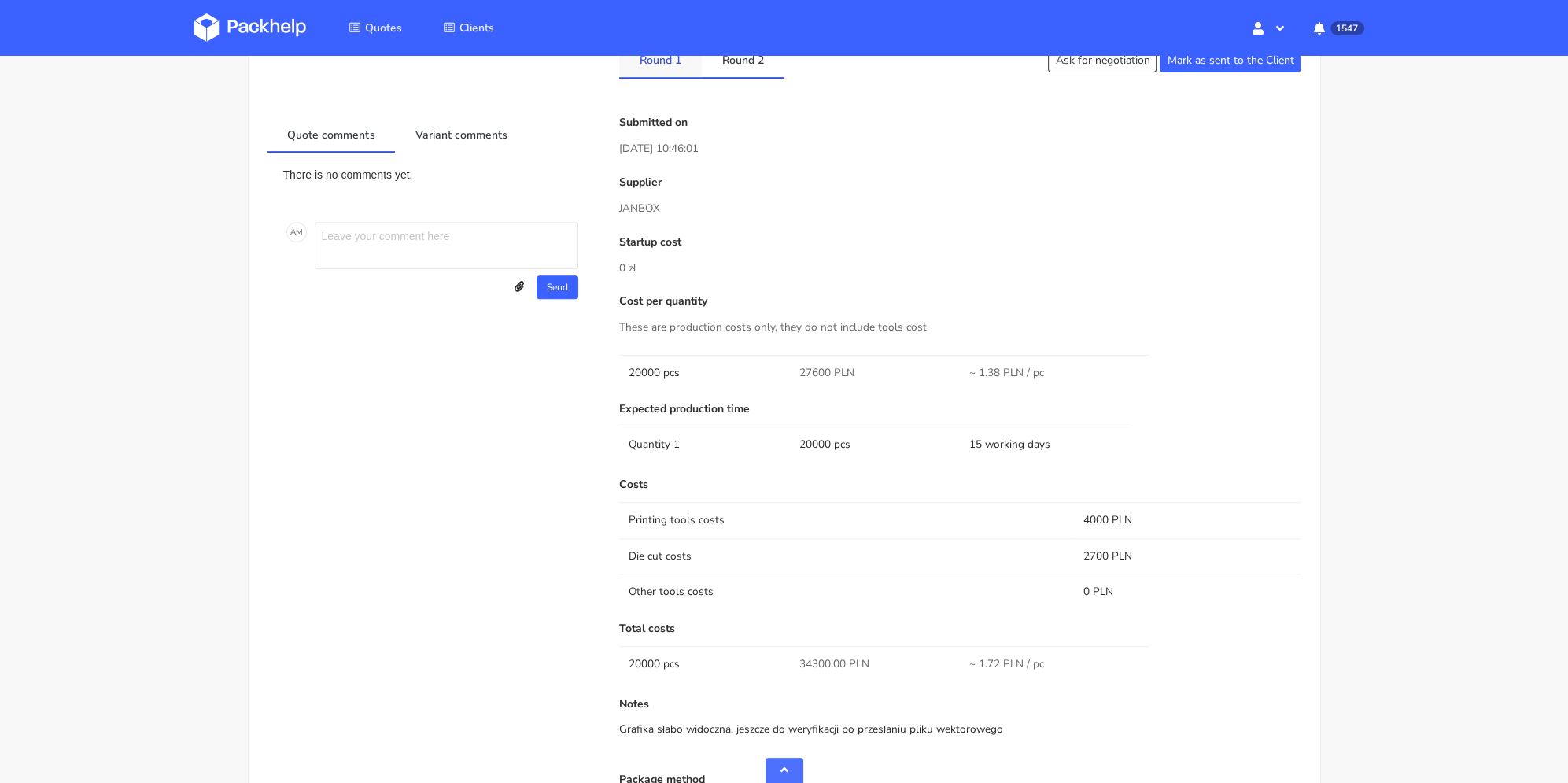
click at [666, 70] on link "Round 1" at bounding box center [661, 59] width 82 height 34
click at [724, 62] on link "Round 2" at bounding box center [743, 59] width 82 height 34
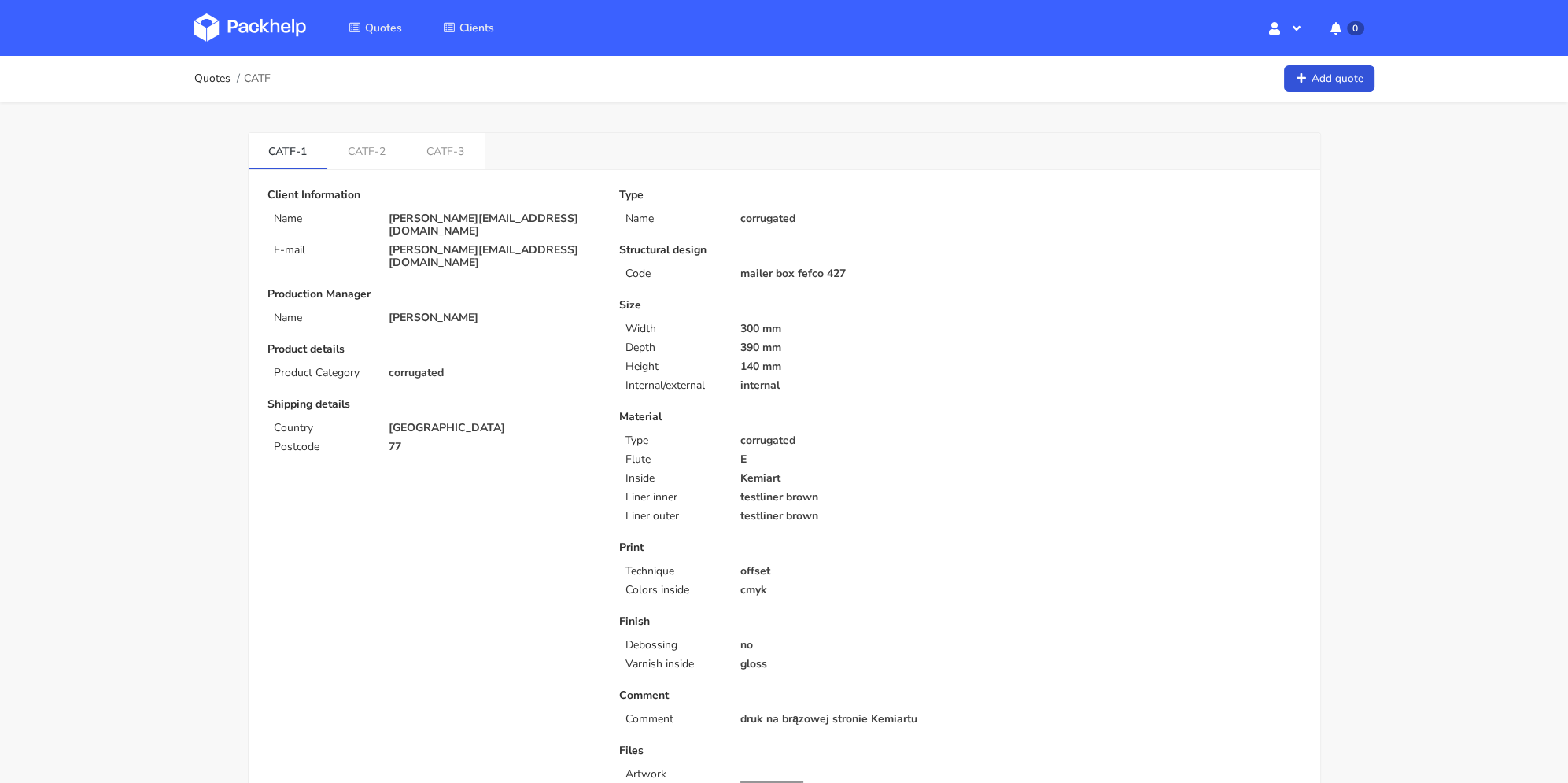
scroll to position [79, 0]
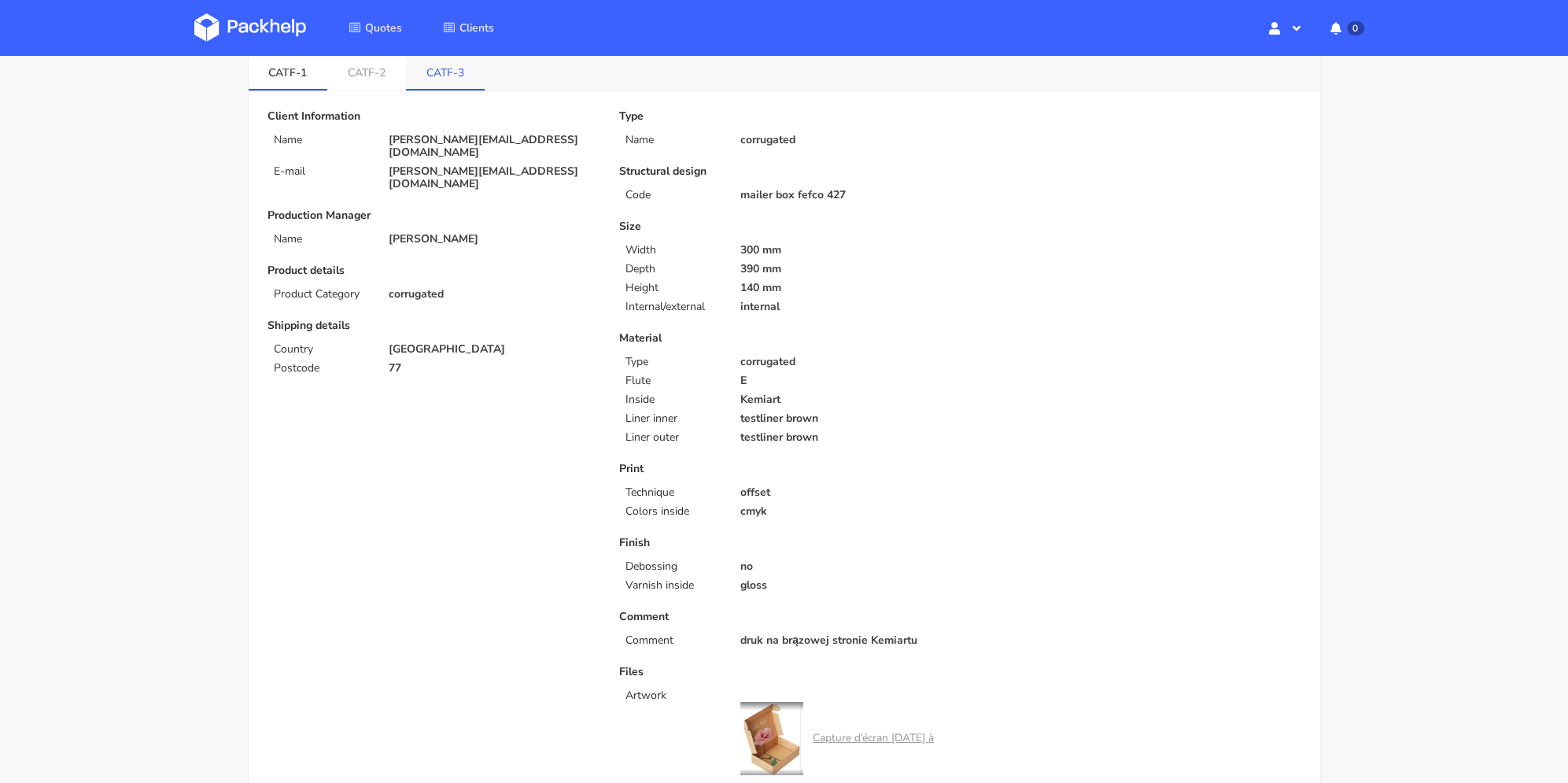
click at [426, 83] on link "CATF-3" at bounding box center [446, 71] width 79 height 34
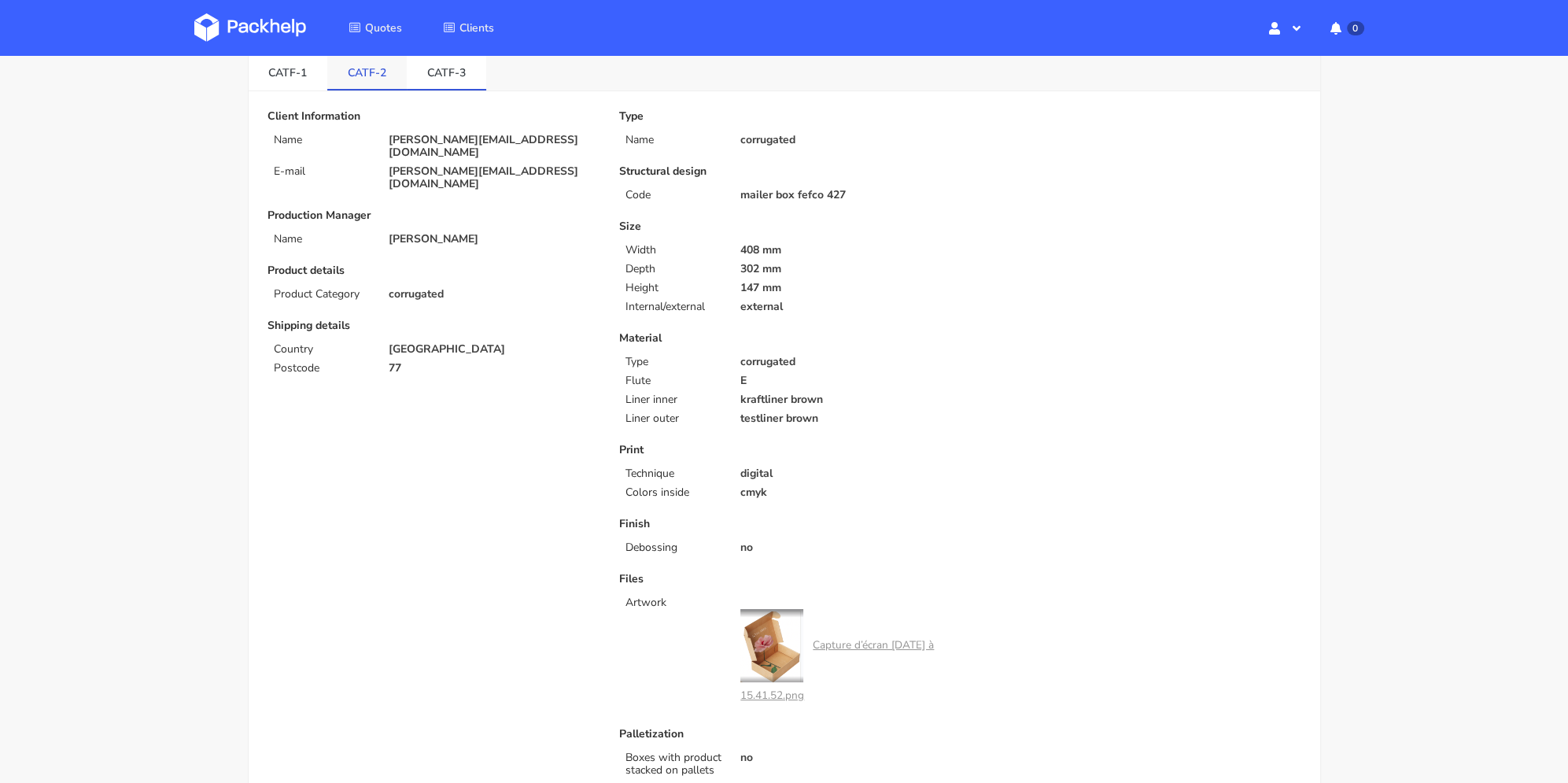
click at [356, 78] on link "CATF-2" at bounding box center [367, 71] width 80 height 34
click at [312, 76] on link "CATF-1" at bounding box center [288, 71] width 80 height 34
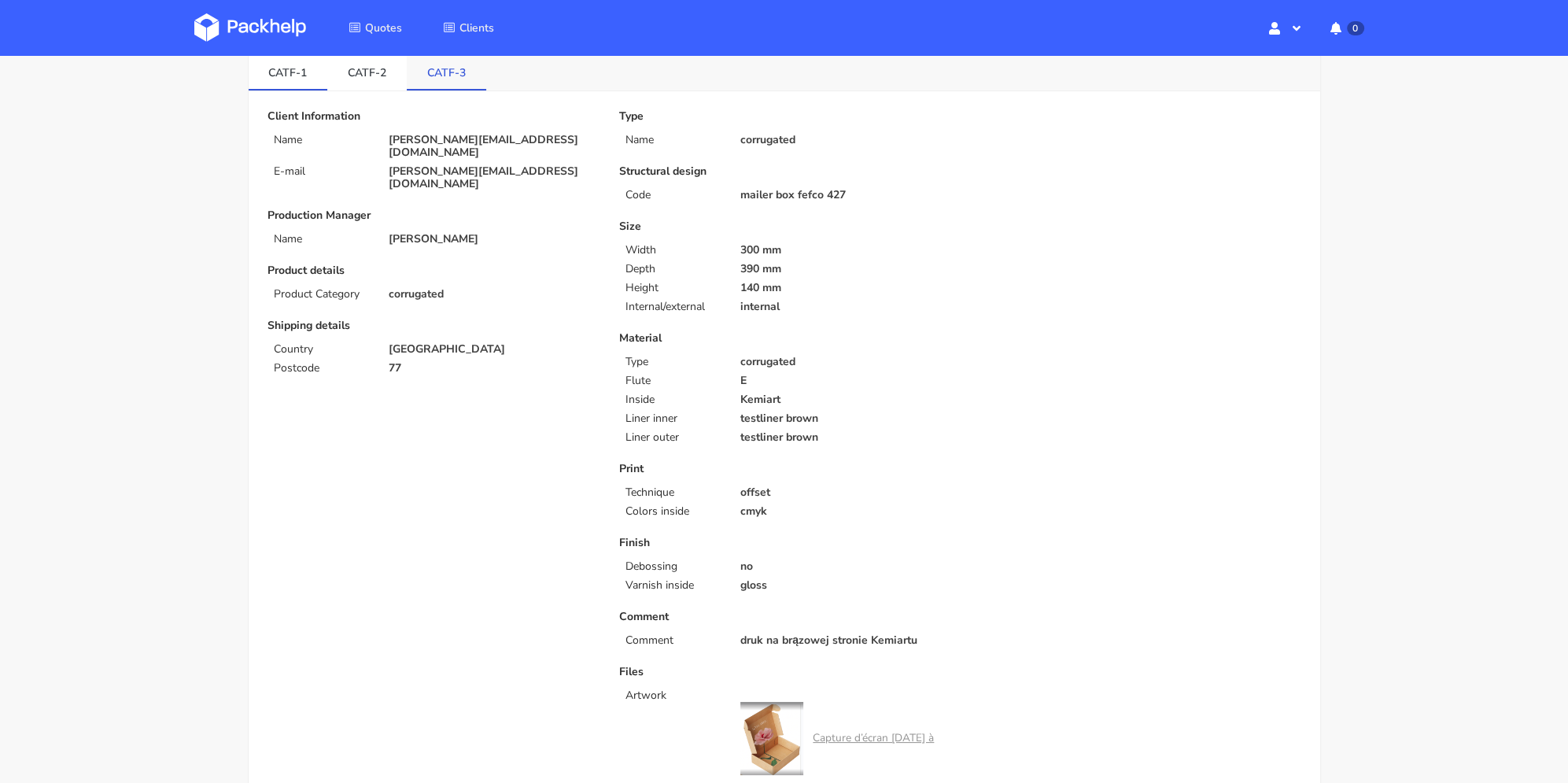
click at [423, 74] on link "CATF-3" at bounding box center [447, 71] width 80 height 34
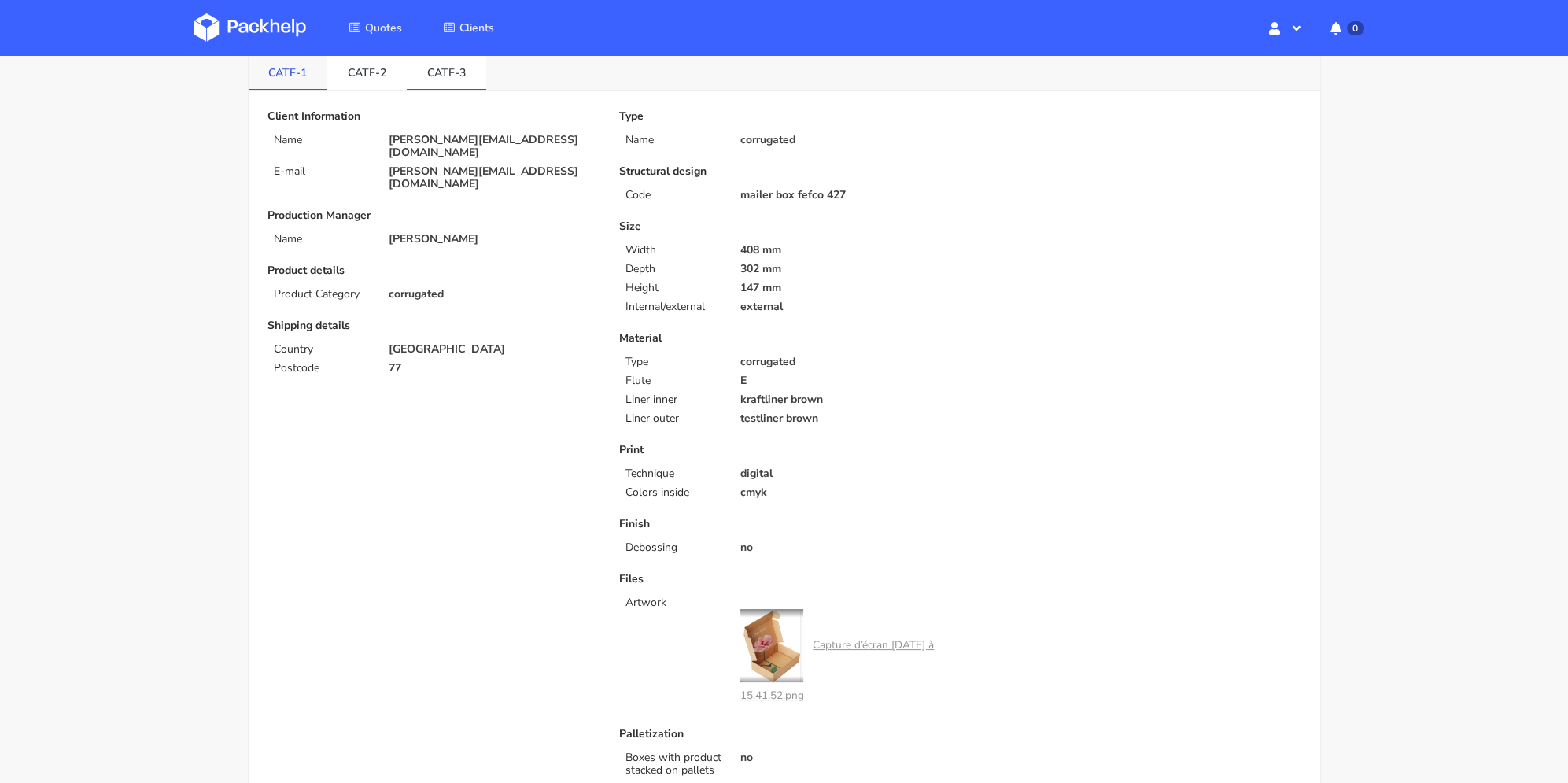
click at [310, 78] on link "CATF-1" at bounding box center [288, 71] width 80 height 34
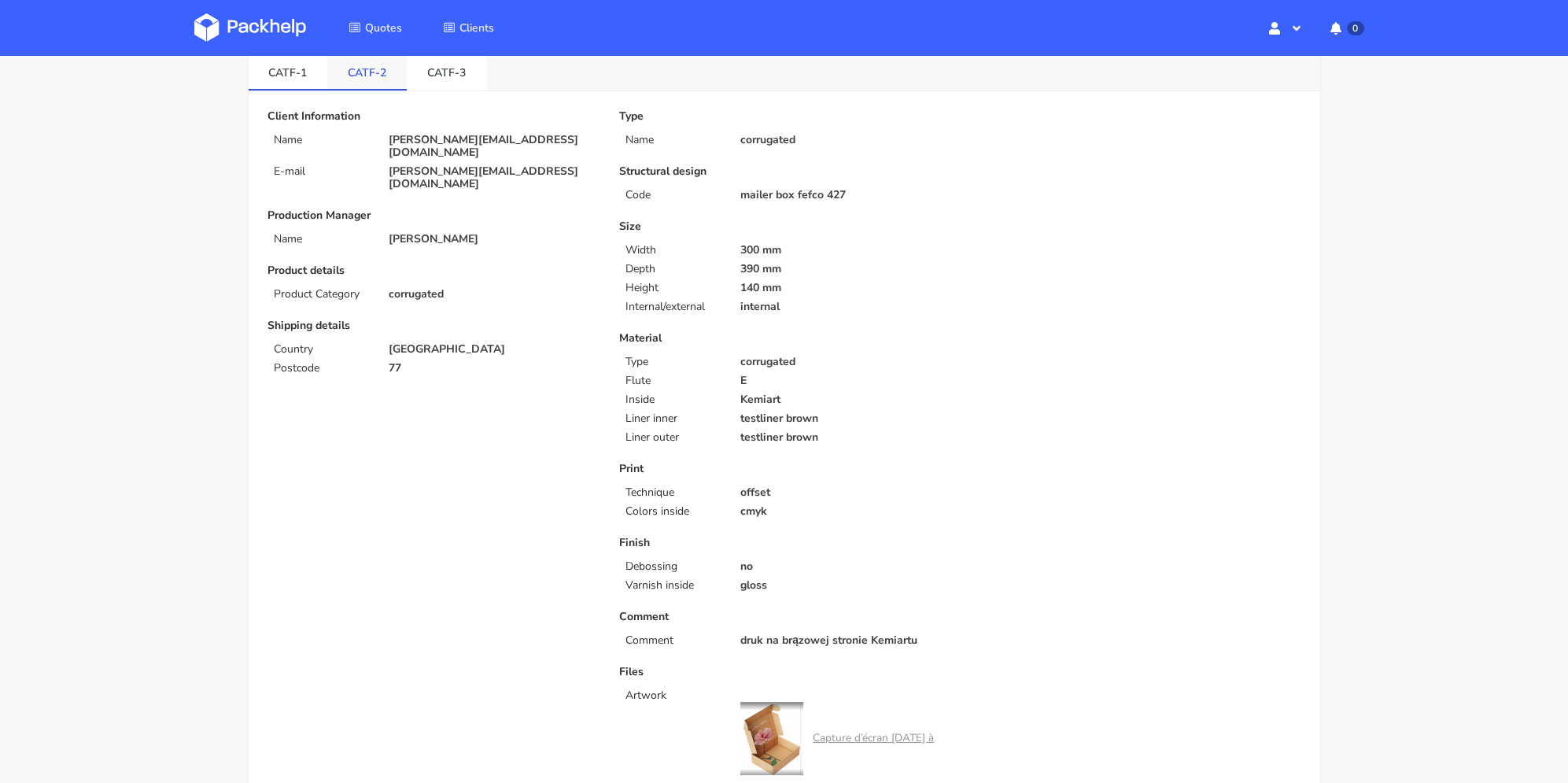
drag, startPoint x: 363, startPoint y: 72, endPoint x: 392, endPoint y: 71, distance: 29.0
click at [364, 72] on link "CATF-2" at bounding box center [367, 71] width 80 height 34
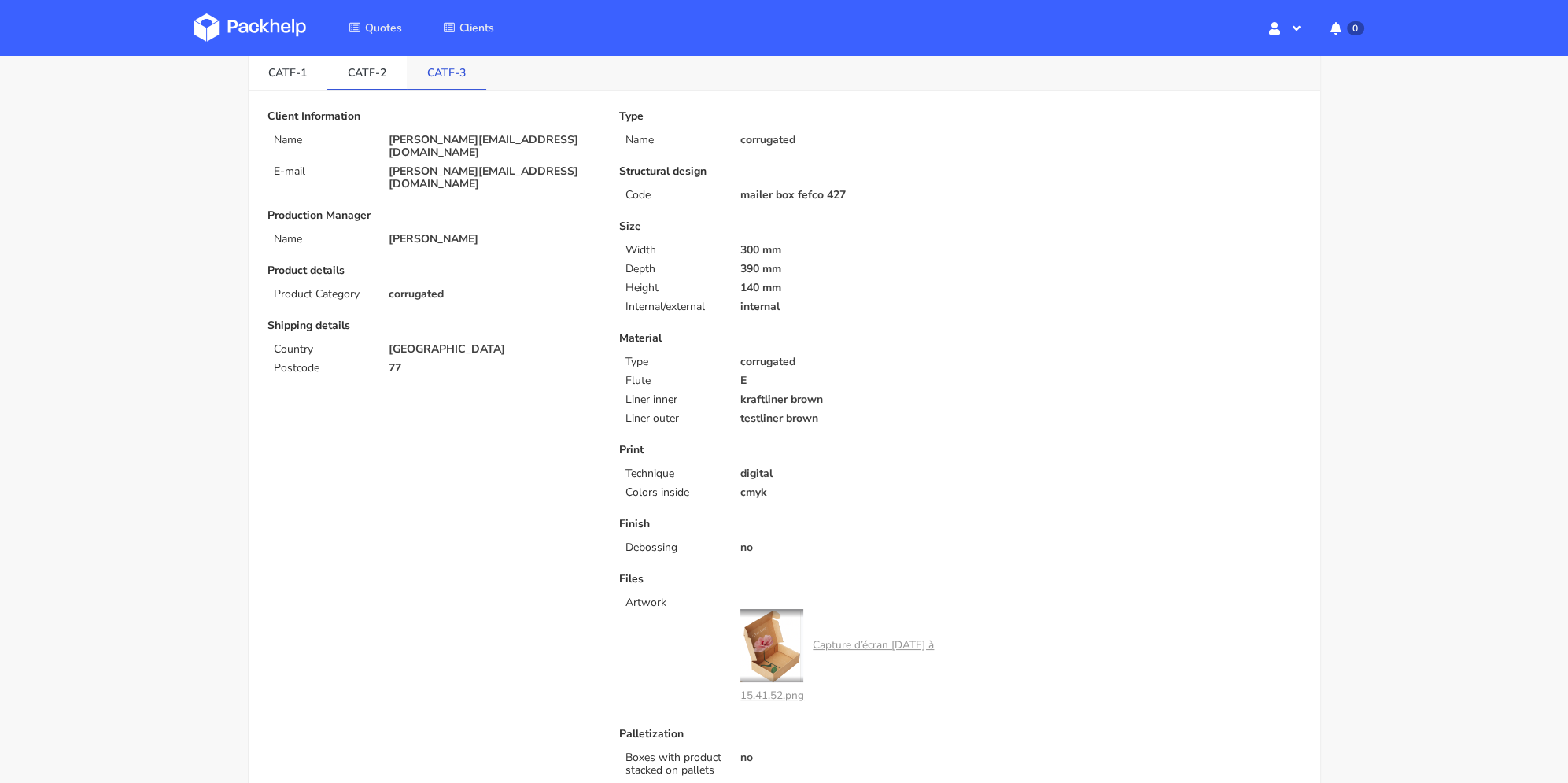
click at [412, 71] on link "CATF-3" at bounding box center [447, 71] width 80 height 34
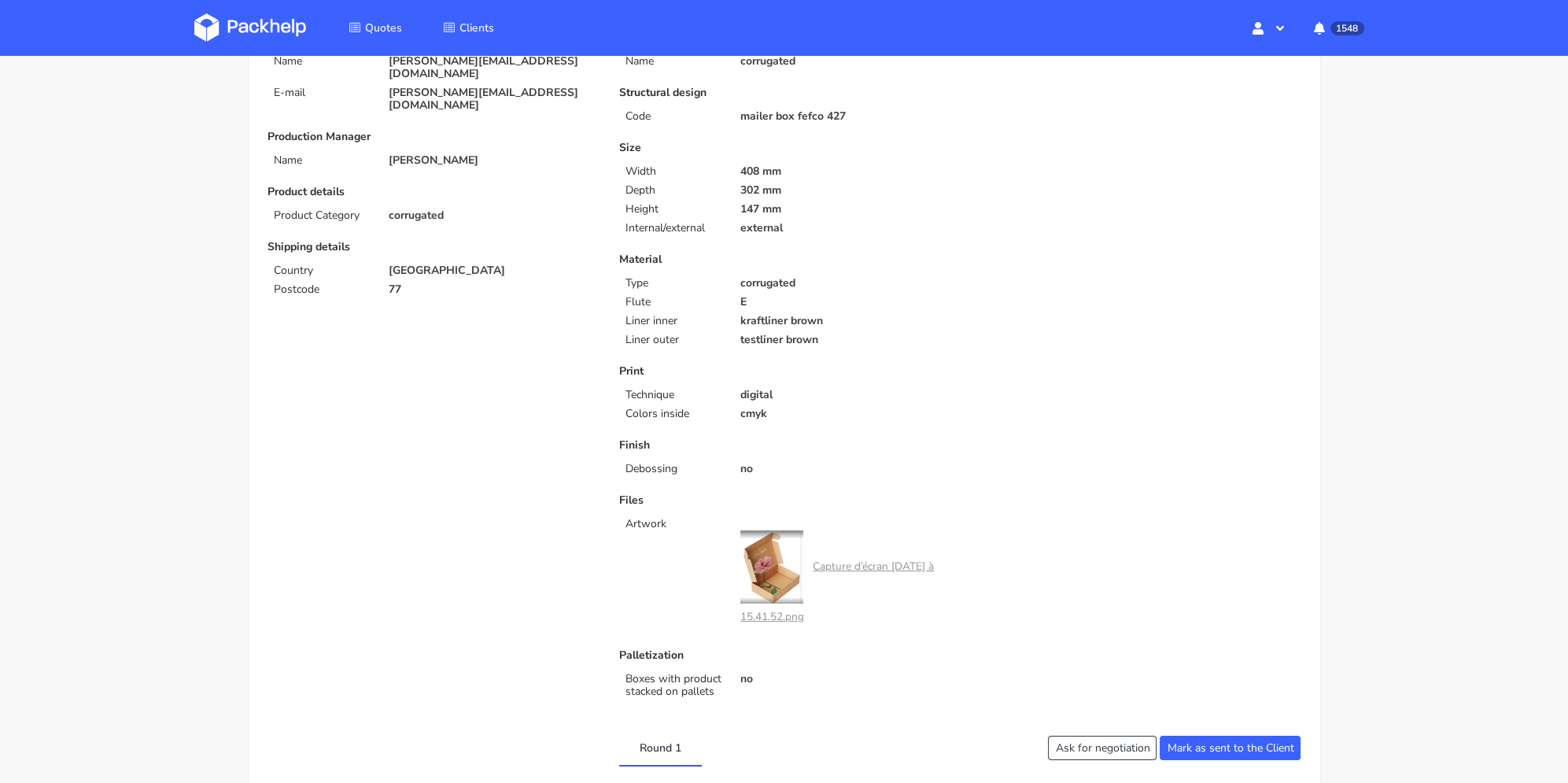
scroll to position [0, 0]
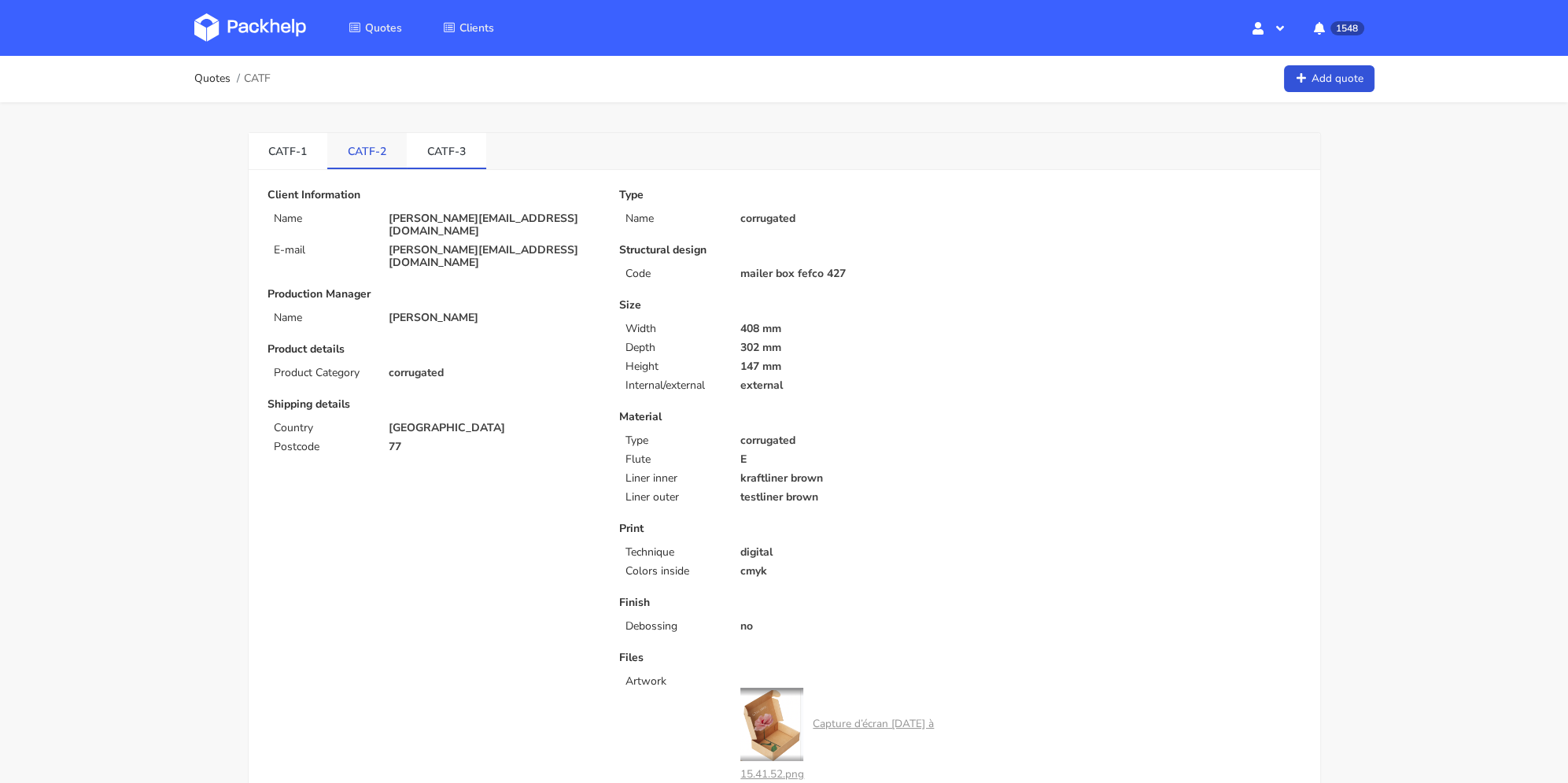
click at [380, 147] on link "CATF-2" at bounding box center [367, 150] width 80 height 34
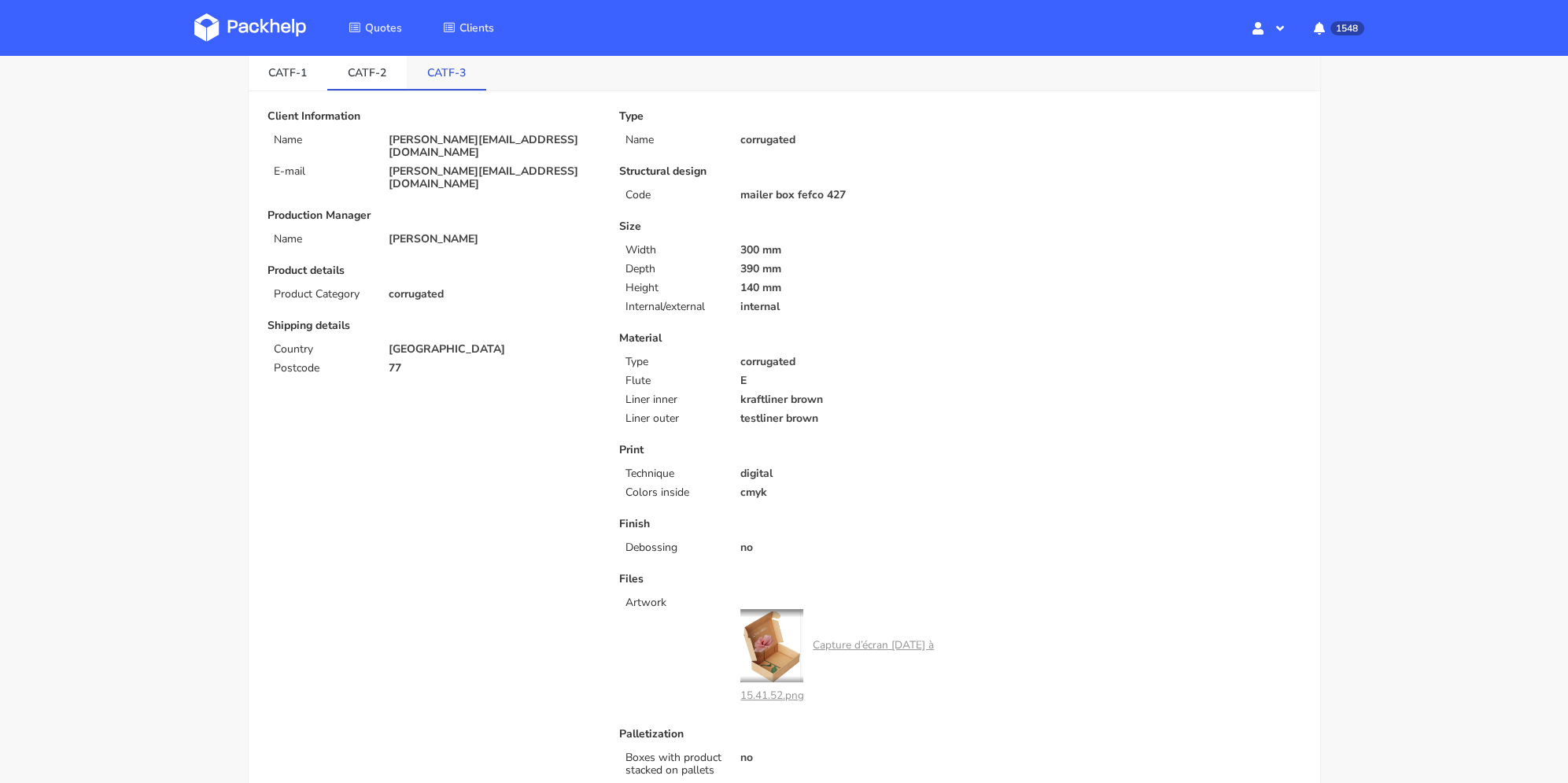
drag, startPoint x: 443, startPoint y: 83, endPoint x: 453, endPoint y: 101, distance: 20.6
click at [443, 83] on link "CATF-3" at bounding box center [447, 71] width 80 height 34
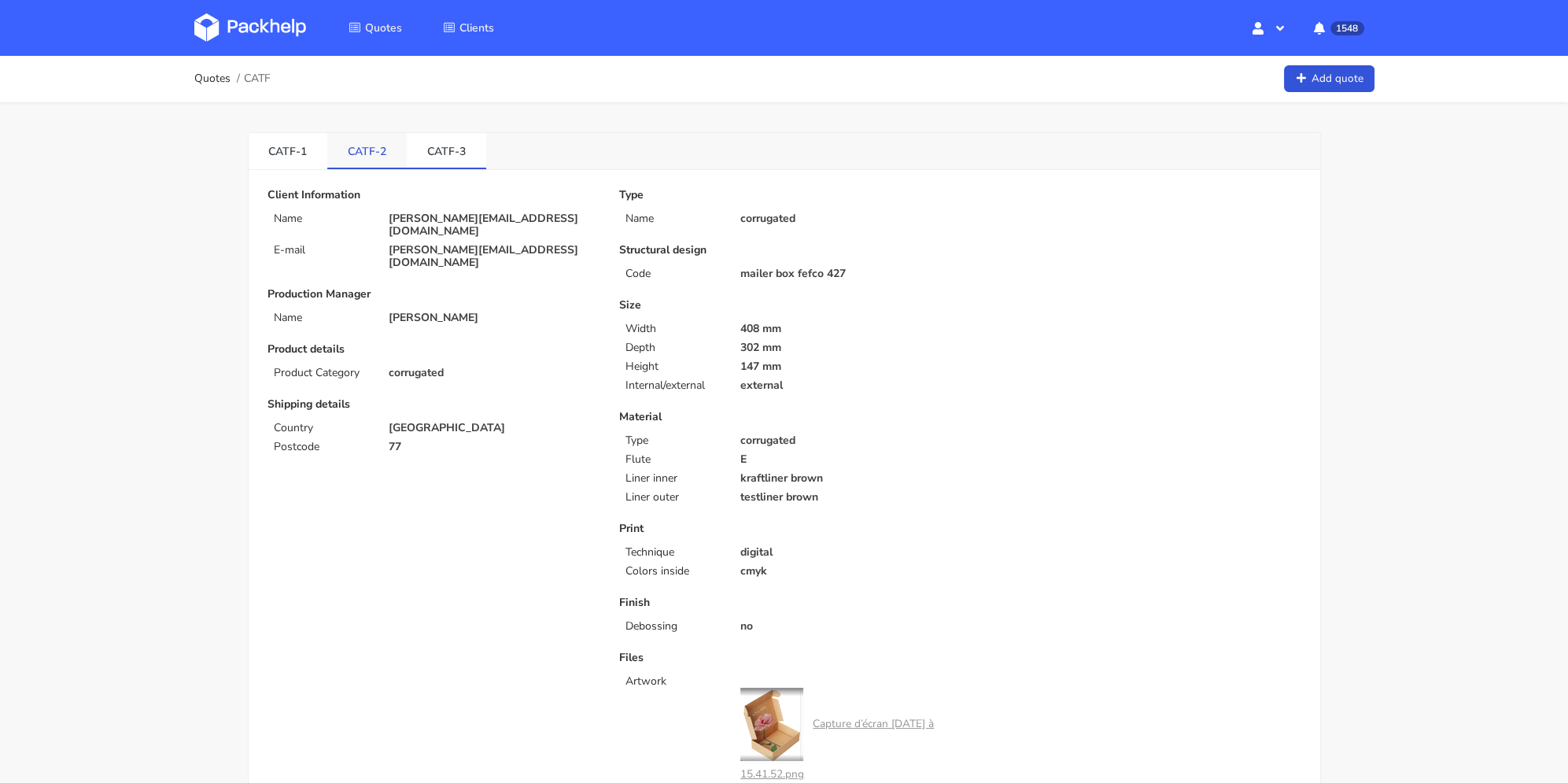
click at [383, 145] on link "CATF-2" at bounding box center [367, 150] width 80 height 34
click at [440, 159] on link "CATF-3" at bounding box center [447, 150] width 80 height 34
click at [352, 155] on link "CATF-2" at bounding box center [367, 150] width 80 height 34
click at [287, 162] on link "CATF-1" at bounding box center [288, 150] width 80 height 34
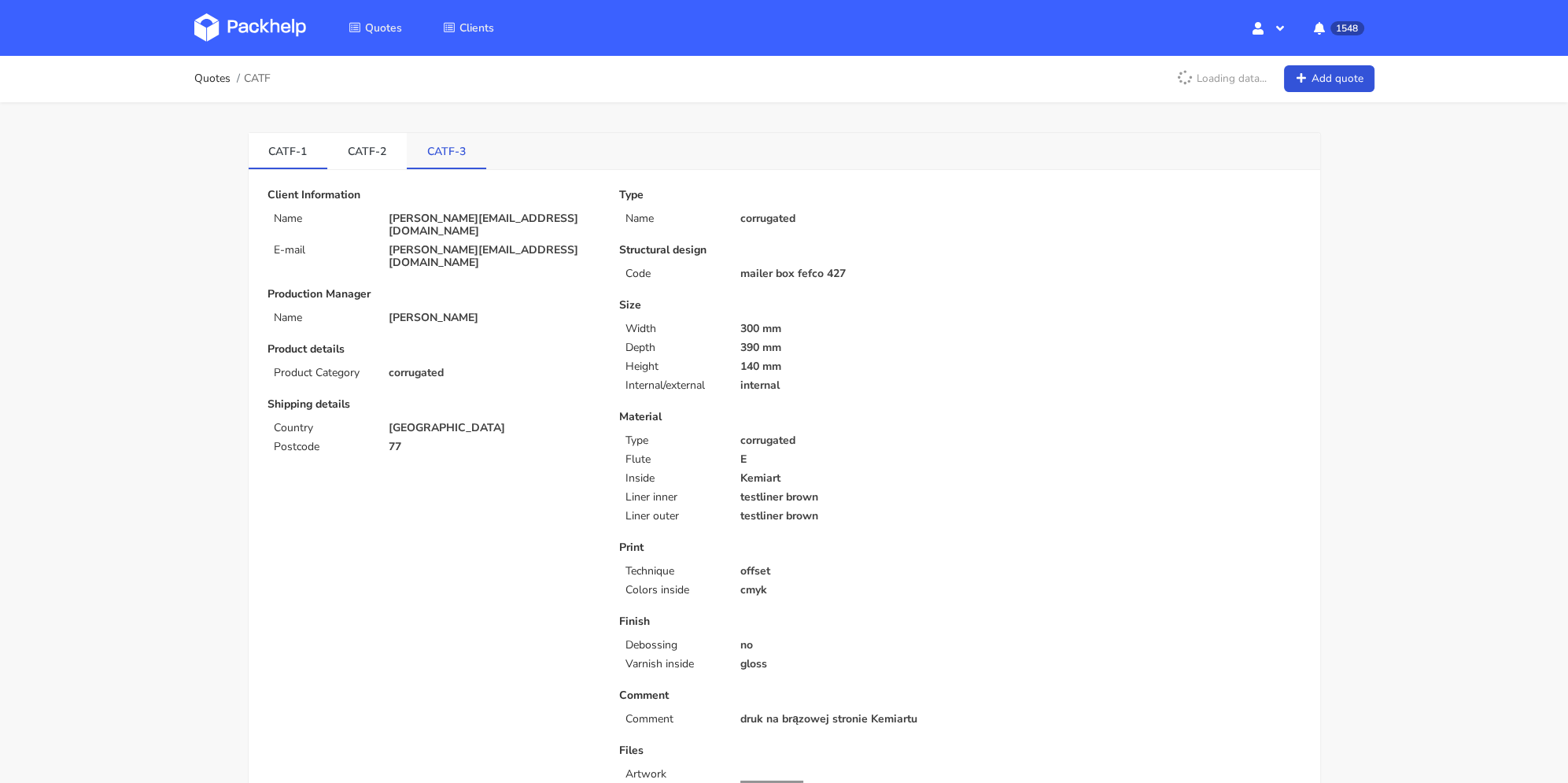
click at [427, 152] on link "CATF-3" at bounding box center [447, 150] width 80 height 34
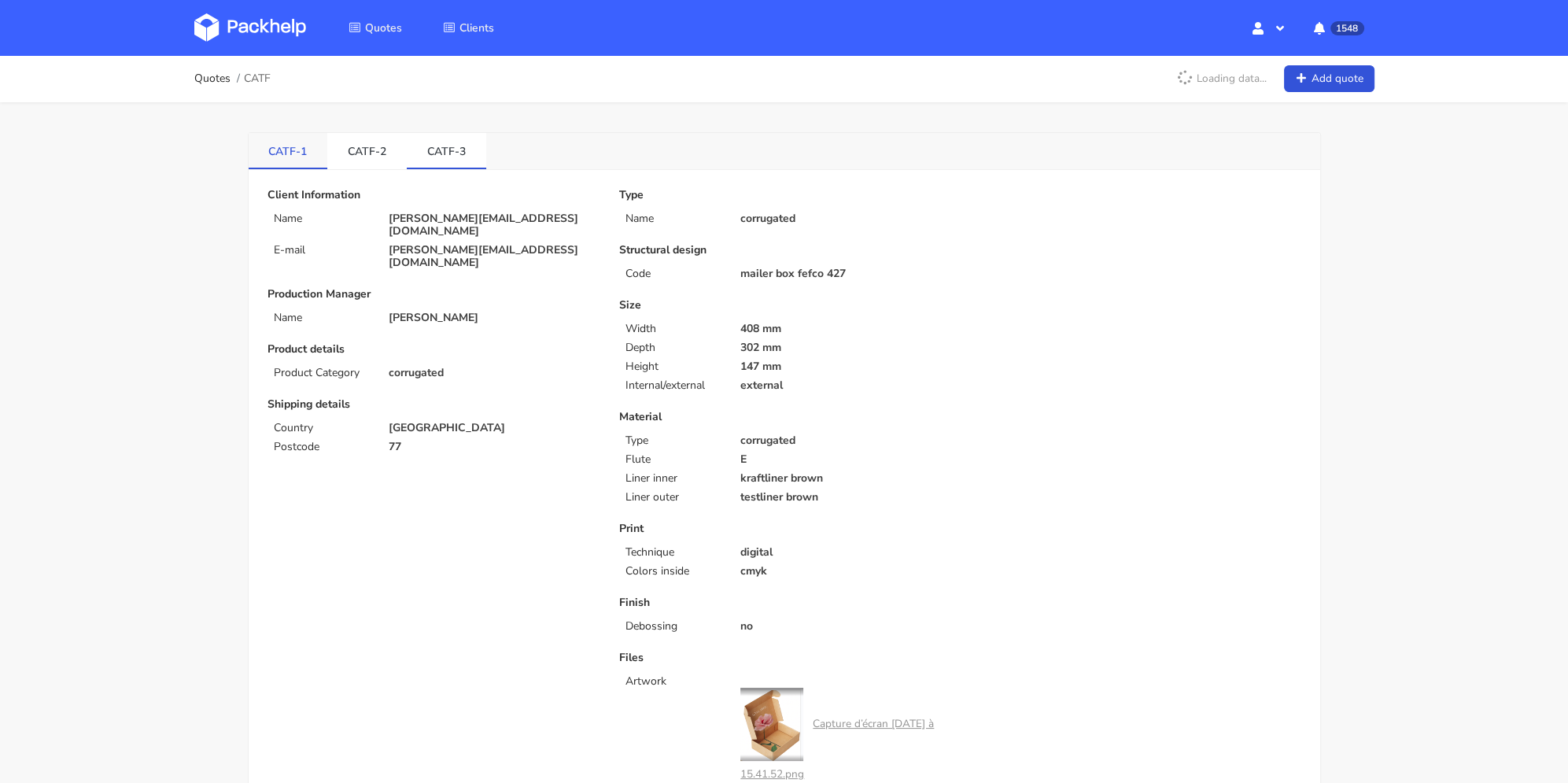
click at [262, 152] on link "CATF-1" at bounding box center [288, 150] width 80 height 34
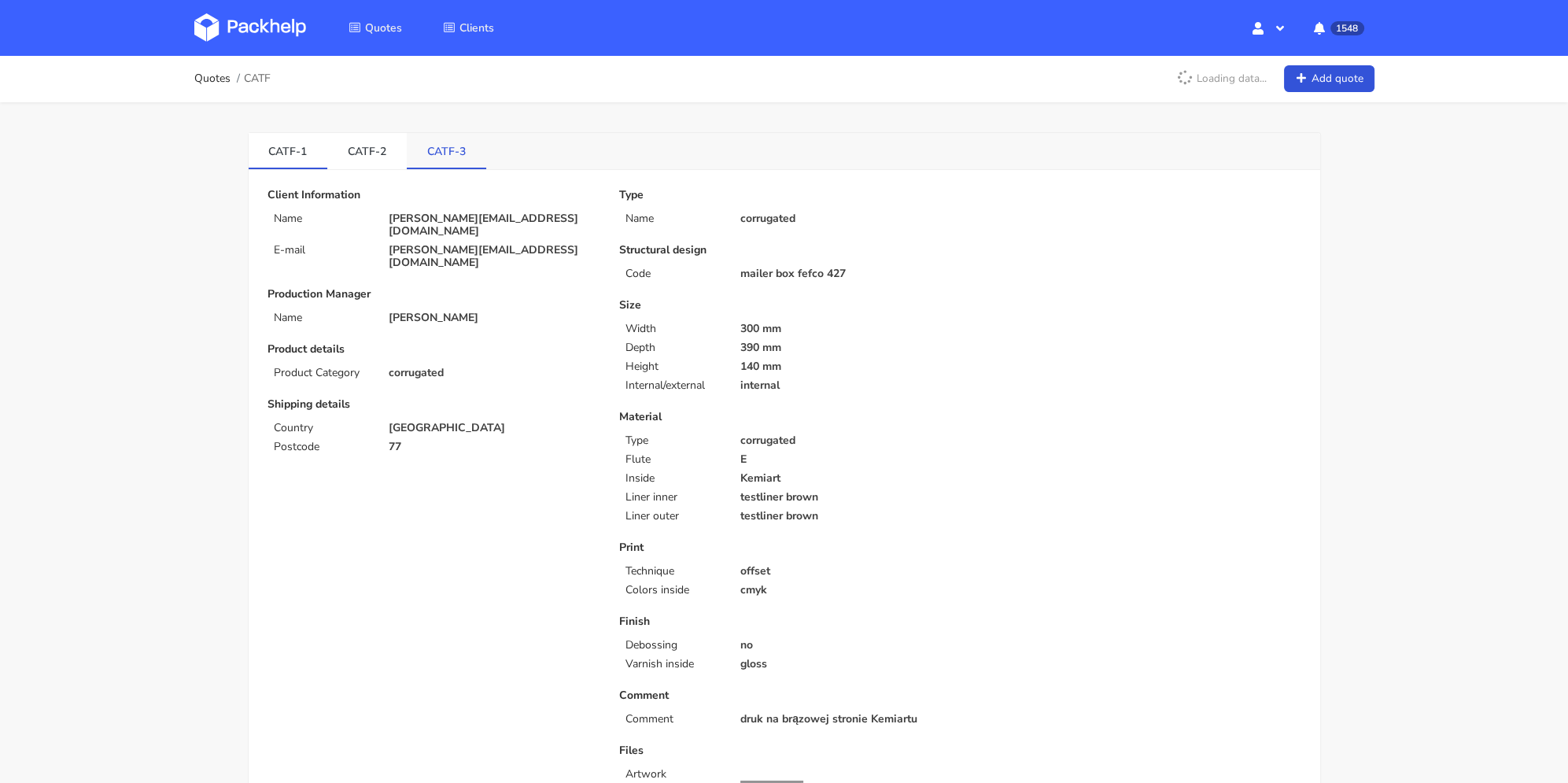
drag, startPoint x: 436, startPoint y: 140, endPoint x: 413, endPoint y: 144, distance: 23.3
click at [436, 141] on link "CATF-3" at bounding box center [447, 150] width 80 height 34
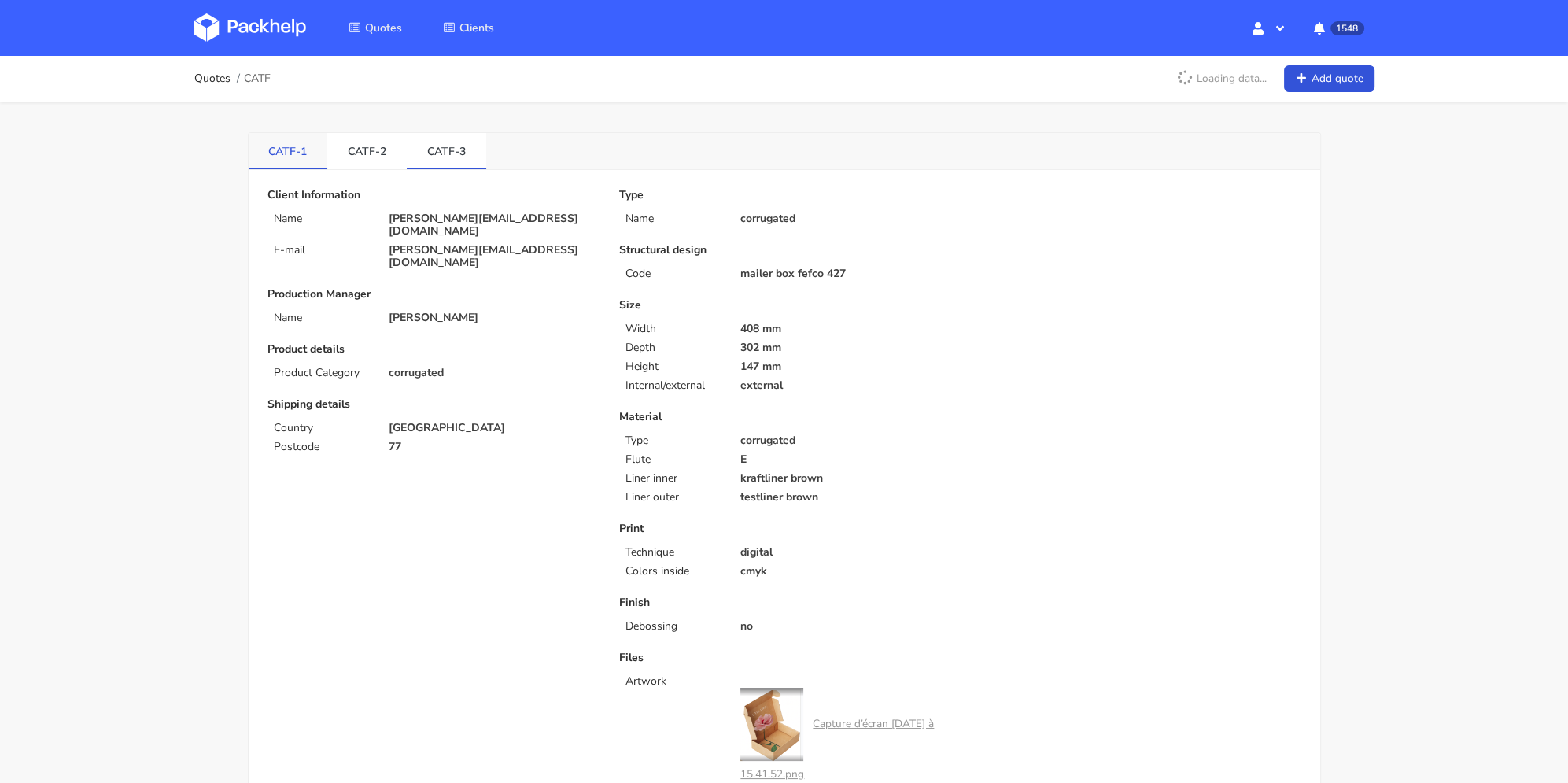
click at [320, 146] on link "CATF-1" at bounding box center [288, 150] width 80 height 34
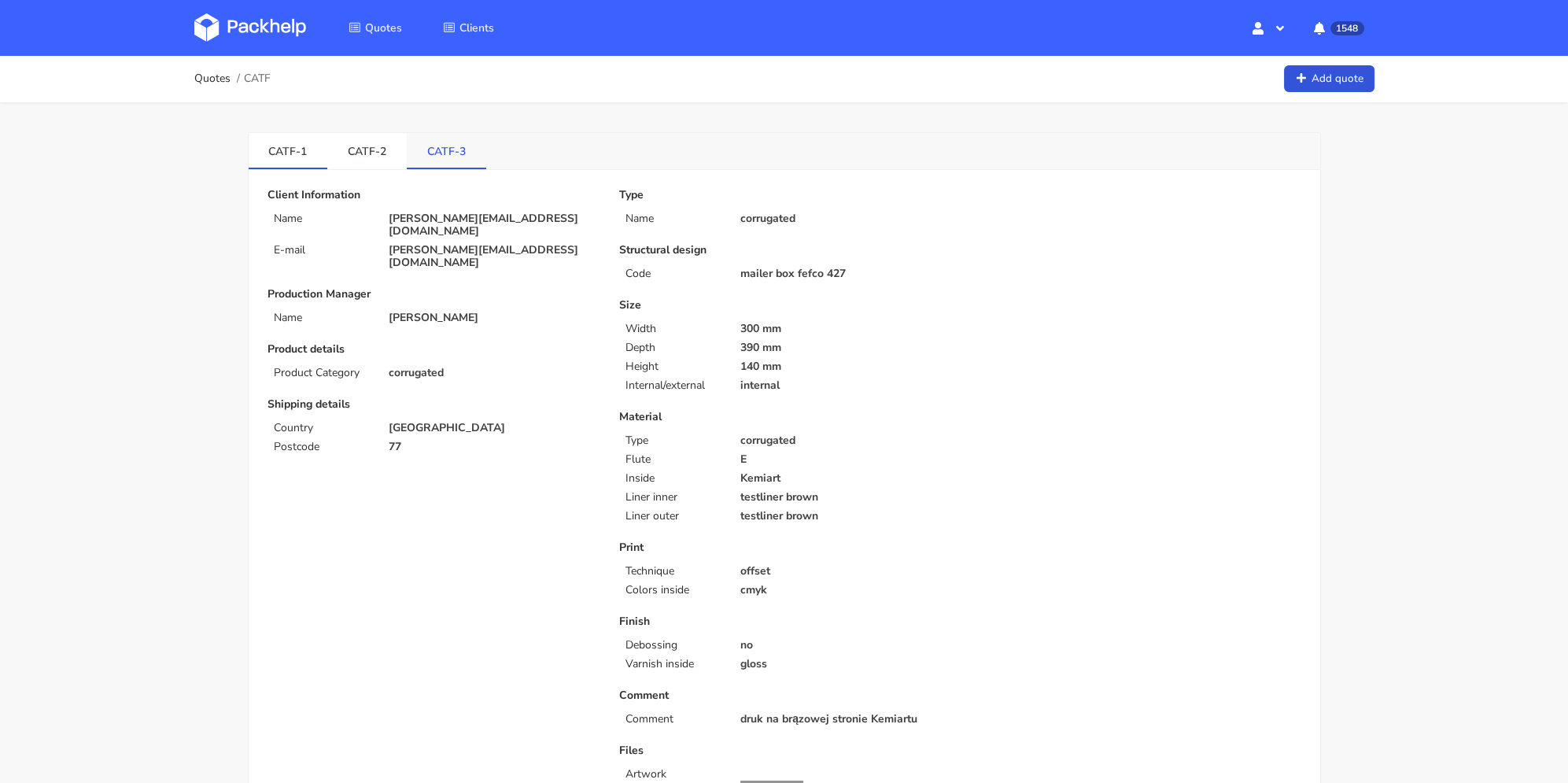
click at [429, 144] on link "CATF-3" at bounding box center [447, 150] width 80 height 34
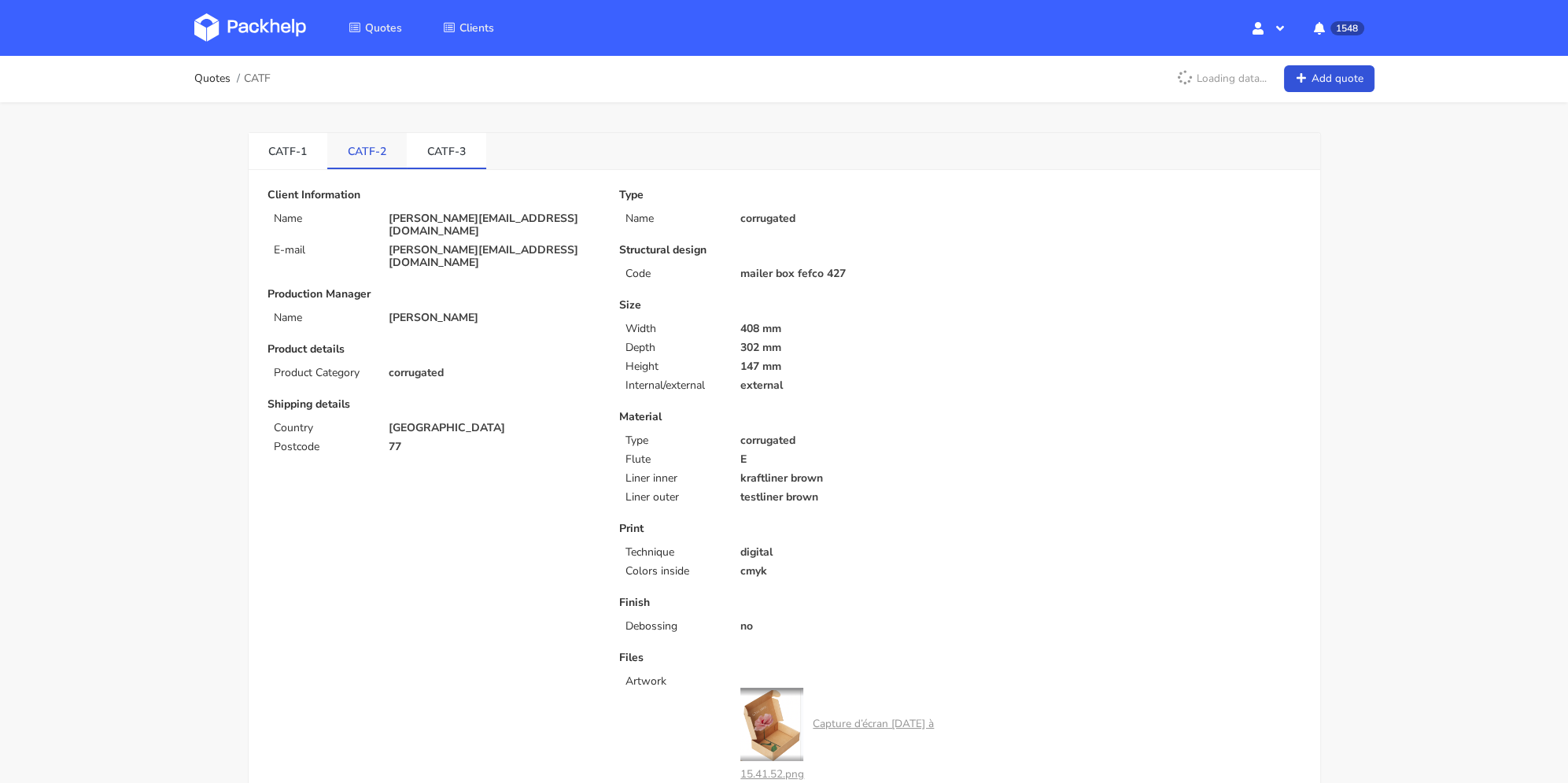
click at [383, 155] on link "CATF-2" at bounding box center [367, 150] width 80 height 34
click at [440, 147] on link "CATF-3" at bounding box center [447, 150] width 80 height 34
click at [387, 149] on link "CATF-2" at bounding box center [367, 150] width 80 height 34
click at [437, 146] on link "CATF-3" at bounding box center [447, 150] width 80 height 34
click at [384, 156] on link "CATF-2" at bounding box center [367, 150] width 80 height 34
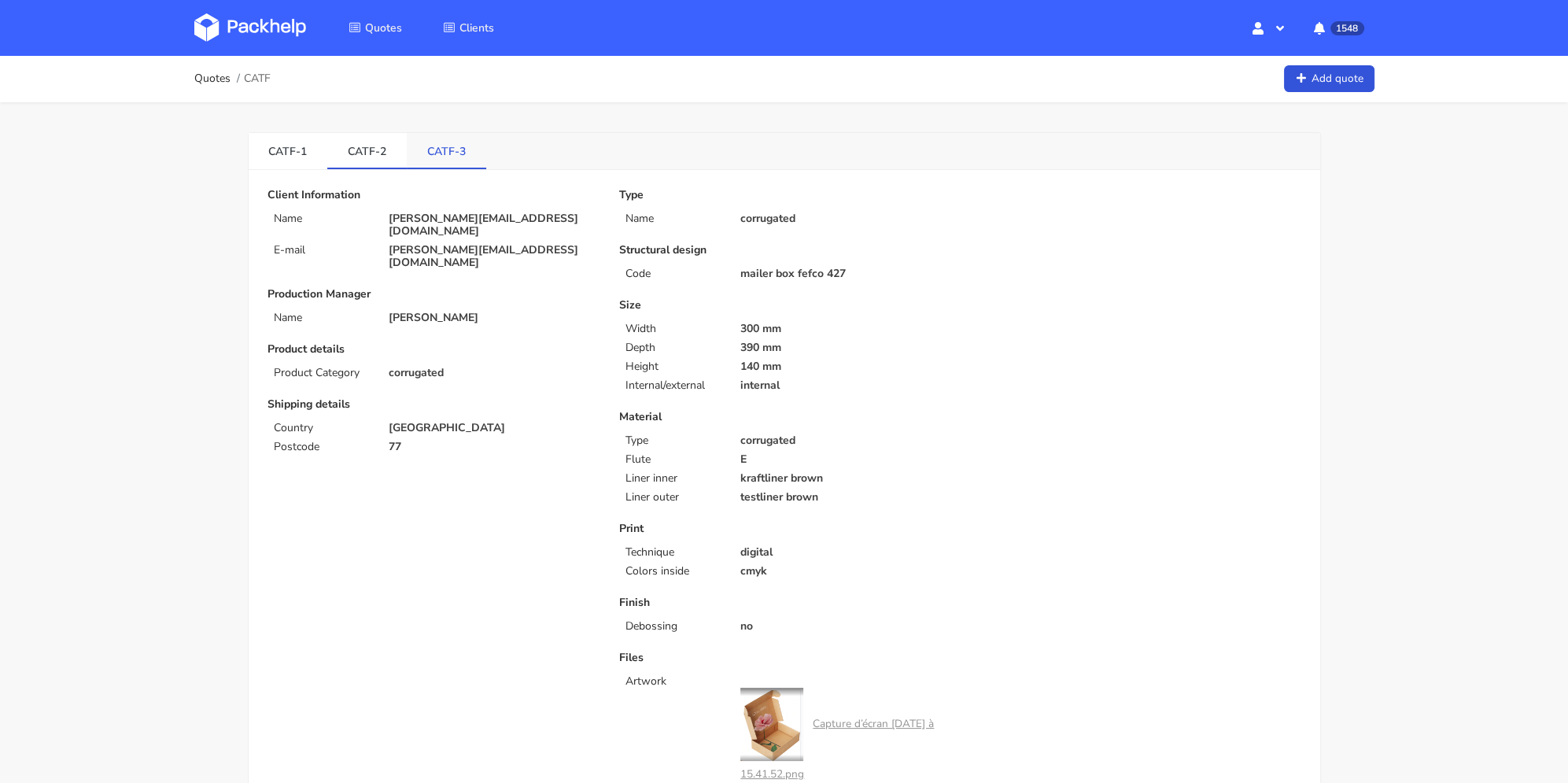
click at [452, 147] on link "CATF-3" at bounding box center [447, 150] width 80 height 34
drag, startPoint x: 379, startPoint y: 150, endPoint x: 436, endPoint y: 146, distance: 57.1
click at [380, 150] on link "CATF-2" at bounding box center [367, 150] width 80 height 34
click at [446, 145] on link "CATF-3" at bounding box center [447, 150] width 80 height 34
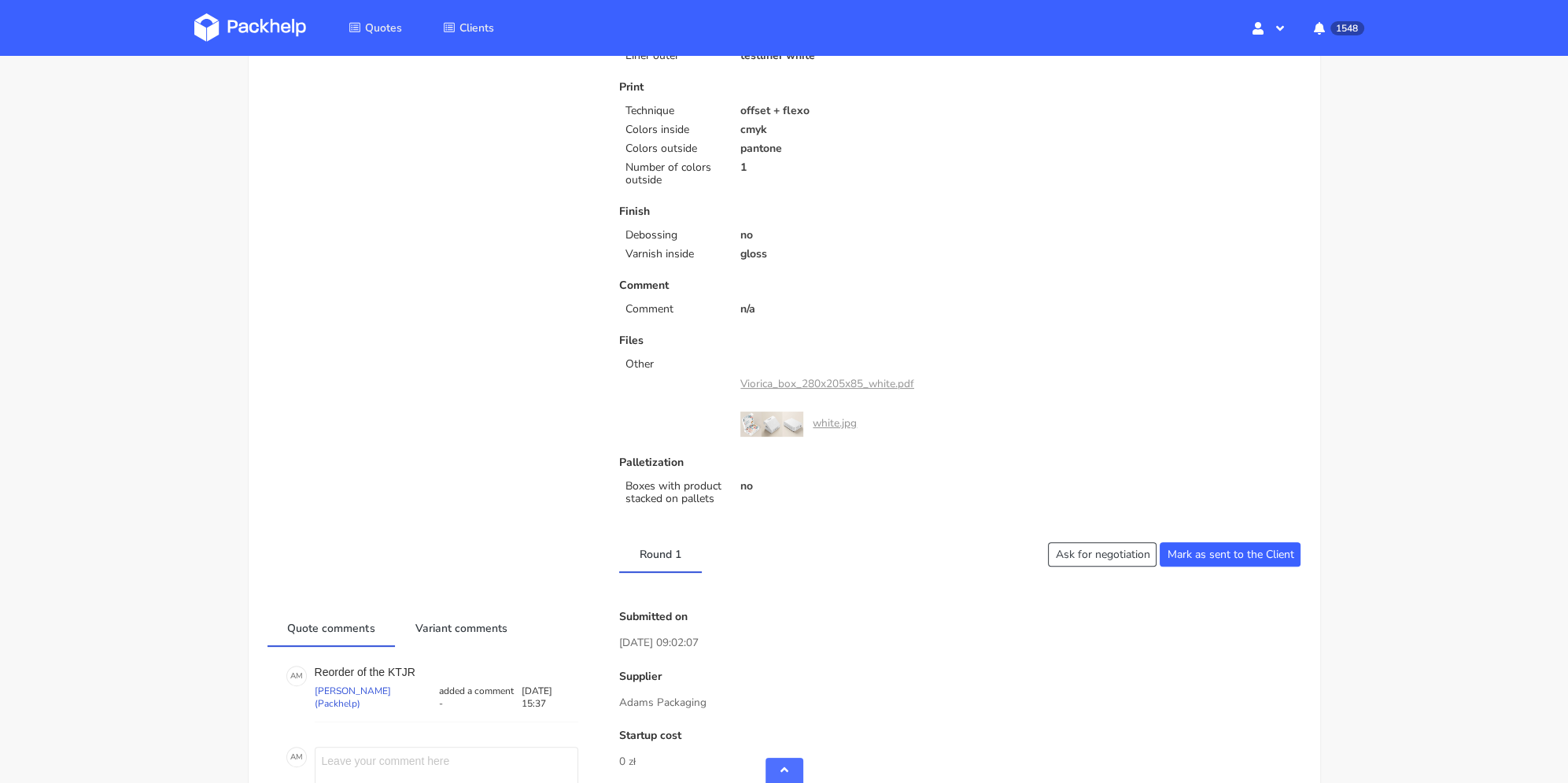
scroll to position [794, 0]
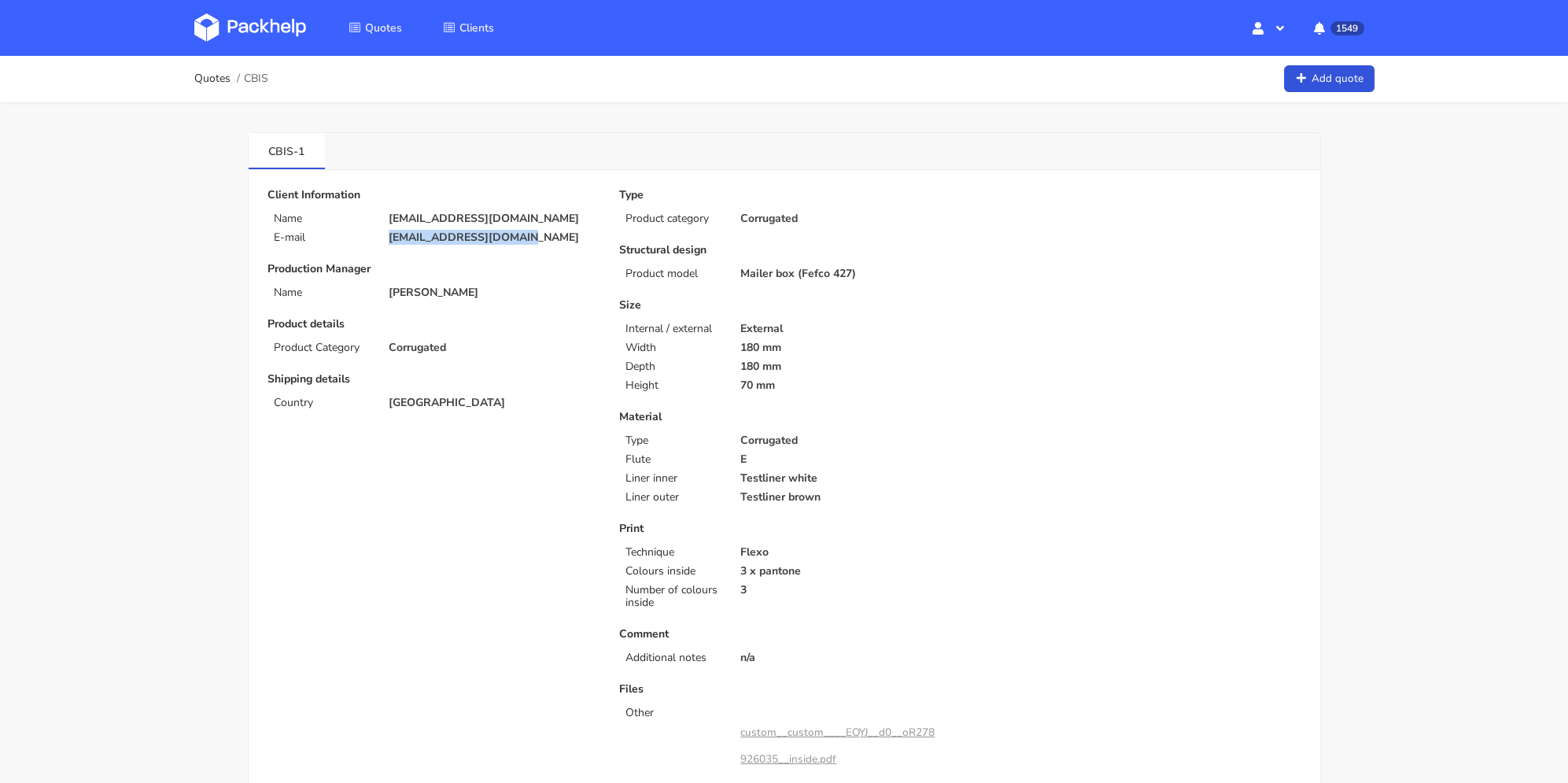
drag, startPoint x: 503, startPoint y: 236, endPoint x: 375, endPoint y: 234, distance: 128.0
click at [375, 234] on div "E-mail [EMAIL_ADDRESS][DOMAIN_NAME]" at bounding box center [432, 237] width 351 height 13
copy div "[EMAIL_ADDRESS][DOMAIN_NAME]"
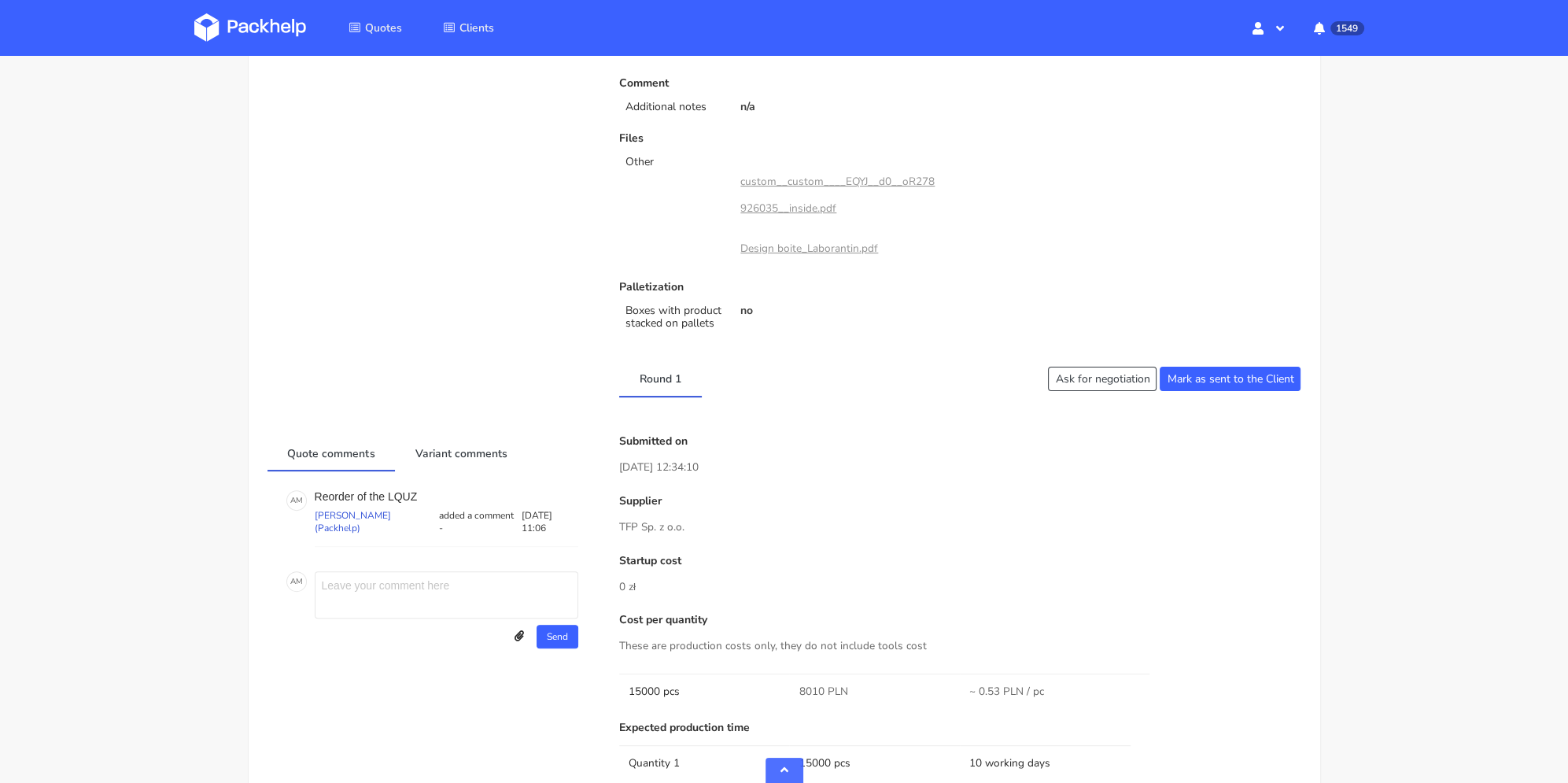
scroll to position [866, 0]
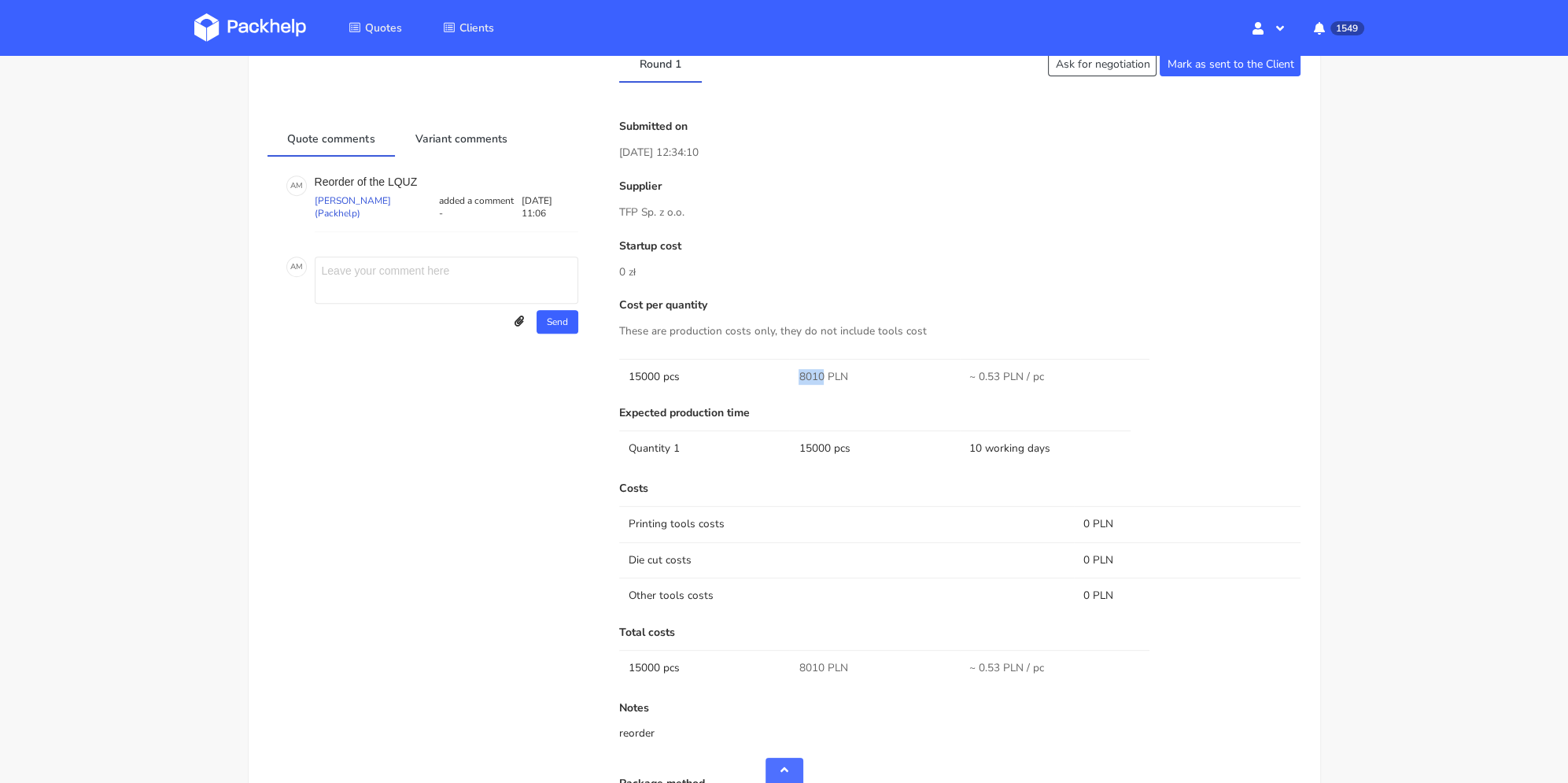
drag, startPoint x: 810, startPoint y: 377, endPoint x: 825, endPoint y: 377, distance: 15.0
click at [825, 377] on td "8010 PLN" at bounding box center [875, 376] width 171 height 35
copy span "8010"
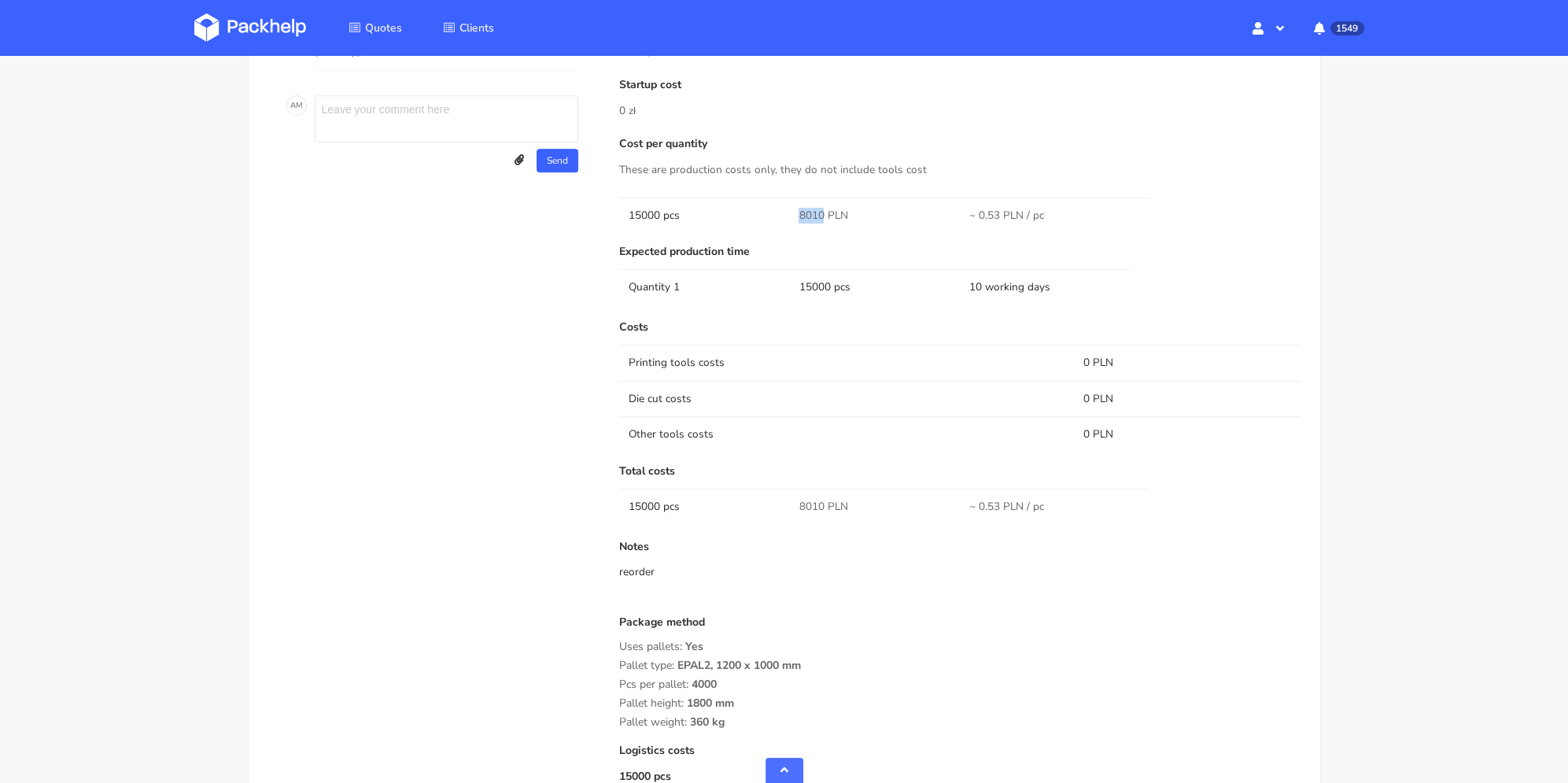
scroll to position [1106, 0]
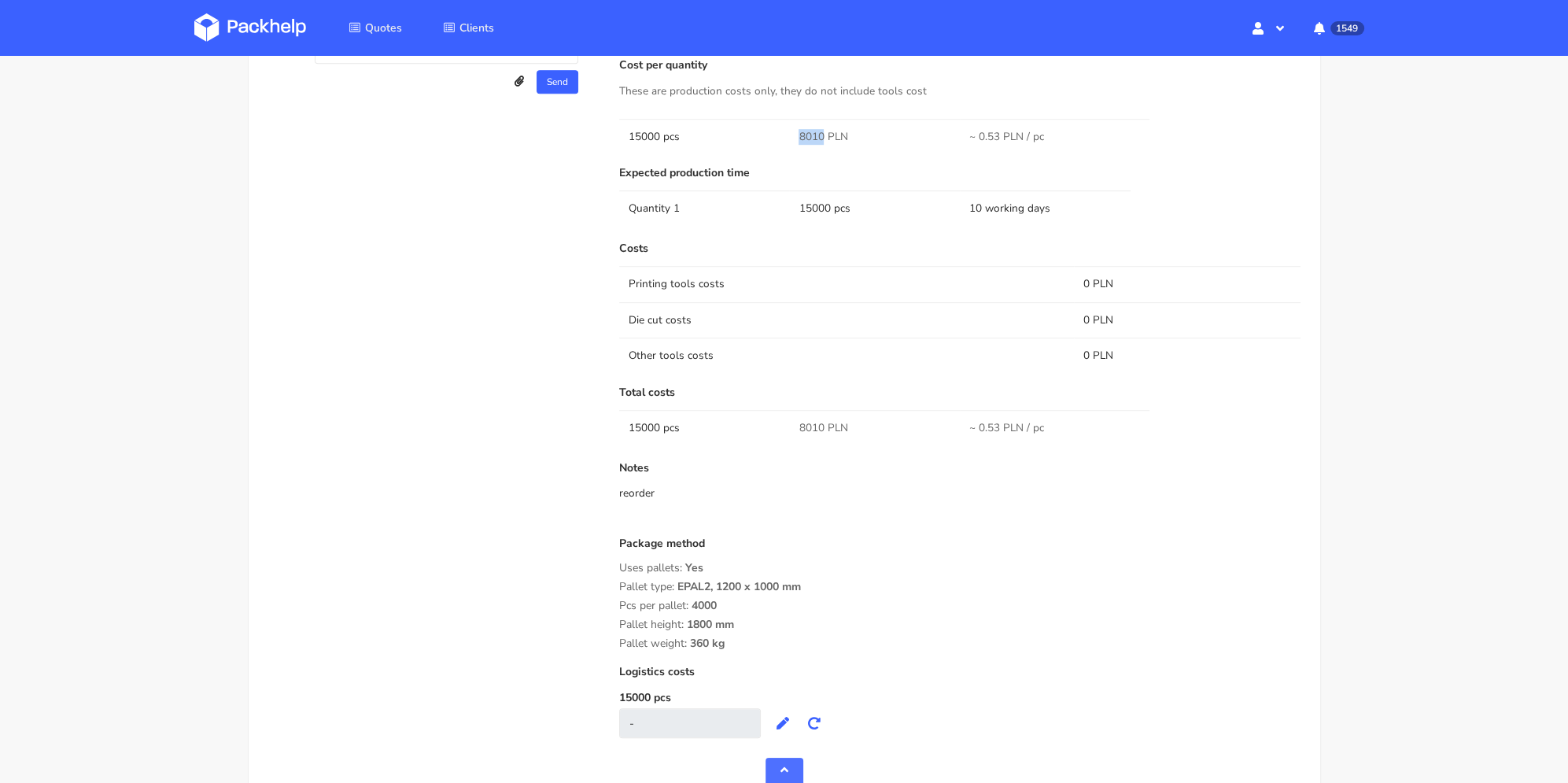
drag, startPoint x: 741, startPoint y: 647, endPoint x: 619, endPoint y: 566, distance: 146.4
click at [619, 566] on div "Costs Printing tools costs 0 PLN Die cut costs 0 PLN Other tools costs 0 PLN To…" at bounding box center [961, 490] width 682 height 495
copy div "Uses pallets: Yes Pallet type: EPAL2, 1200 x 1000 mm Pcs per pallet: 4000 Palle…"
click at [858, 474] on div "Notes reorder" at bounding box center [961, 493] width 682 height 63
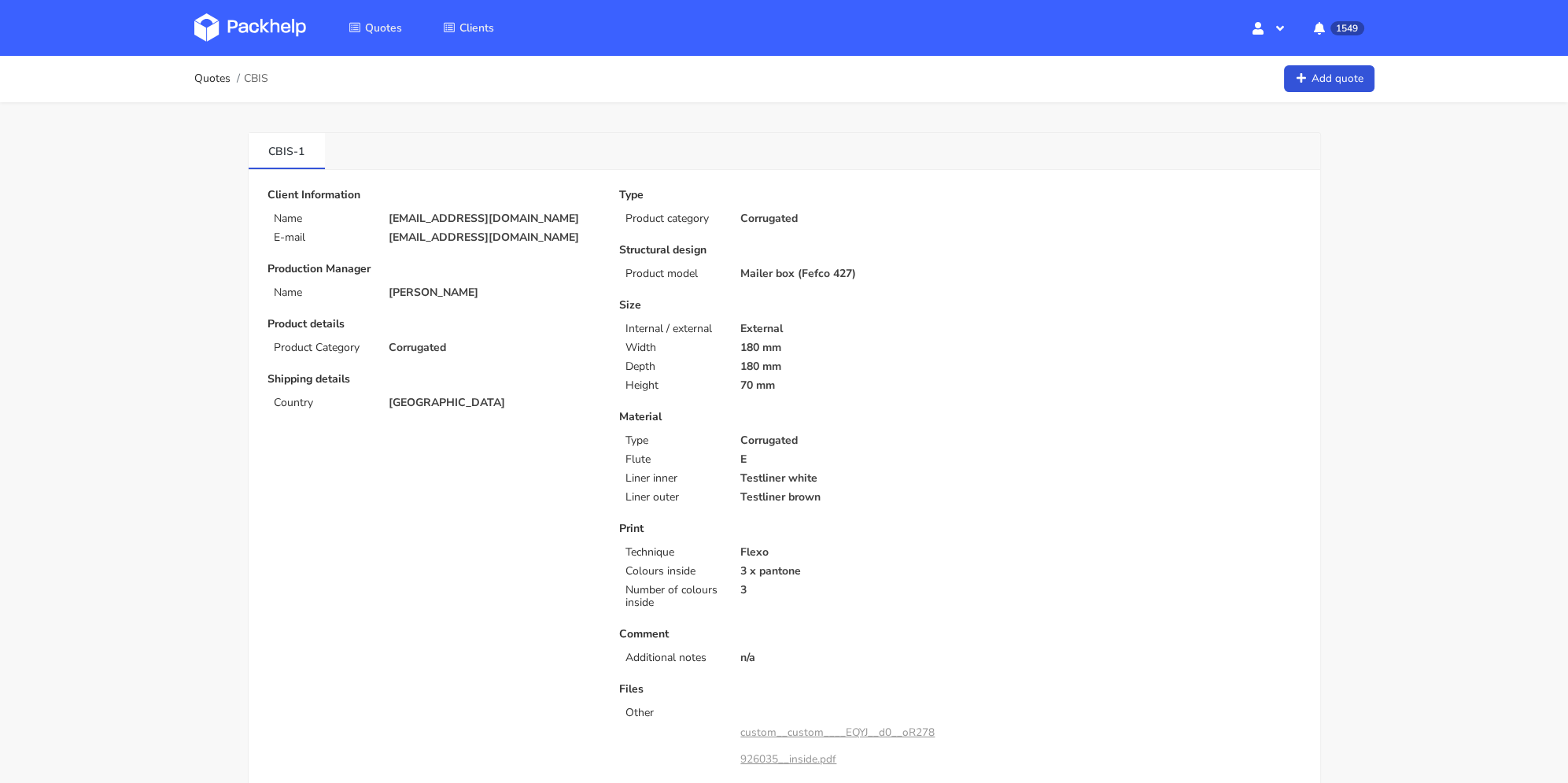
scroll to position [394, 0]
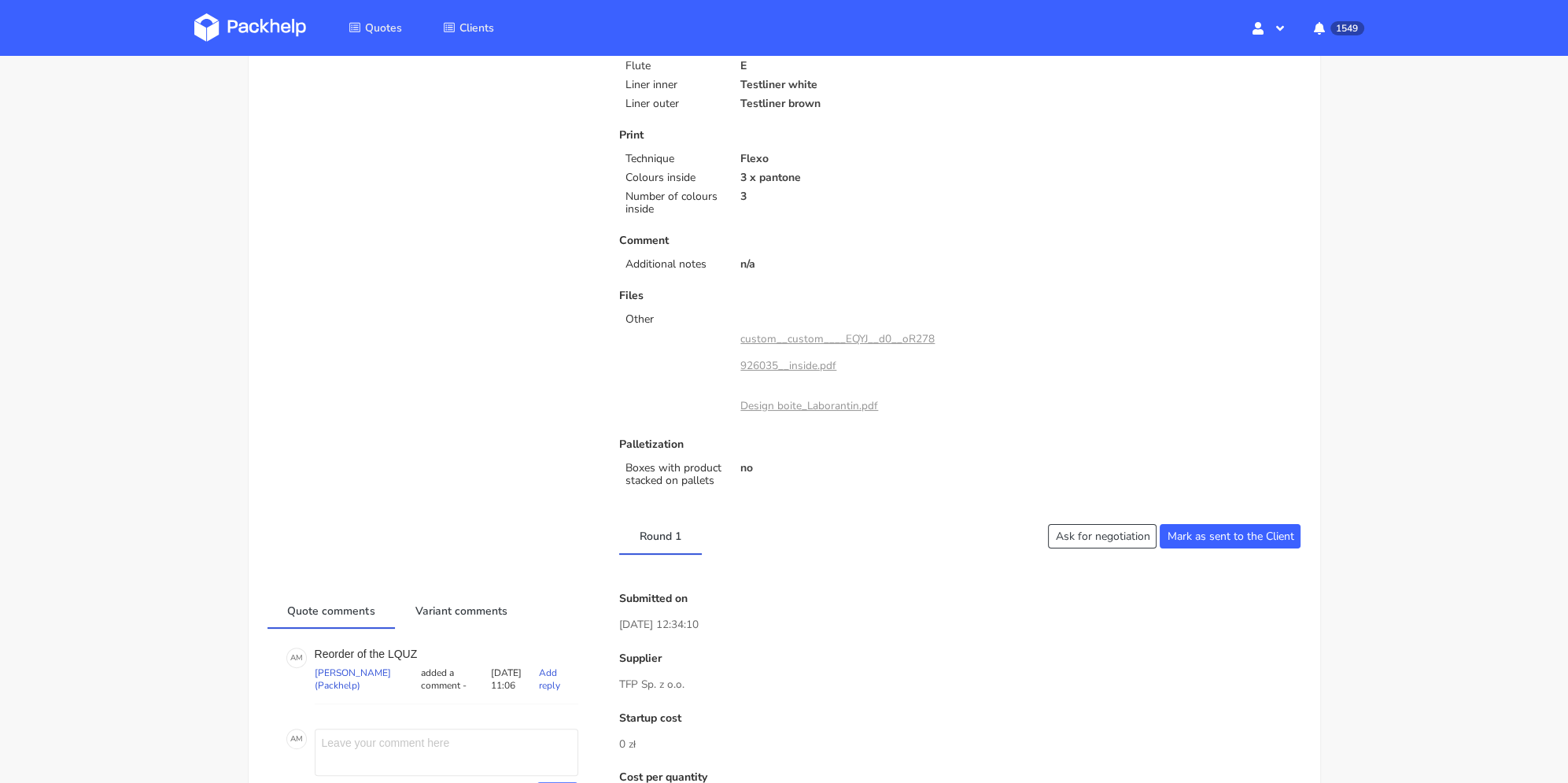
click at [402, 654] on p "Reorder of the LQUZ" at bounding box center [446, 654] width 264 height 13
copy p "LQUZ"
